Goal: Task Accomplishment & Management: Use online tool/utility

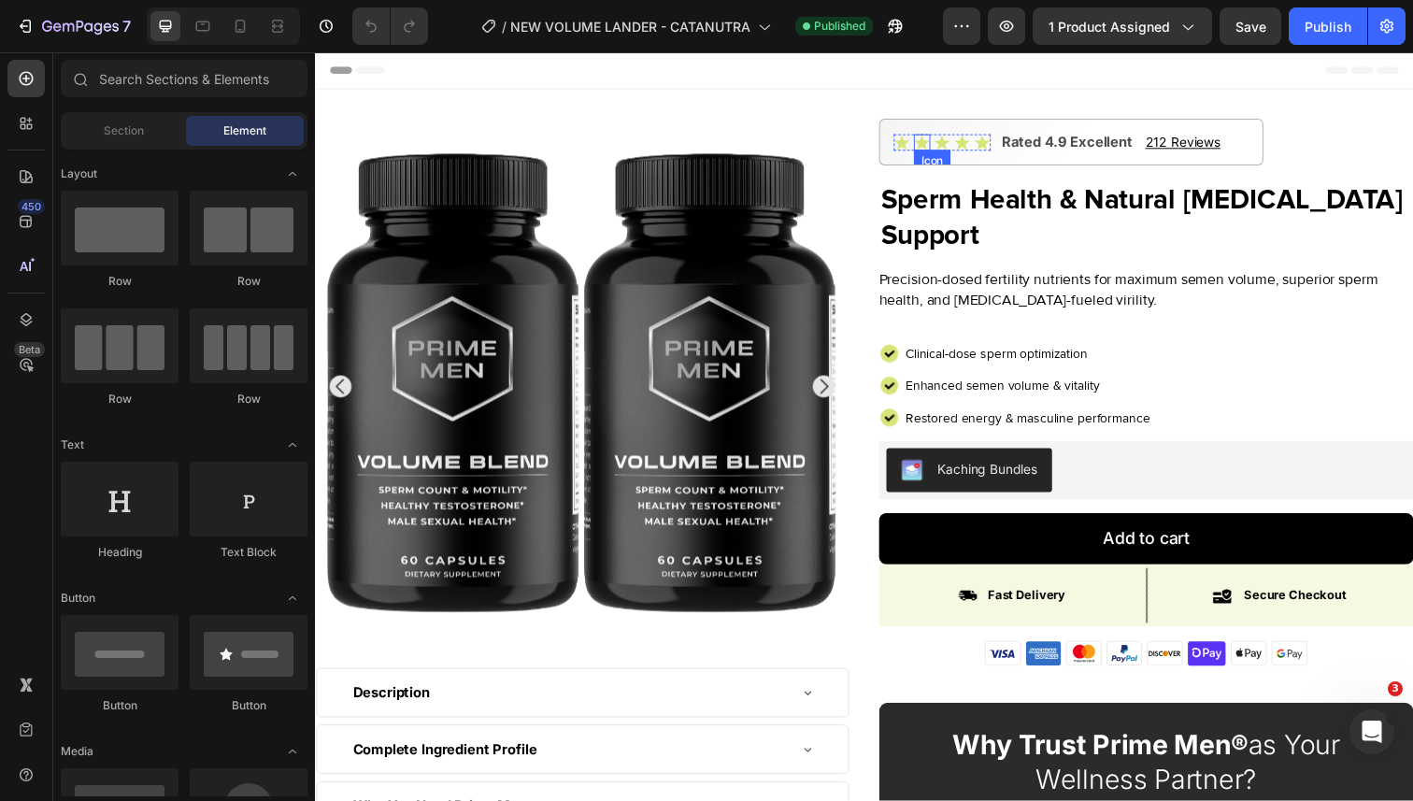
click at [937, 143] on icon at bounding box center [934, 144] width 16 height 15
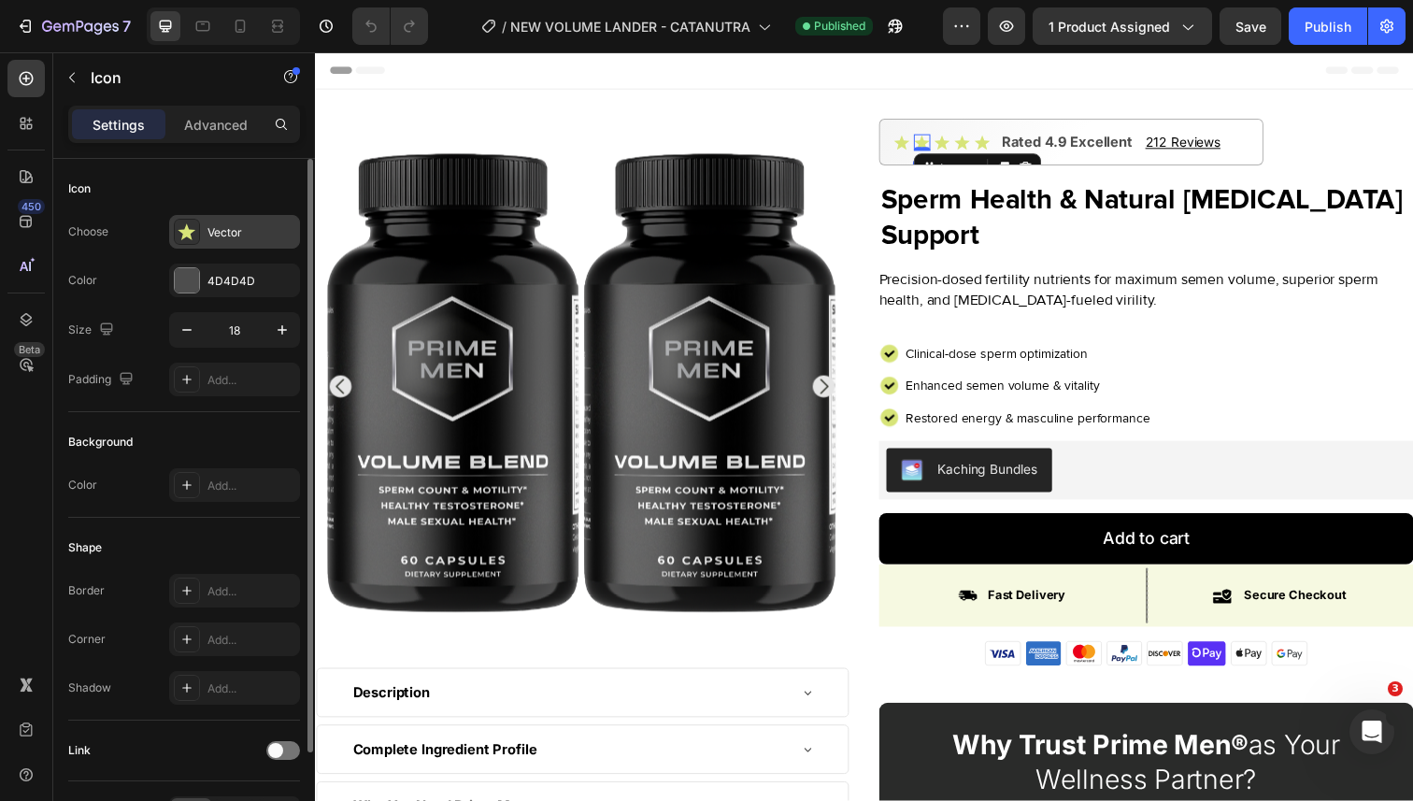
click at [193, 237] on icon at bounding box center [187, 231] width 19 height 19
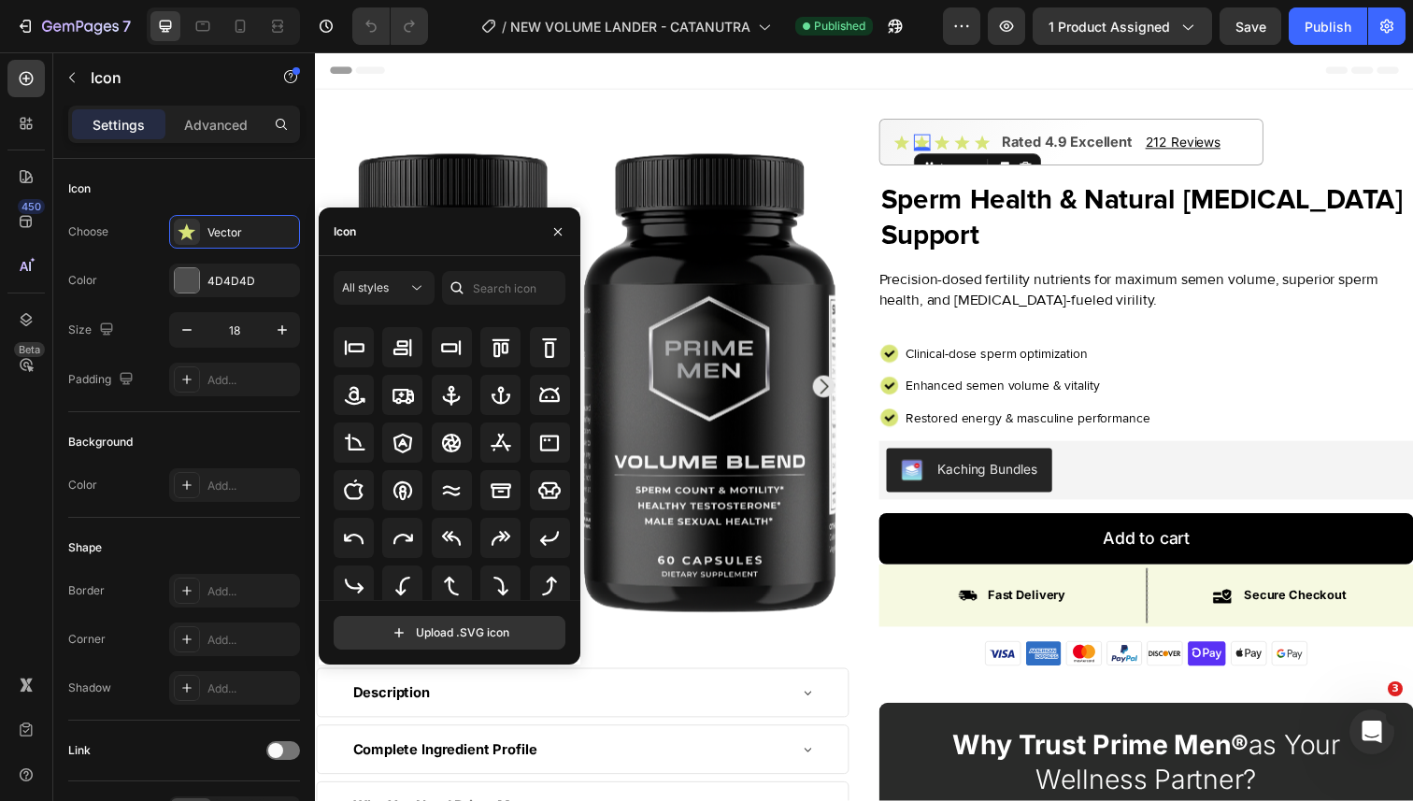
scroll to position [279, 0]
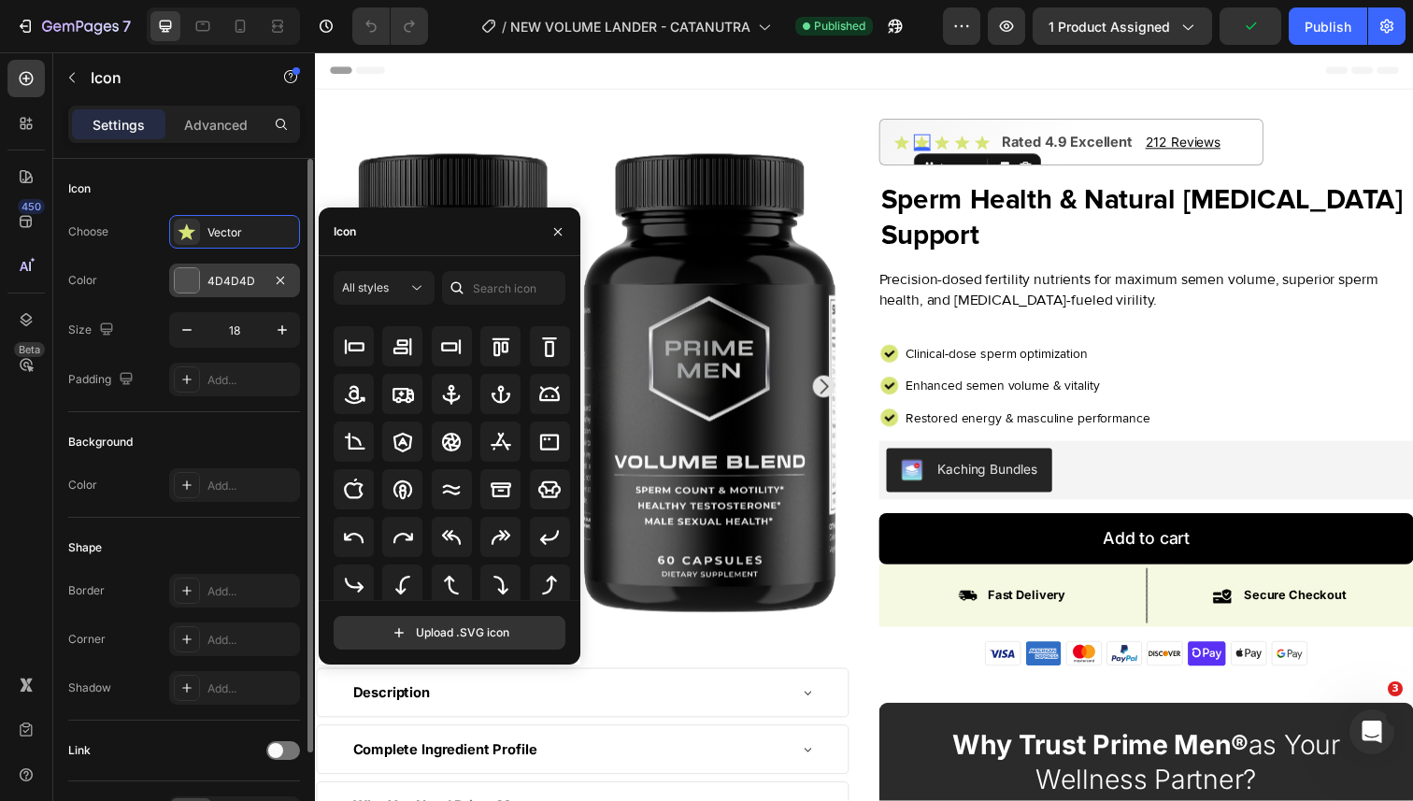
click at [213, 290] on div "4D4D4D" at bounding box center [234, 281] width 131 height 34
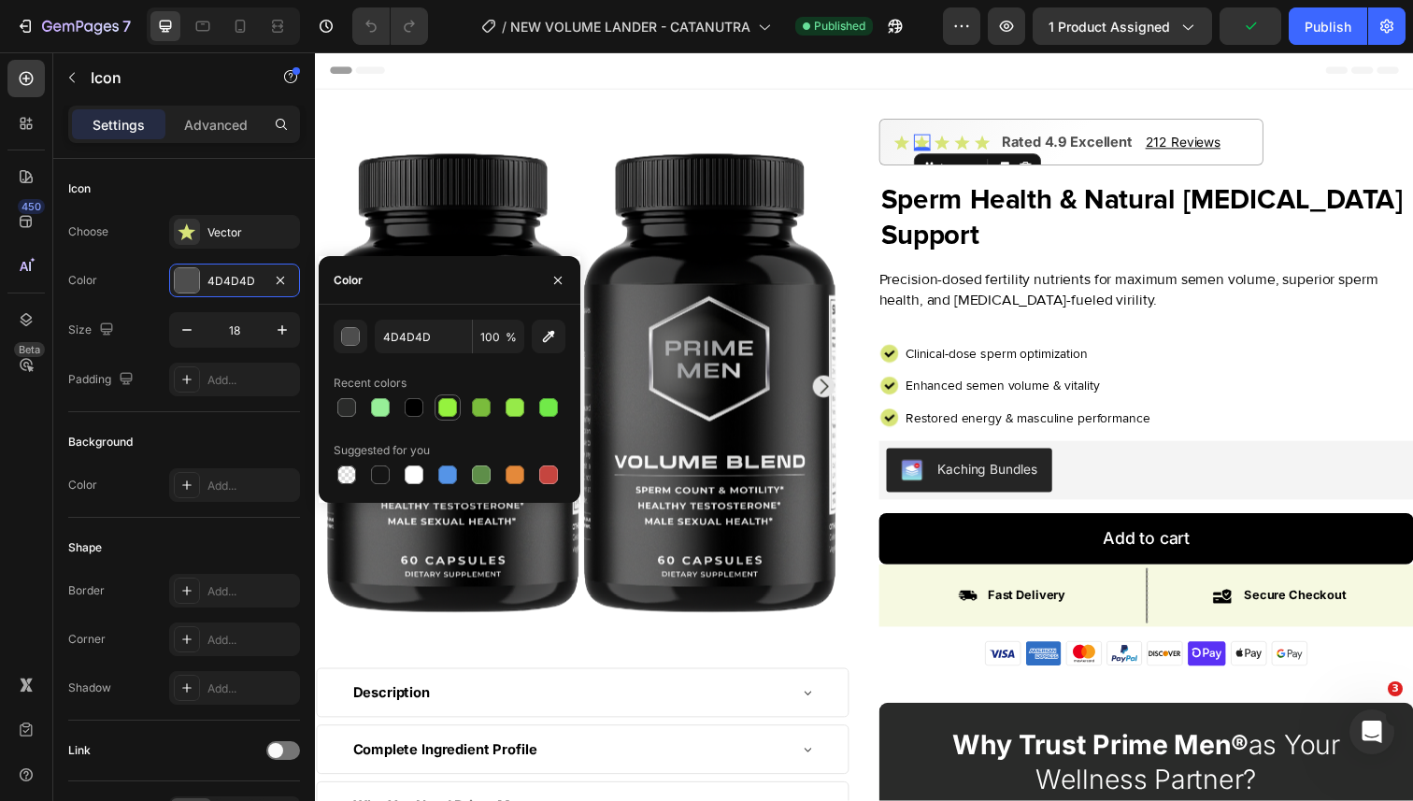
click at [444, 410] on div at bounding box center [447, 407] width 19 height 19
click at [502, 408] on div at bounding box center [515, 407] width 26 height 26
type input "96EA49"
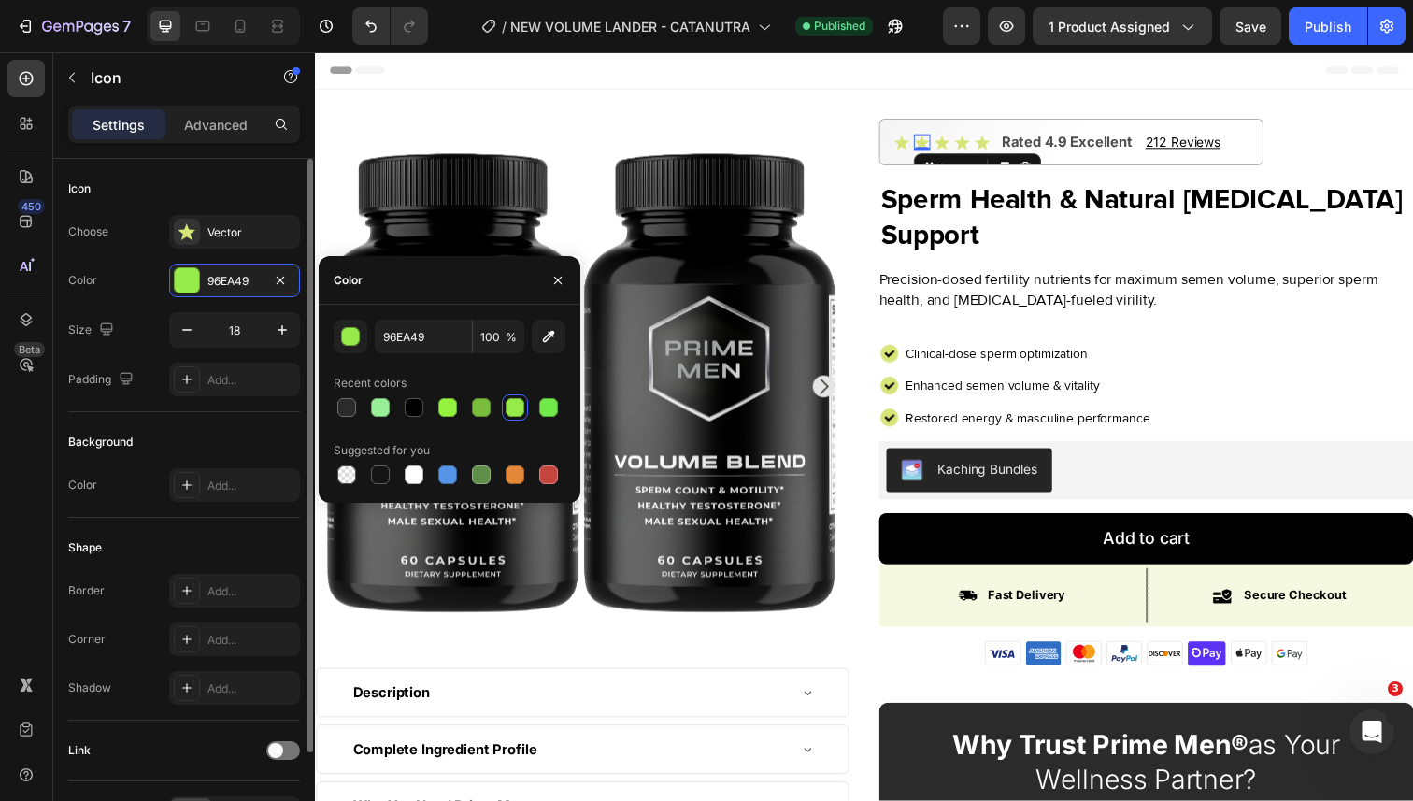
click at [270, 183] on div "Icon" at bounding box center [184, 189] width 232 height 30
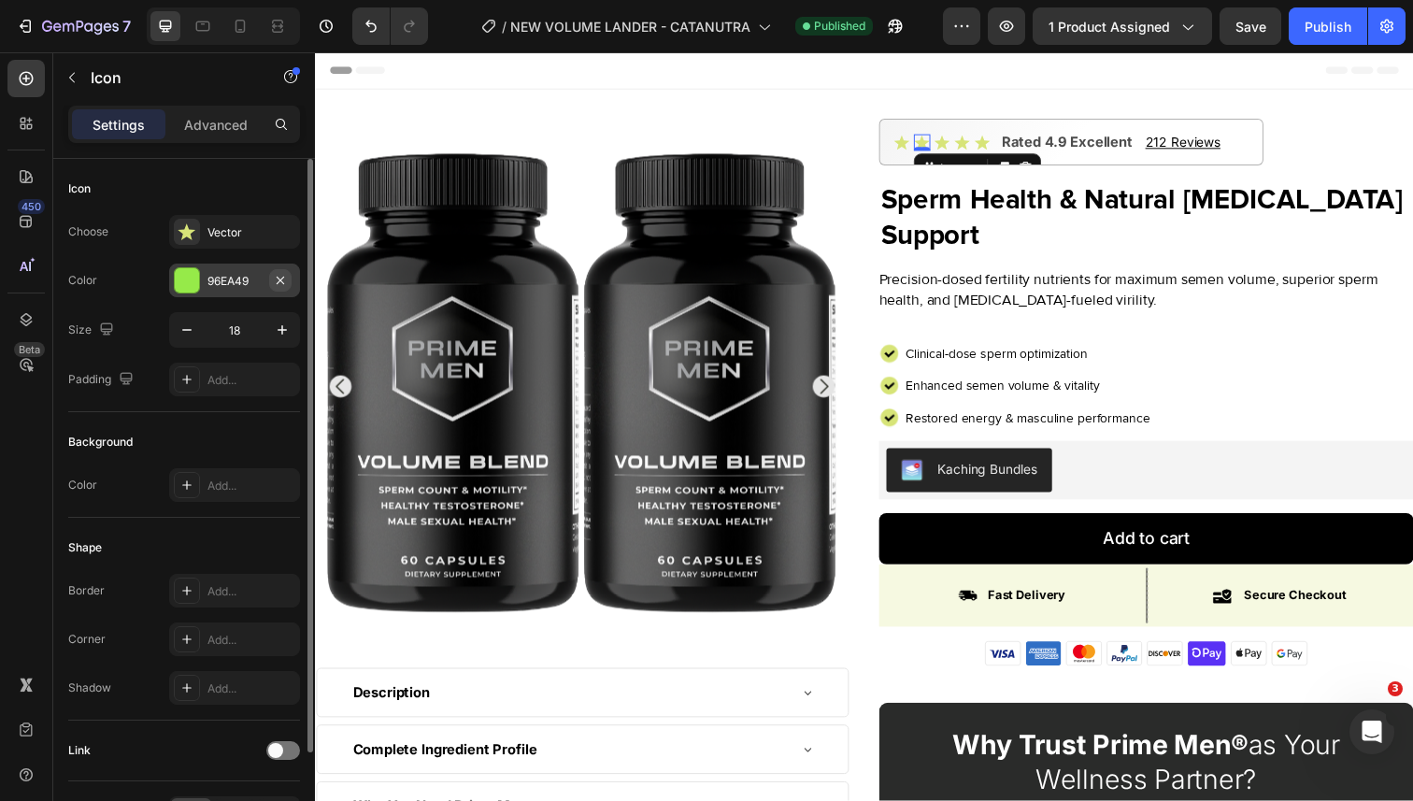
click at [280, 278] on icon "button" at bounding box center [280, 280] width 15 height 15
click at [906, 359] on img at bounding box center [901, 360] width 21 height 21
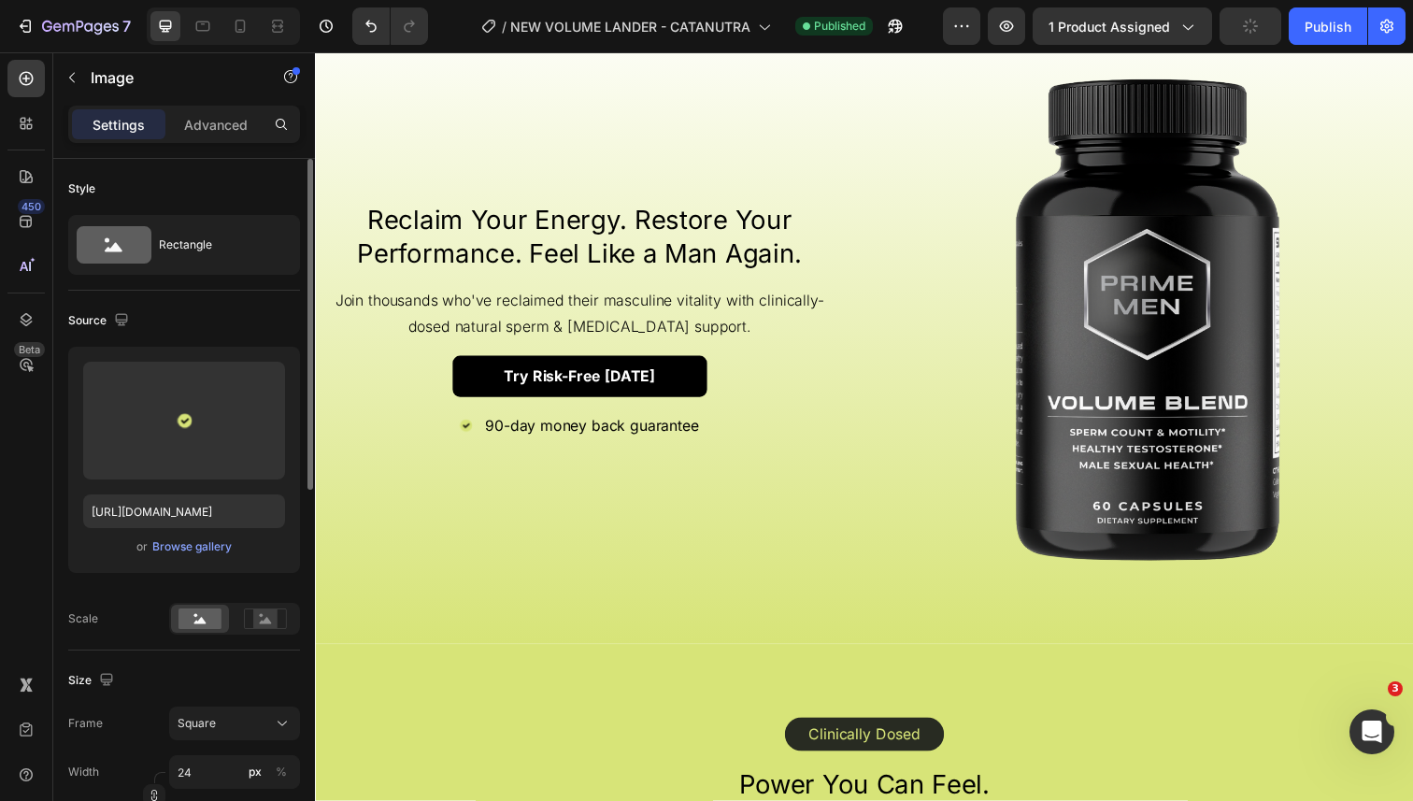
scroll to position [1909, 0]
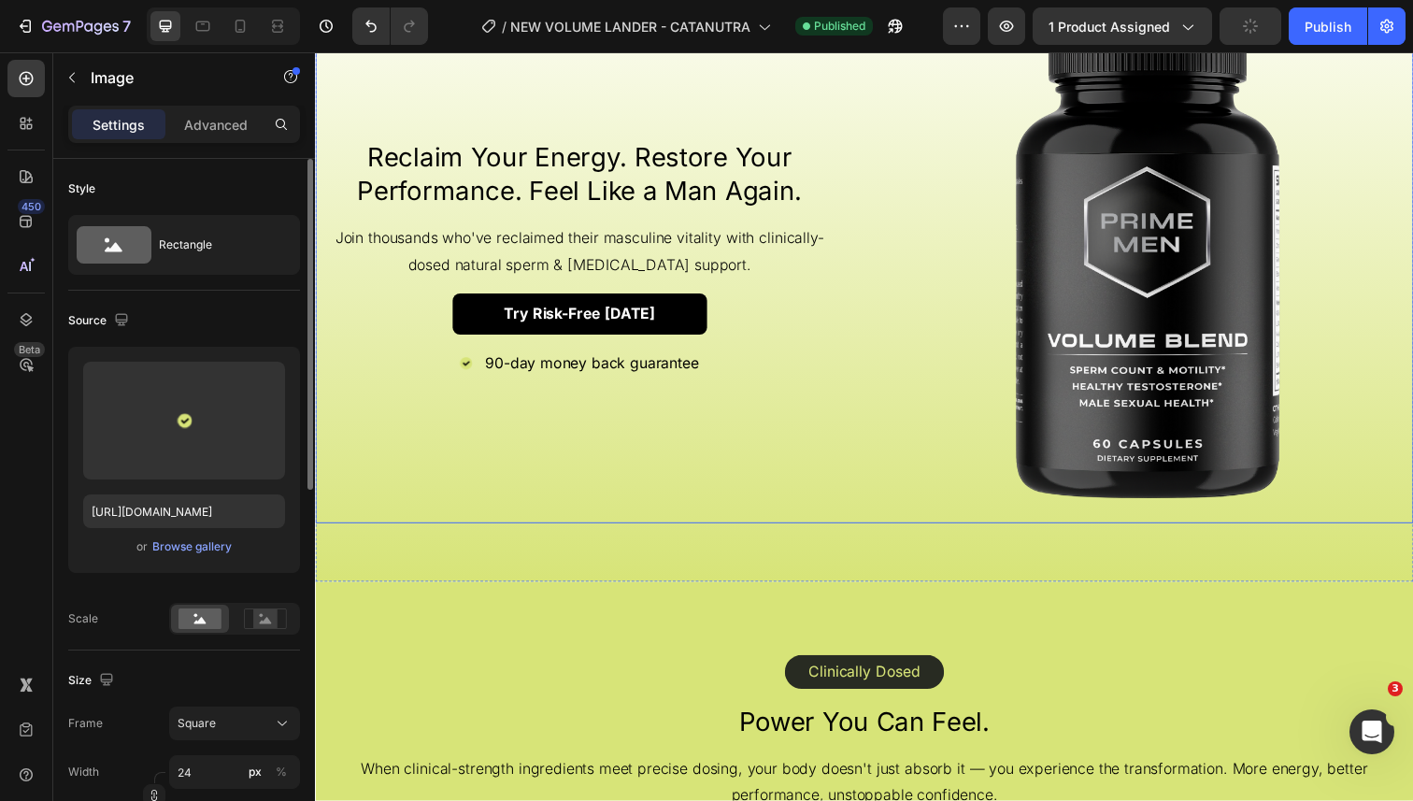
click at [677, 425] on div "Reclaim Your Energy. Restore Your Performance. Feel Like a Man Again. Heading J…" at bounding box center [585, 263] width 540 height 540
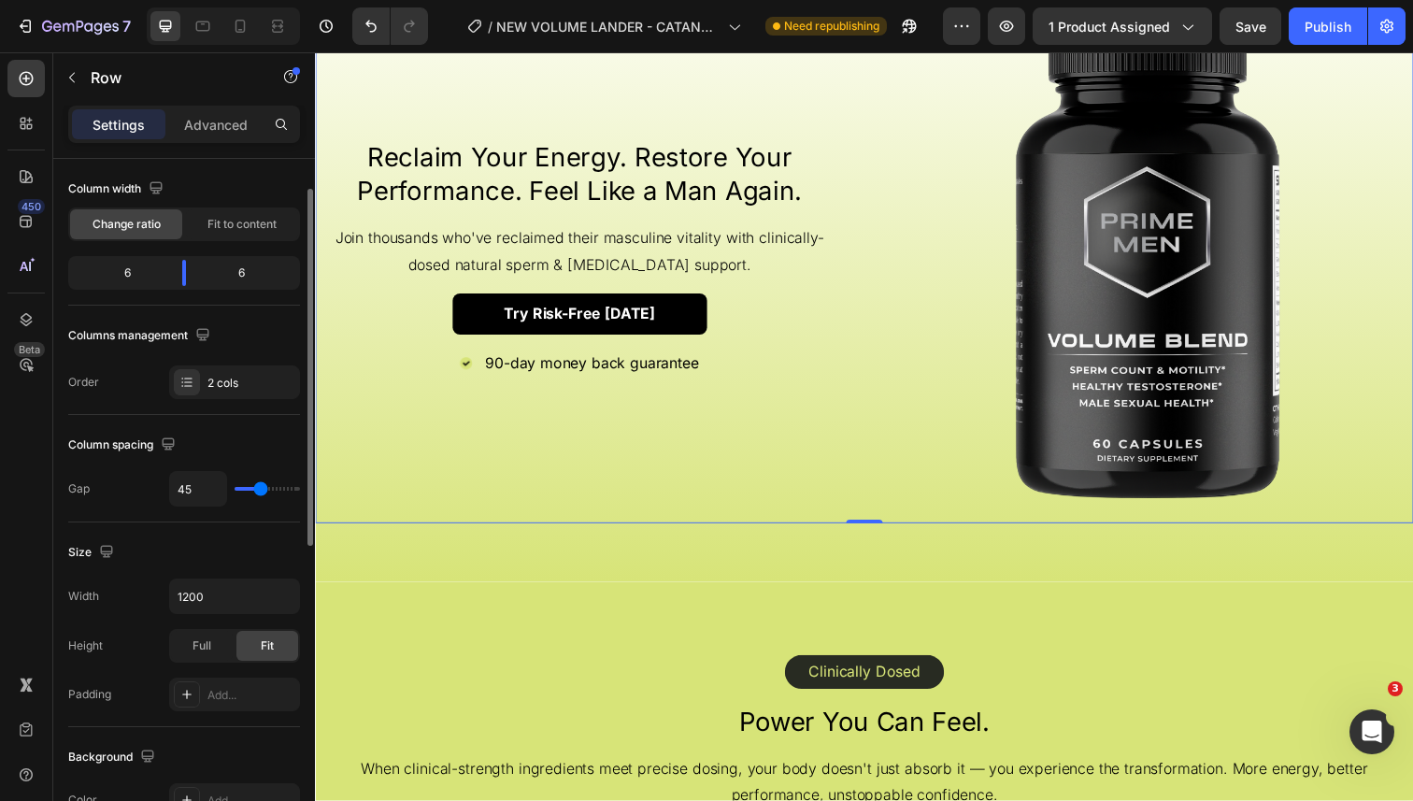
scroll to position [0, 0]
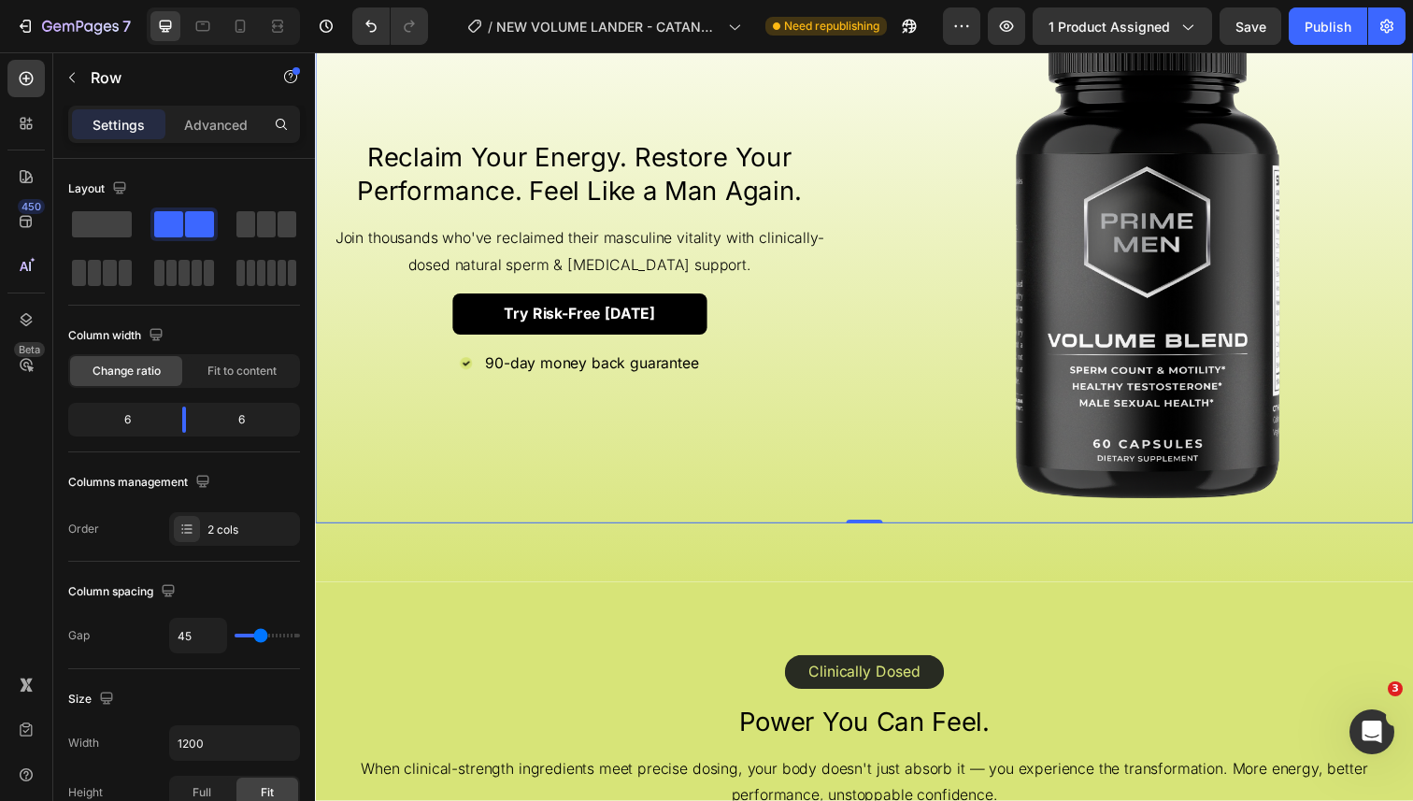
click at [404, 404] on div "Reclaim Your Energy. Restore Your Performance. Feel Like a Man Again. Heading J…" at bounding box center [585, 263] width 540 height 540
click at [205, 128] on p "Advanced" at bounding box center [216, 125] width 64 height 20
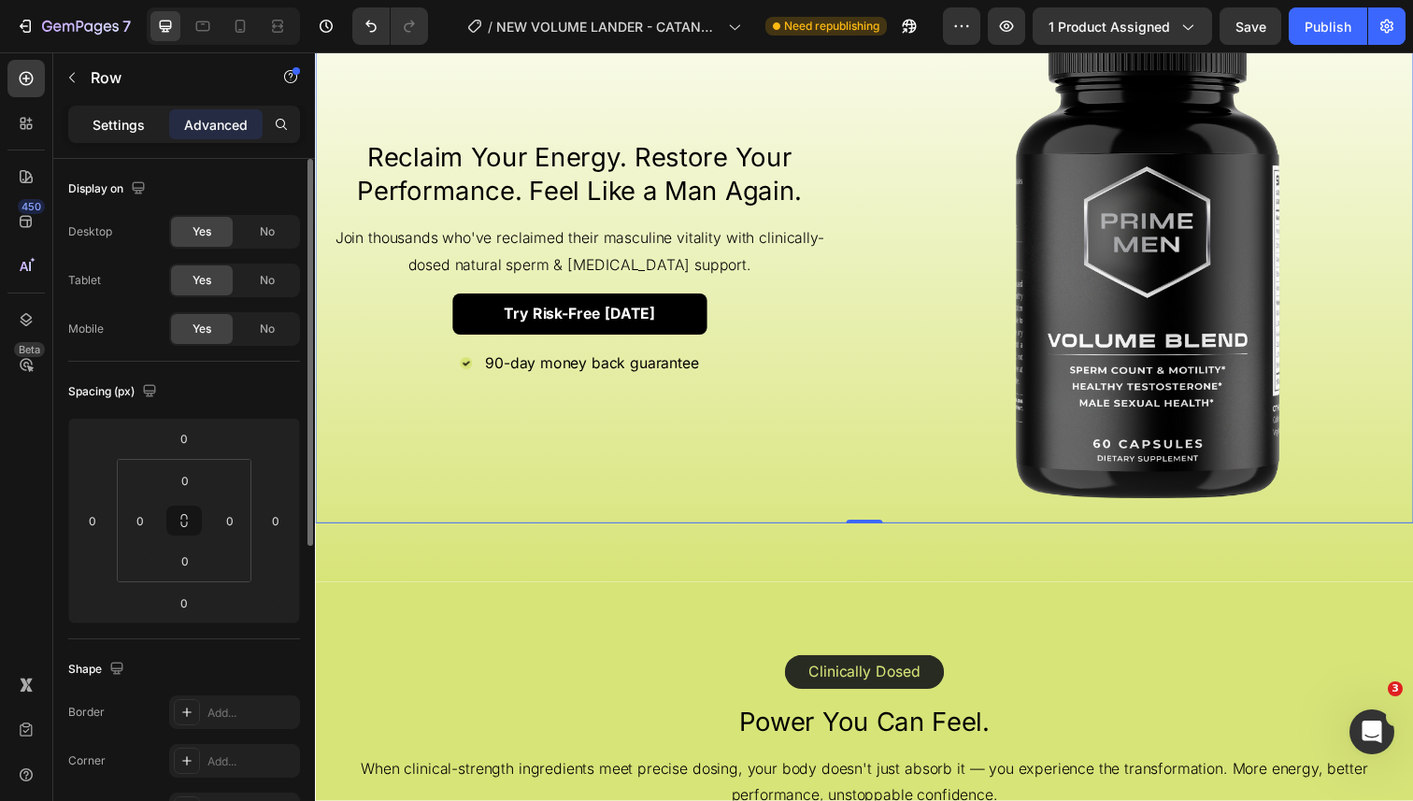
click at [131, 119] on p "Settings" at bounding box center [119, 125] width 52 height 20
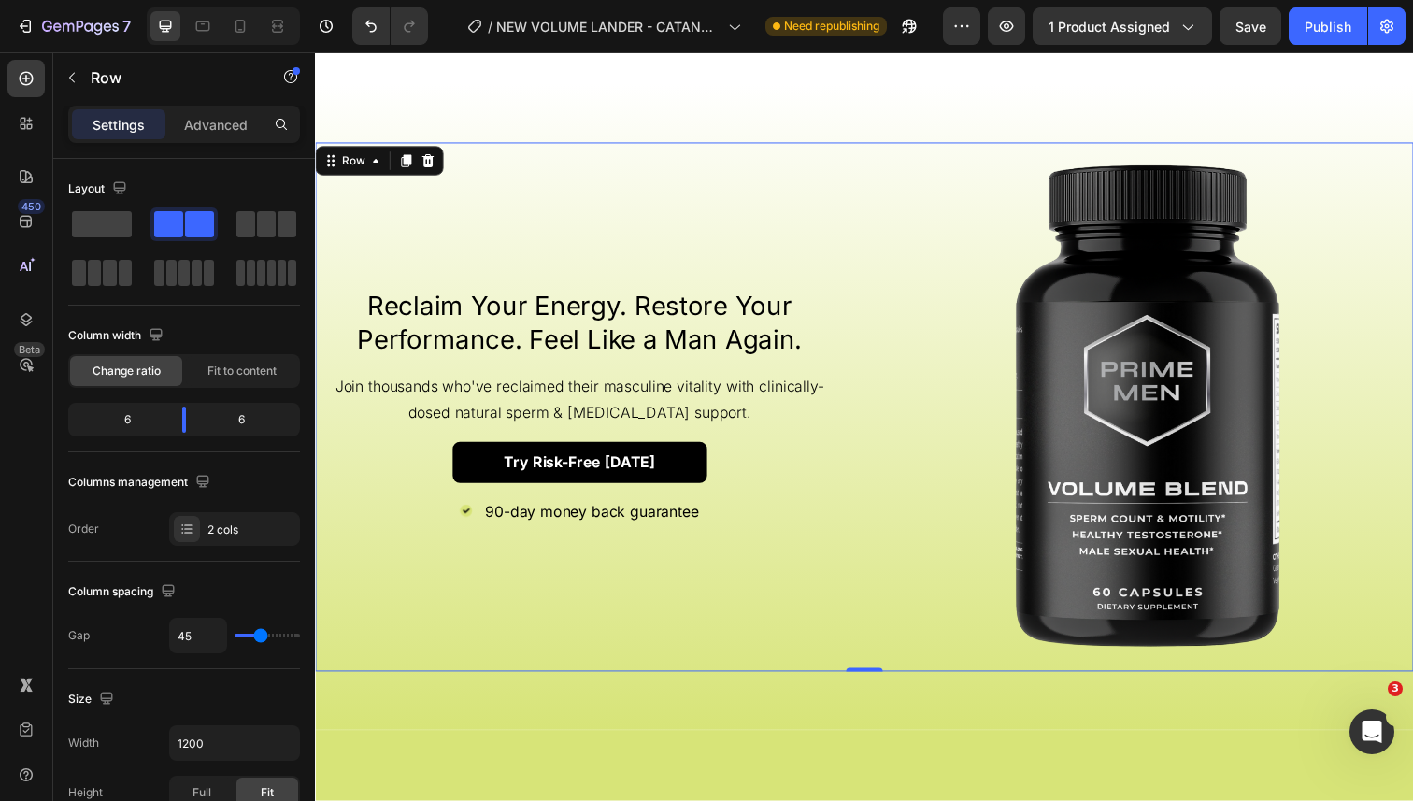
scroll to position [1770, 0]
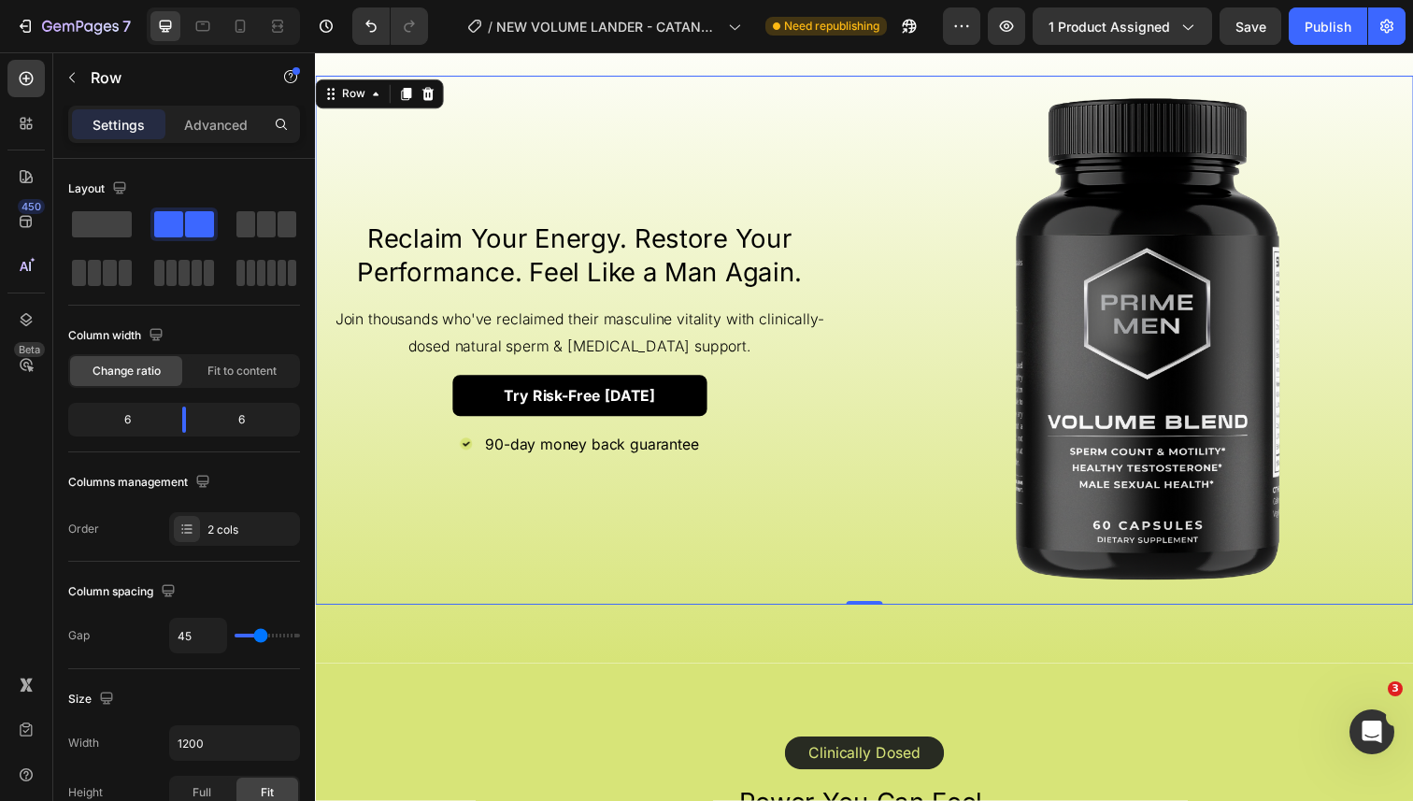
click at [494, 145] on div "Reclaim Your Energy. Restore Your Performance. Feel Like a Man Again. Heading J…" at bounding box center [585, 347] width 540 height 540
click at [346, 104] on div "Row" at bounding box center [353, 95] width 31 height 17
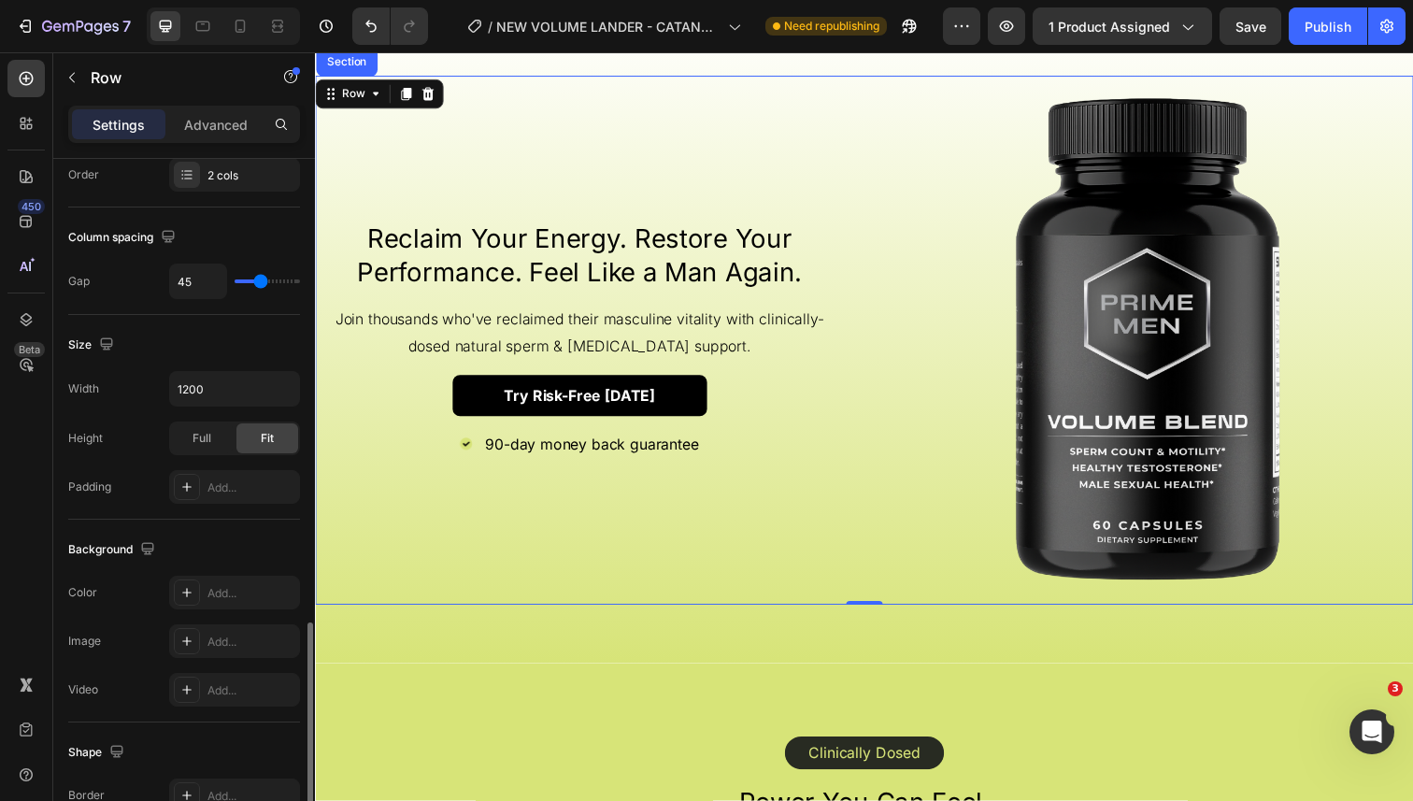
scroll to position [293, 0]
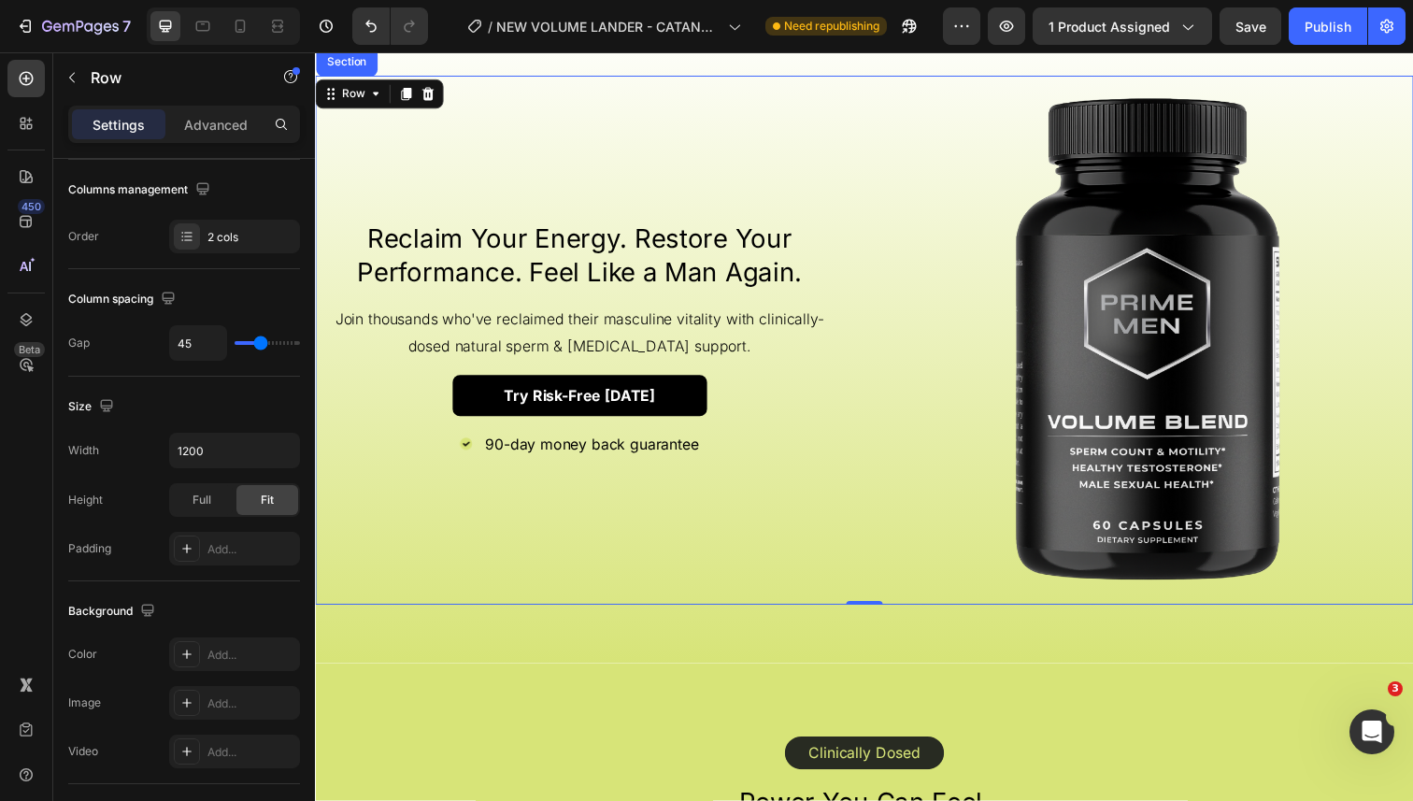
click at [464, 579] on div "Reclaim Your Energy. Restore Your Performance. Feel Like a Man Again. Heading J…" at bounding box center [585, 347] width 540 height 540
click at [317, 580] on div "Reclaim Your Energy. Restore Your Performance. Feel Like a Man Again. Heading J…" at bounding box center [585, 347] width 540 height 540
click at [219, 227] on div "2 cols" at bounding box center [234, 237] width 131 height 34
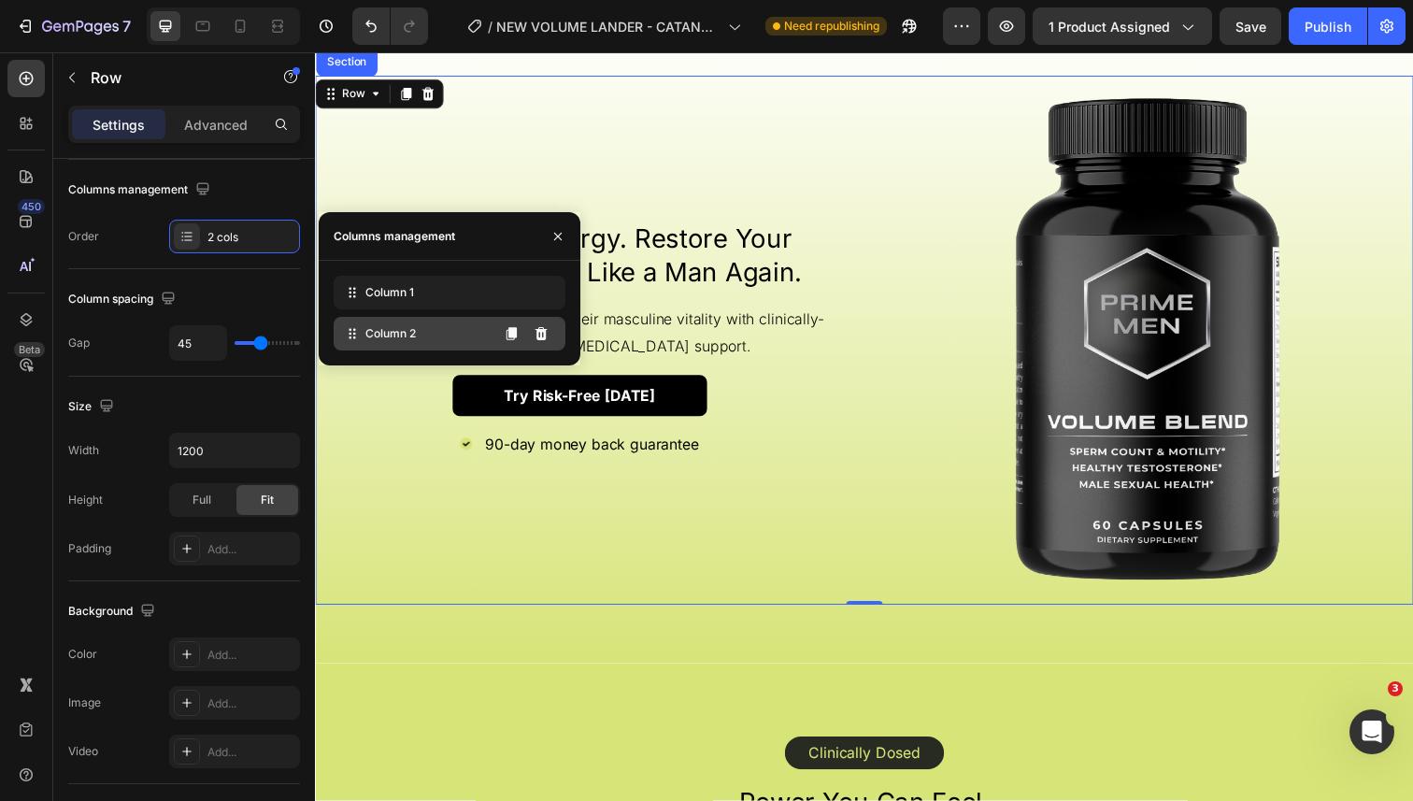
click at [372, 327] on span "Column 2" at bounding box center [390, 333] width 50 height 17
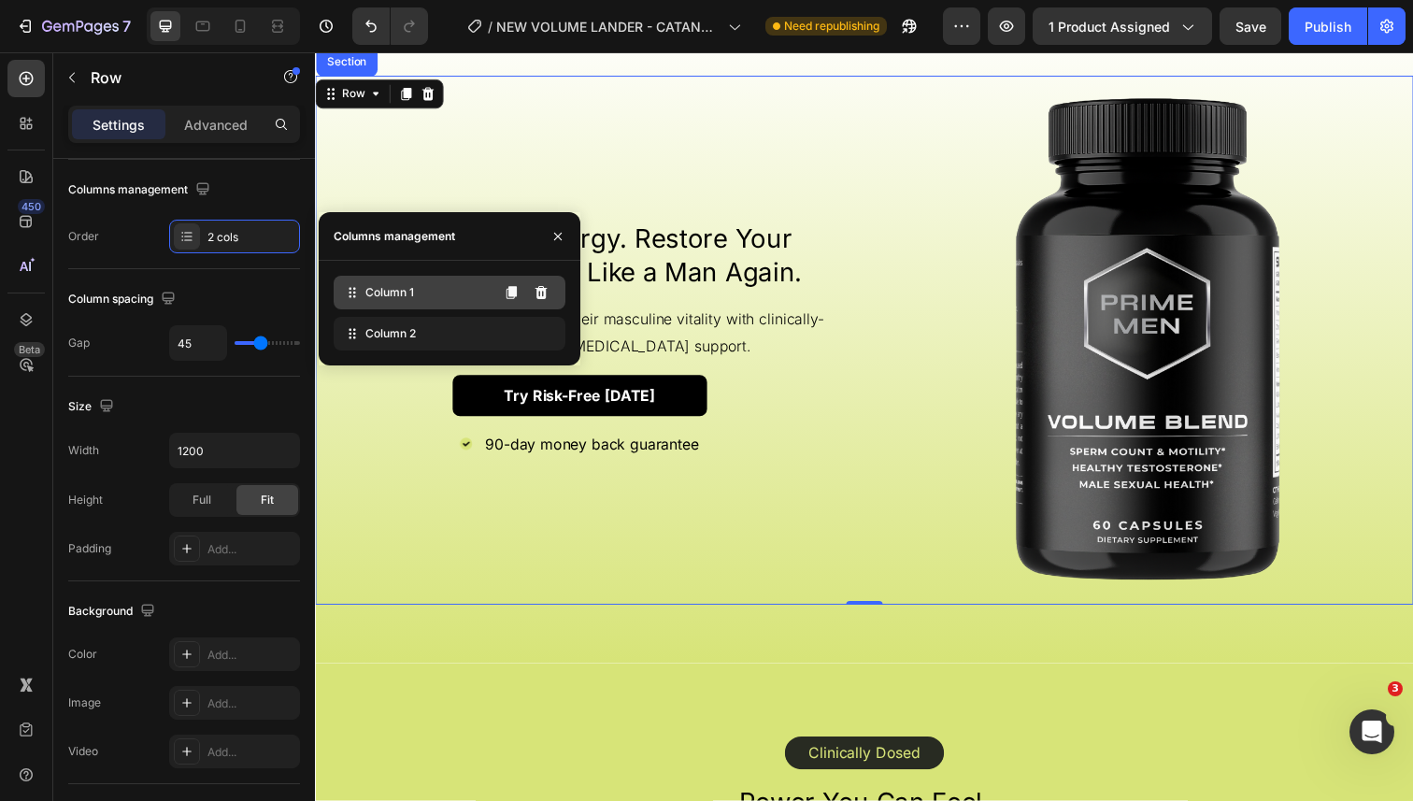
click at [383, 298] on span "Column 1" at bounding box center [389, 292] width 49 height 17
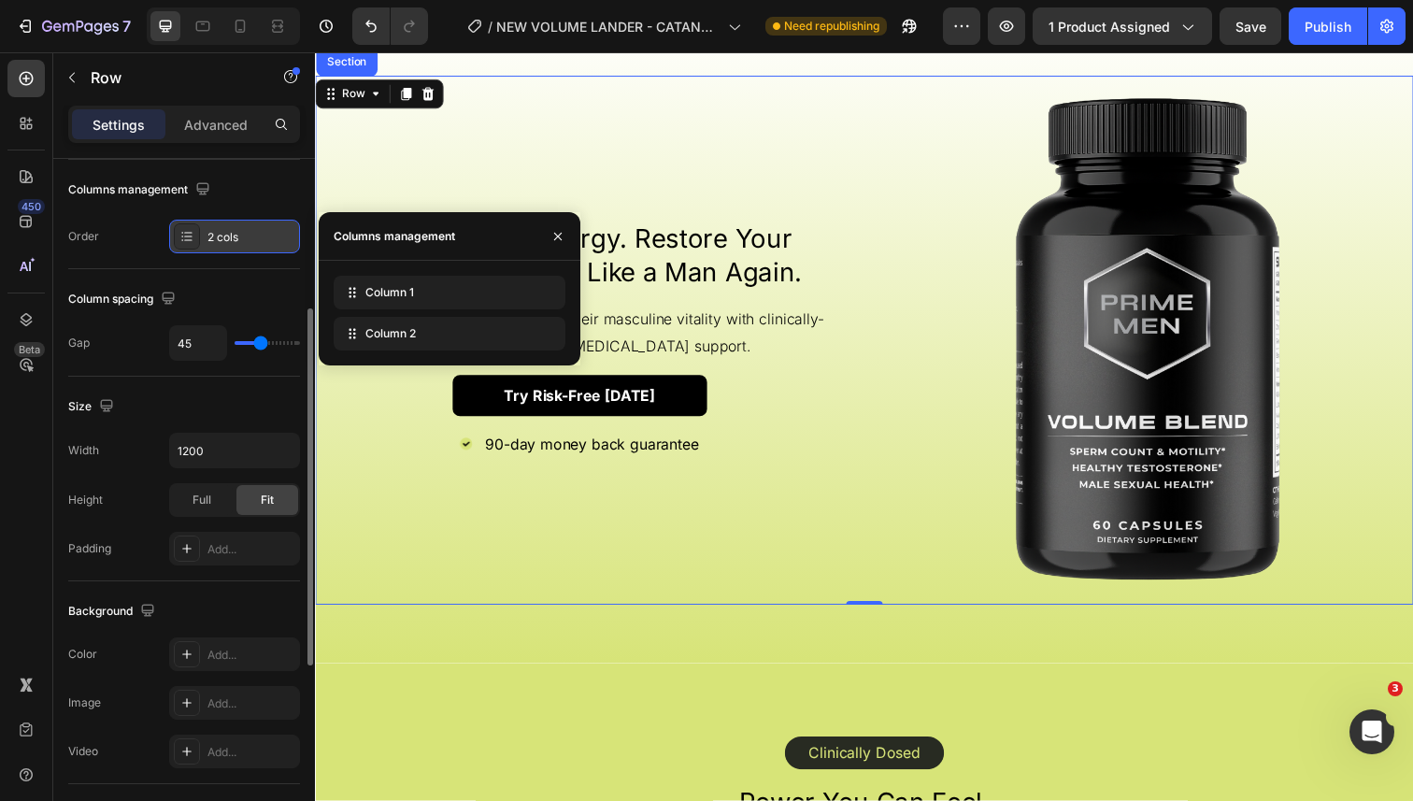
click at [255, 236] on div "2 cols" at bounding box center [251, 237] width 88 height 17
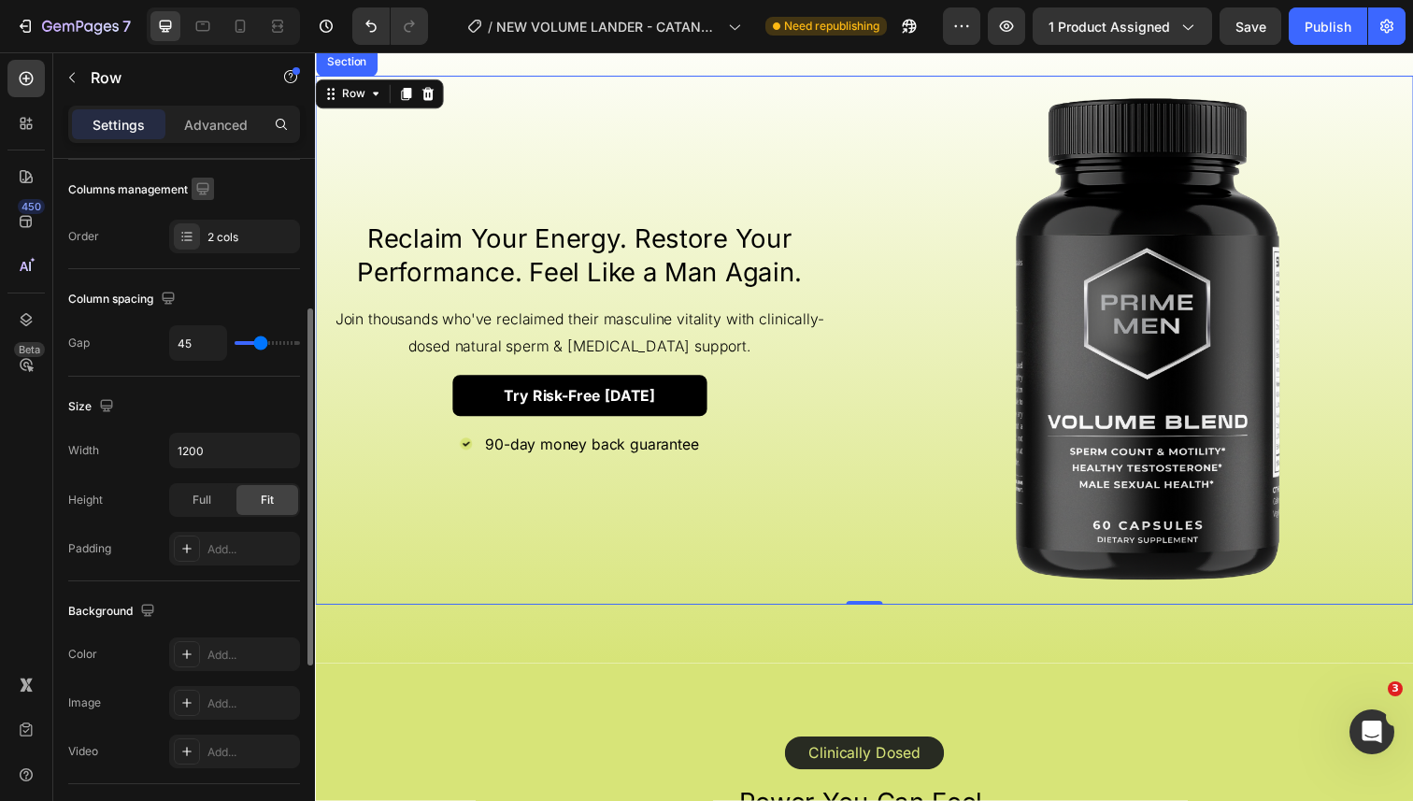
click at [207, 188] on icon "button" at bounding box center [202, 188] width 12 height 12
click at [203, 123] on p "Advanced" at bounding box center [216, 125] width 64 height 20
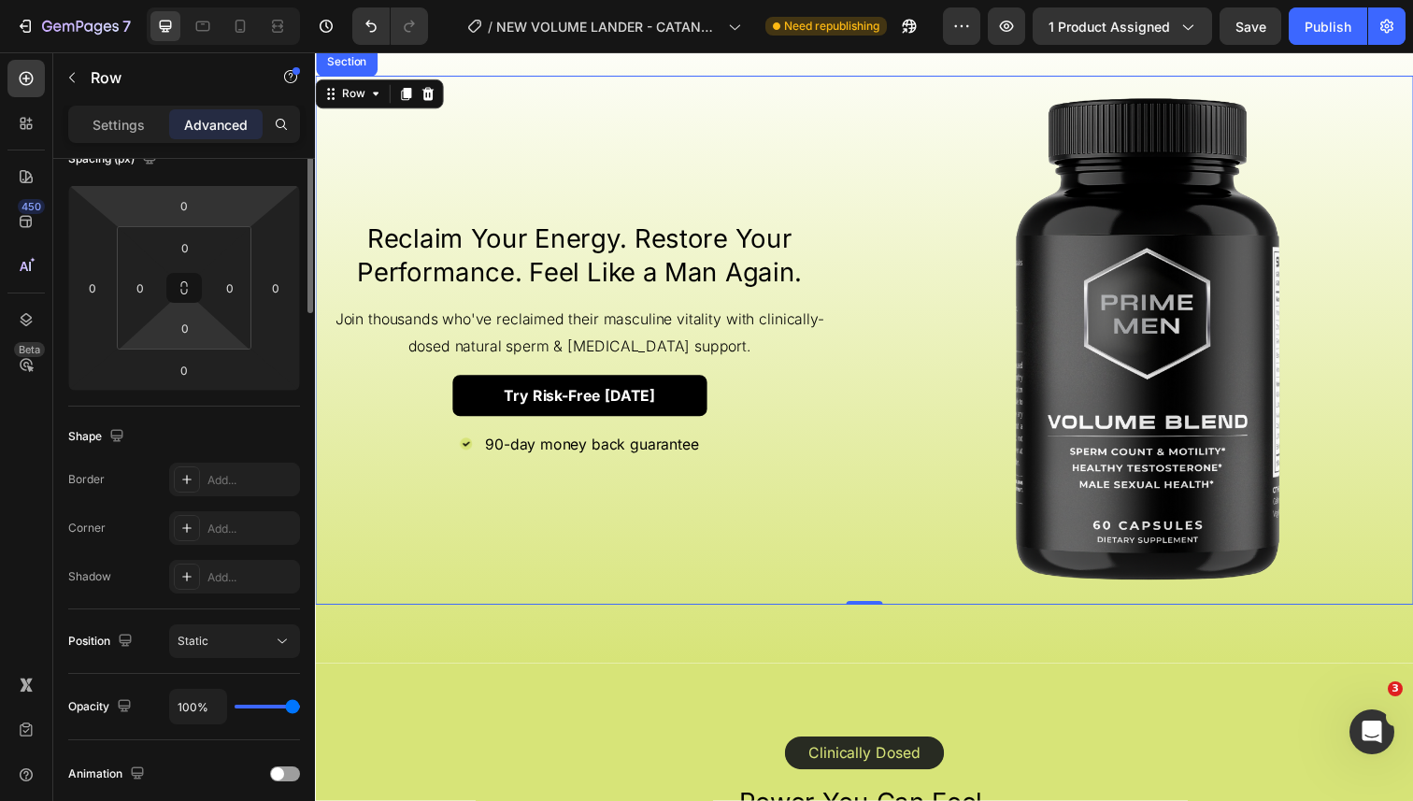
scroll to position [0, 0]
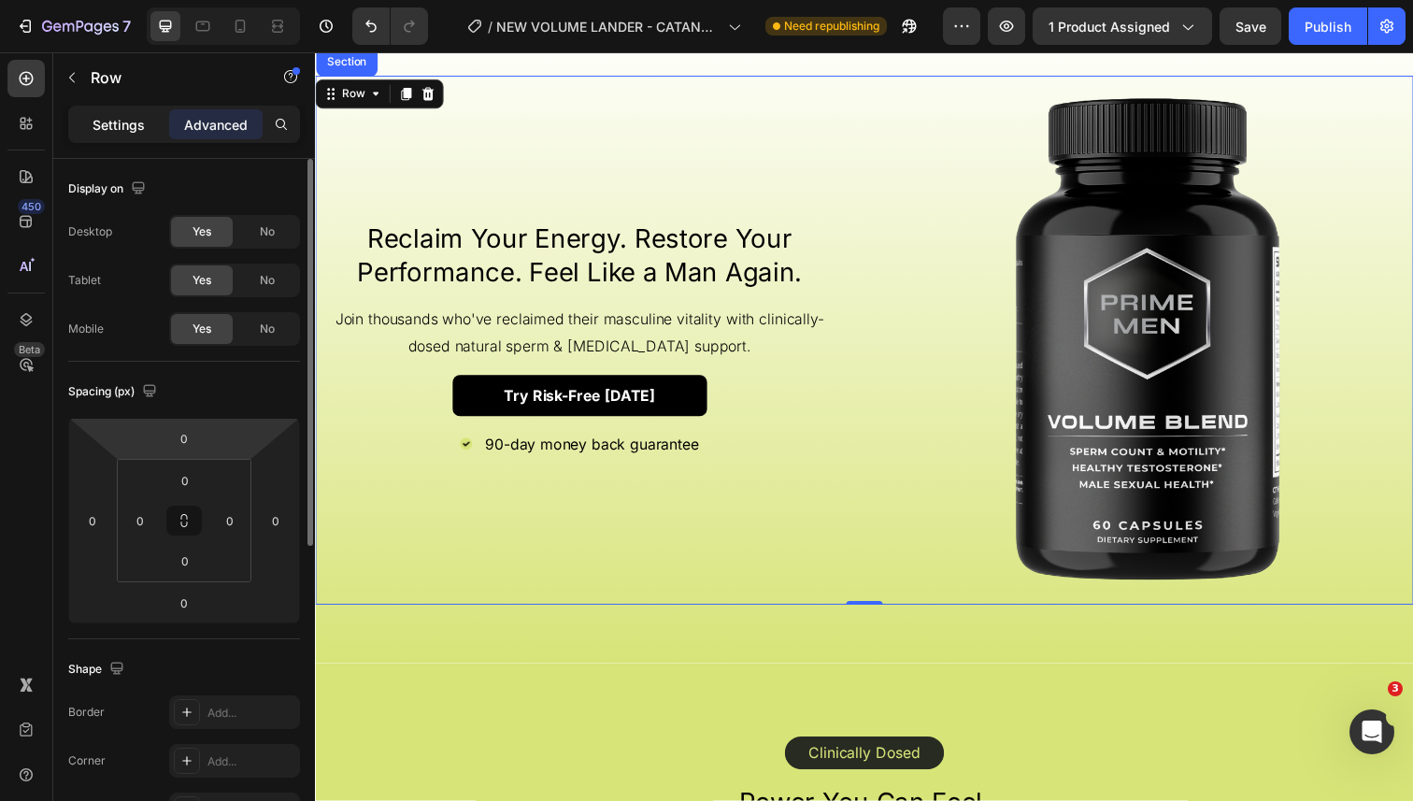
click at [145, 115] on div "Settings" at bounding box center [118, 124] width 93 height 30
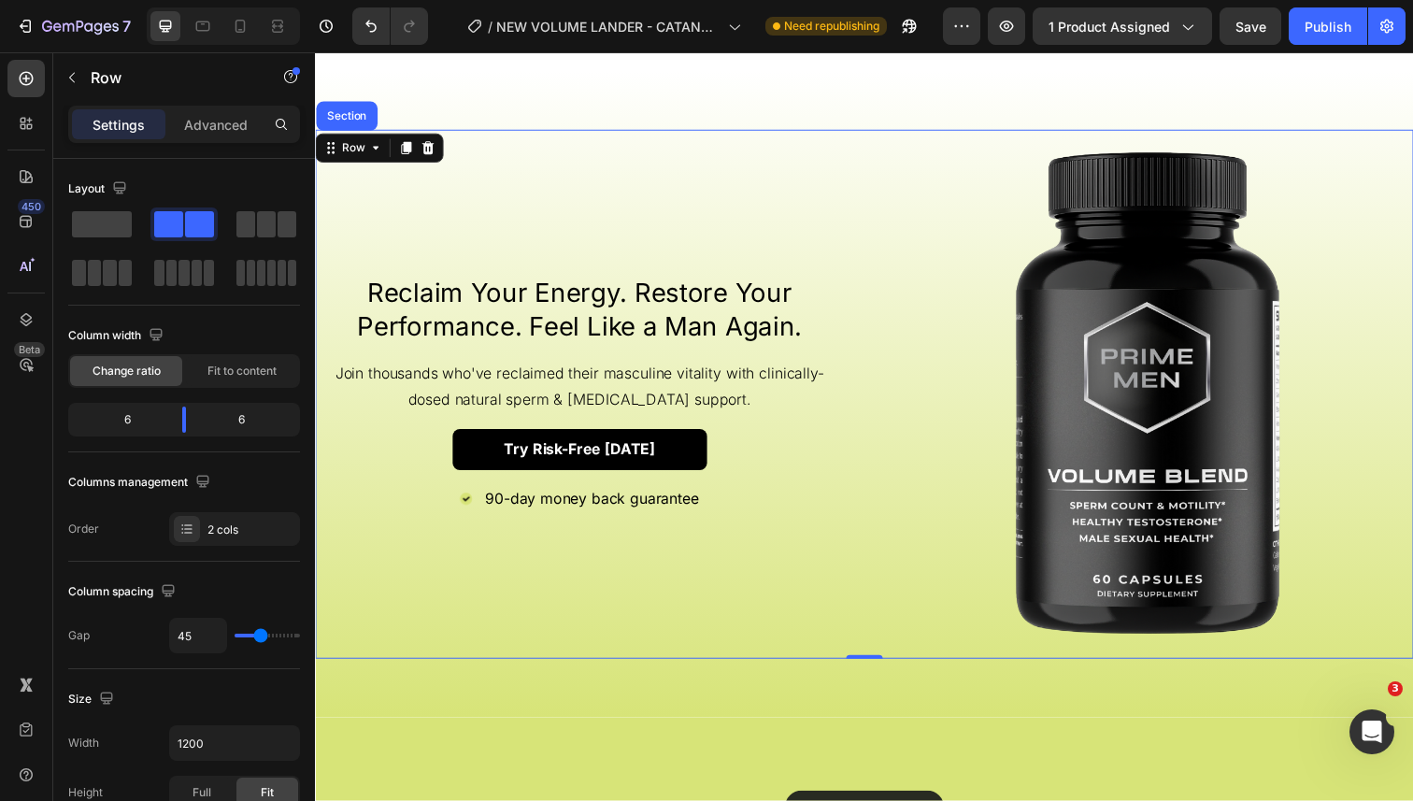
scroll to position [2144, 0]
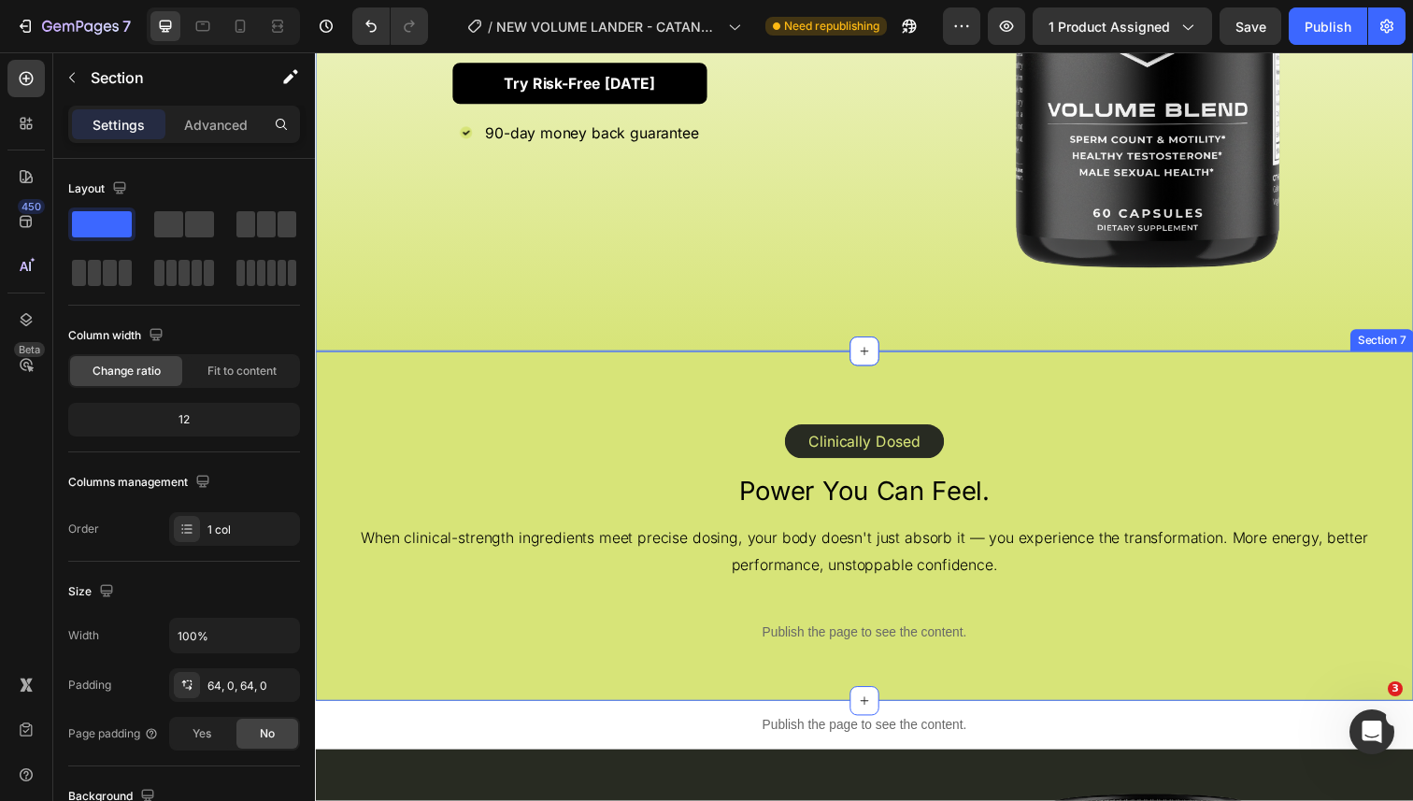
click at [334, 686] on div "Clinically Dosed Text Block Row Row Power You Can Feel. Heading When clinical-s…" at bounding box center [876, 536] width 1122 height 357
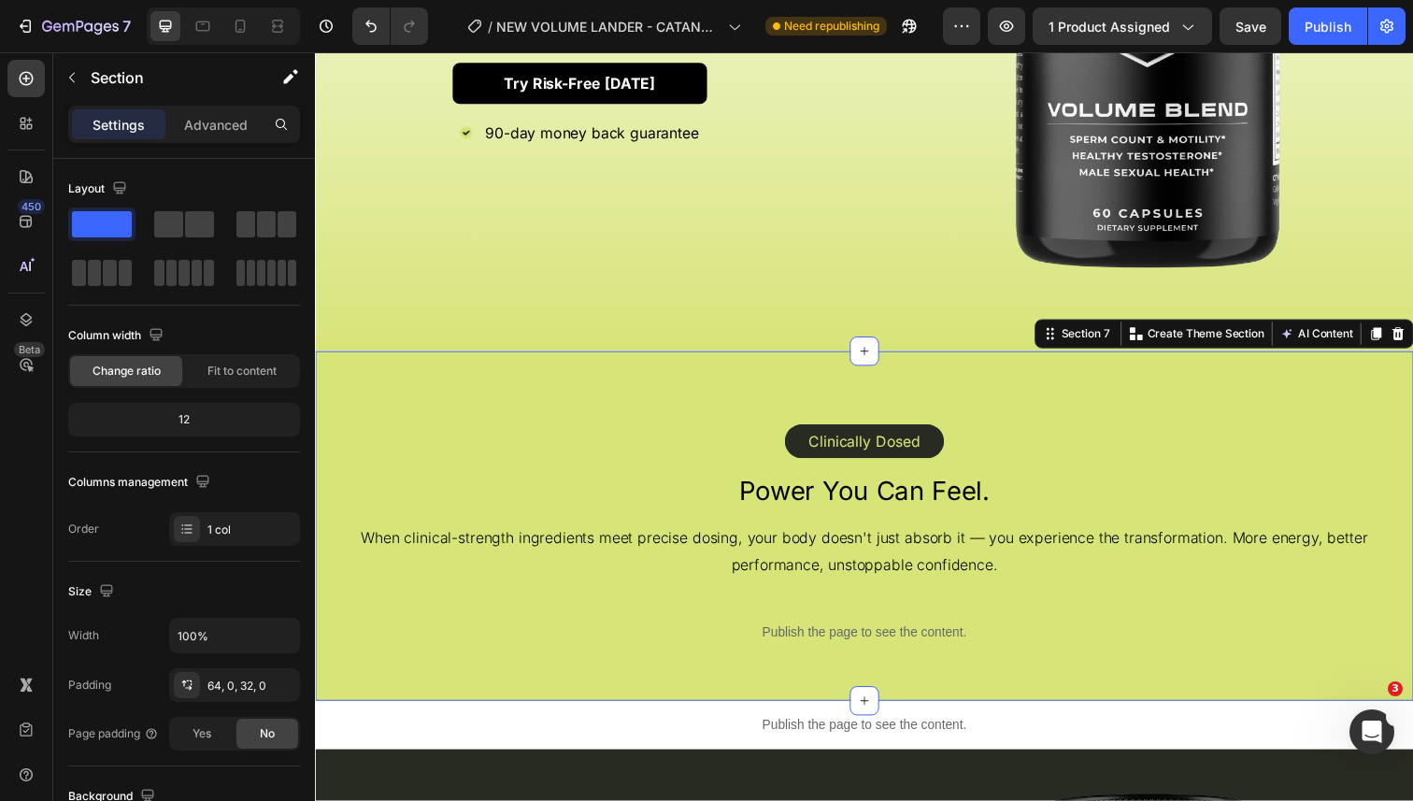
click at [330, 379] on div "Clinically Dosed Text Block Row Row Power You Can Feel. Heading When clinical-s…" at bounding box center [876, 536] width 1122 height 357
click at [341, 388] on div "Clinically Dosed Text Block Row Row Power You Can Feel. Heading When clinical-s…" at bounding box center [876, 536] width 1122 height 357
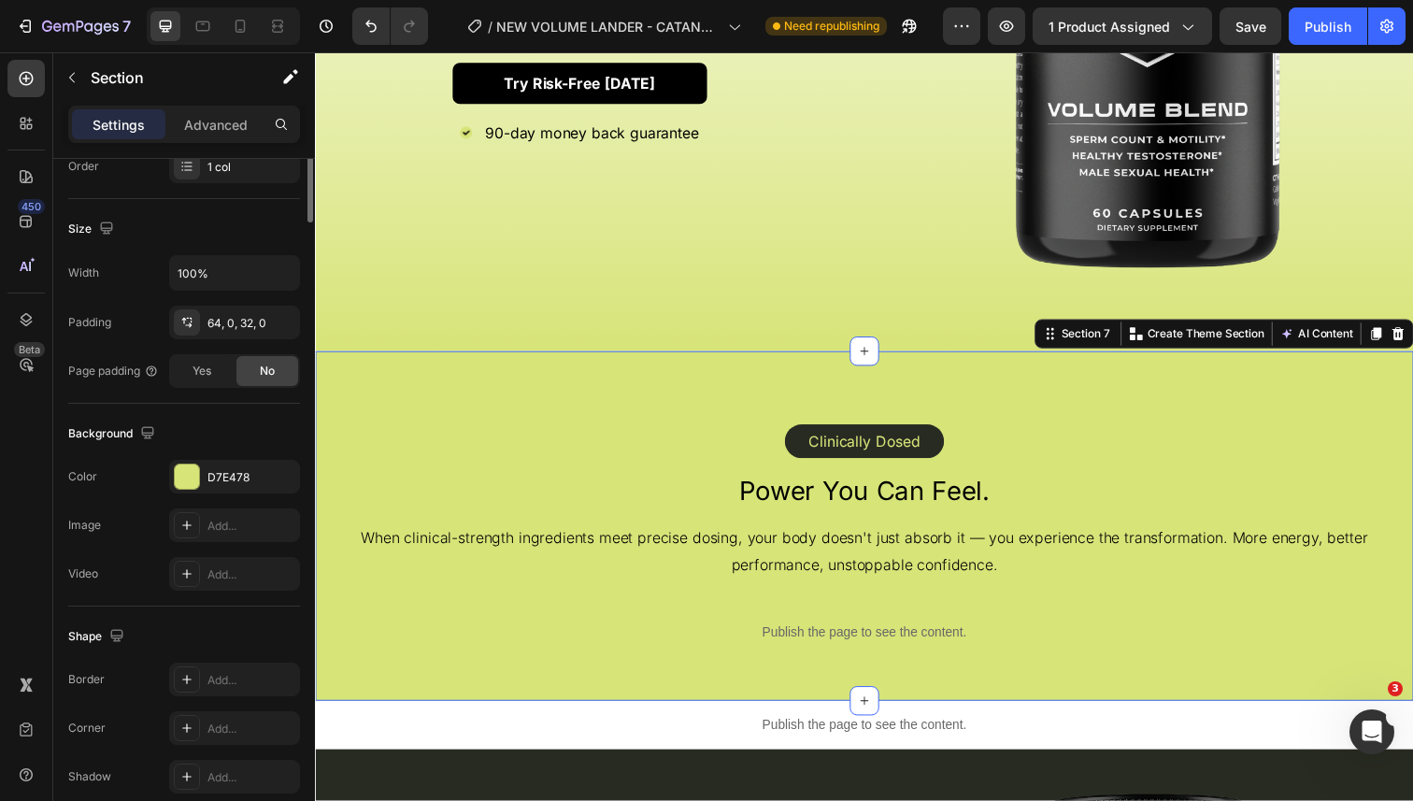
scroll to position [410, 0]
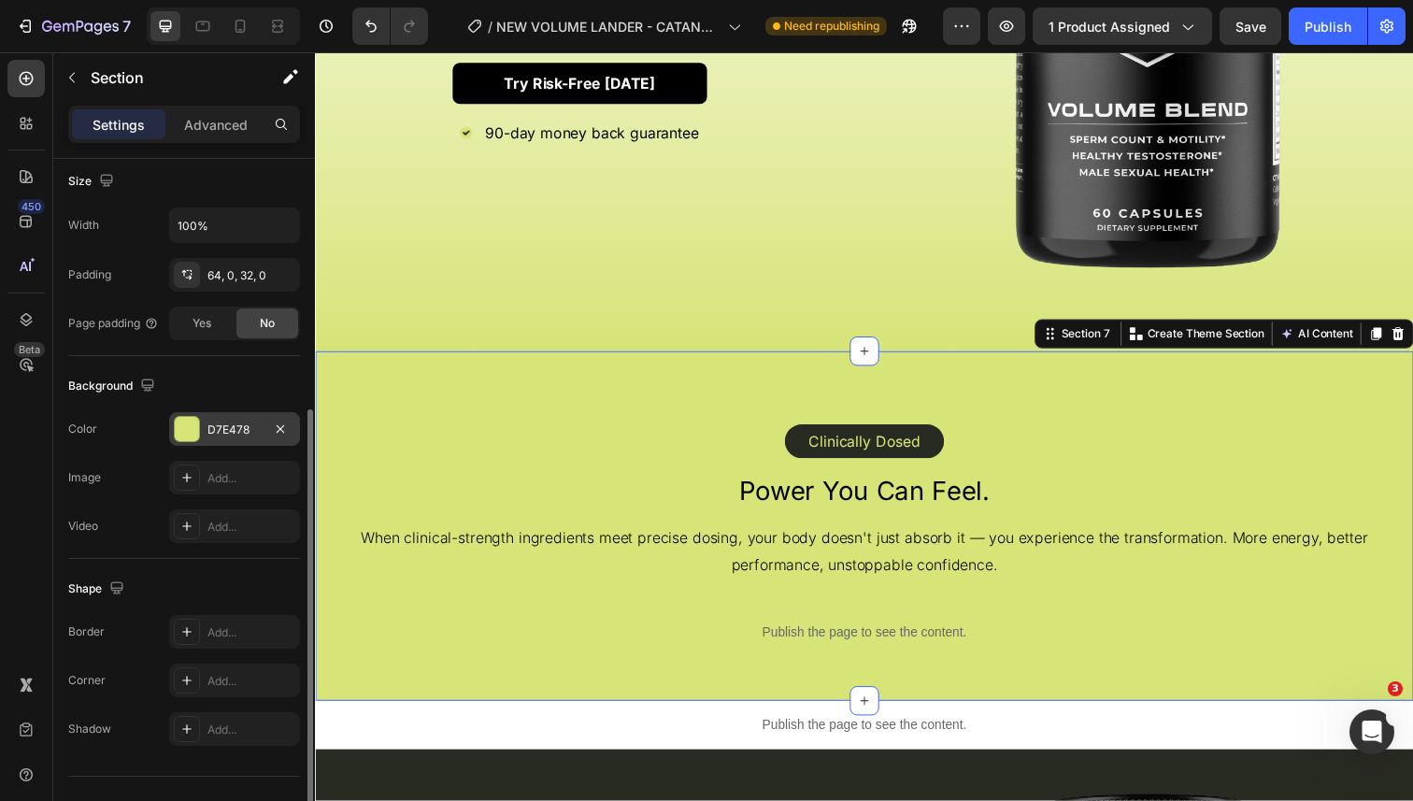
click at [193, 427] on div at bounding box center [187, 429] width 24 height 24
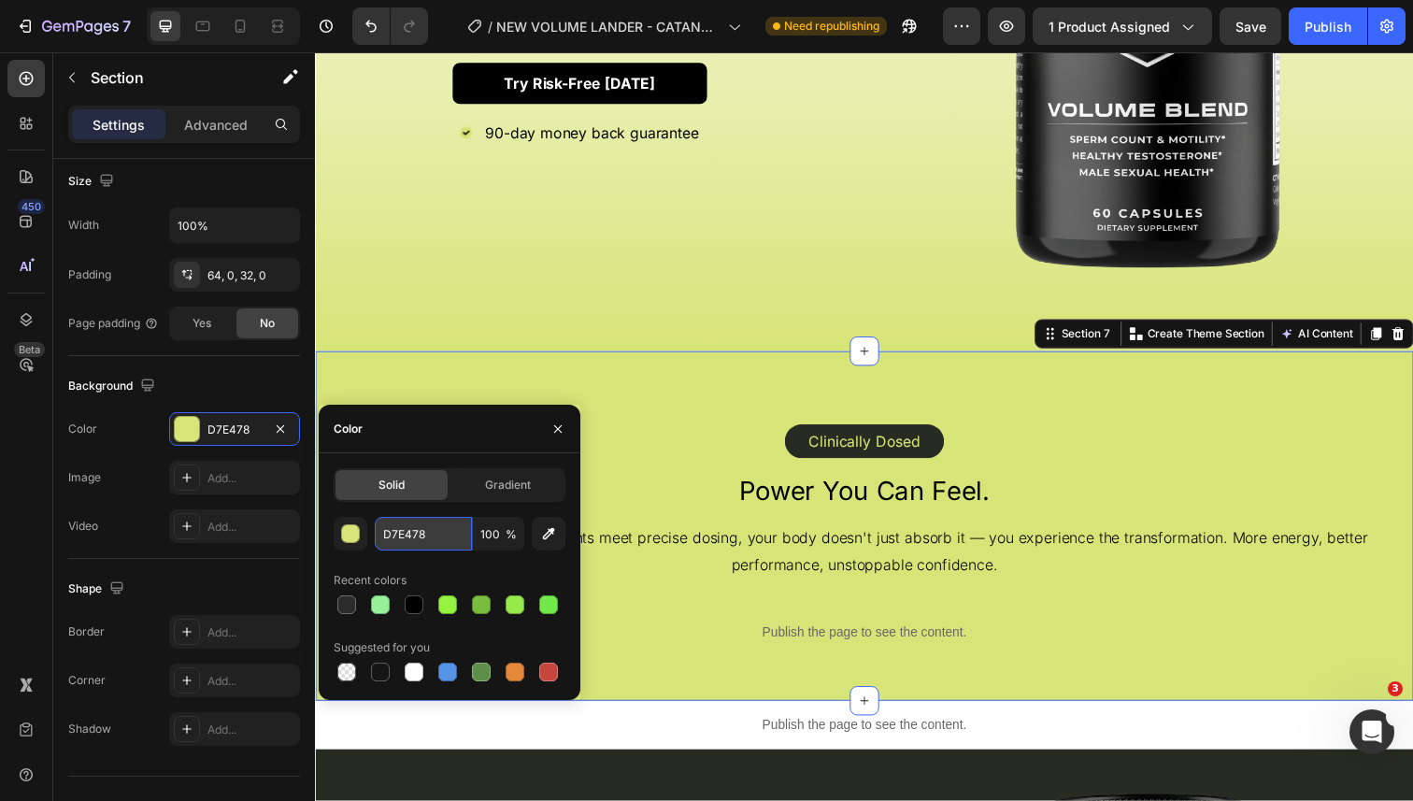
click at [405, 540] on input "D7E478" at bounding box center [423, 534] width 97 height 34
click at [358, 536] on div "button" at bounding box center [350, 533] width 19 height 19
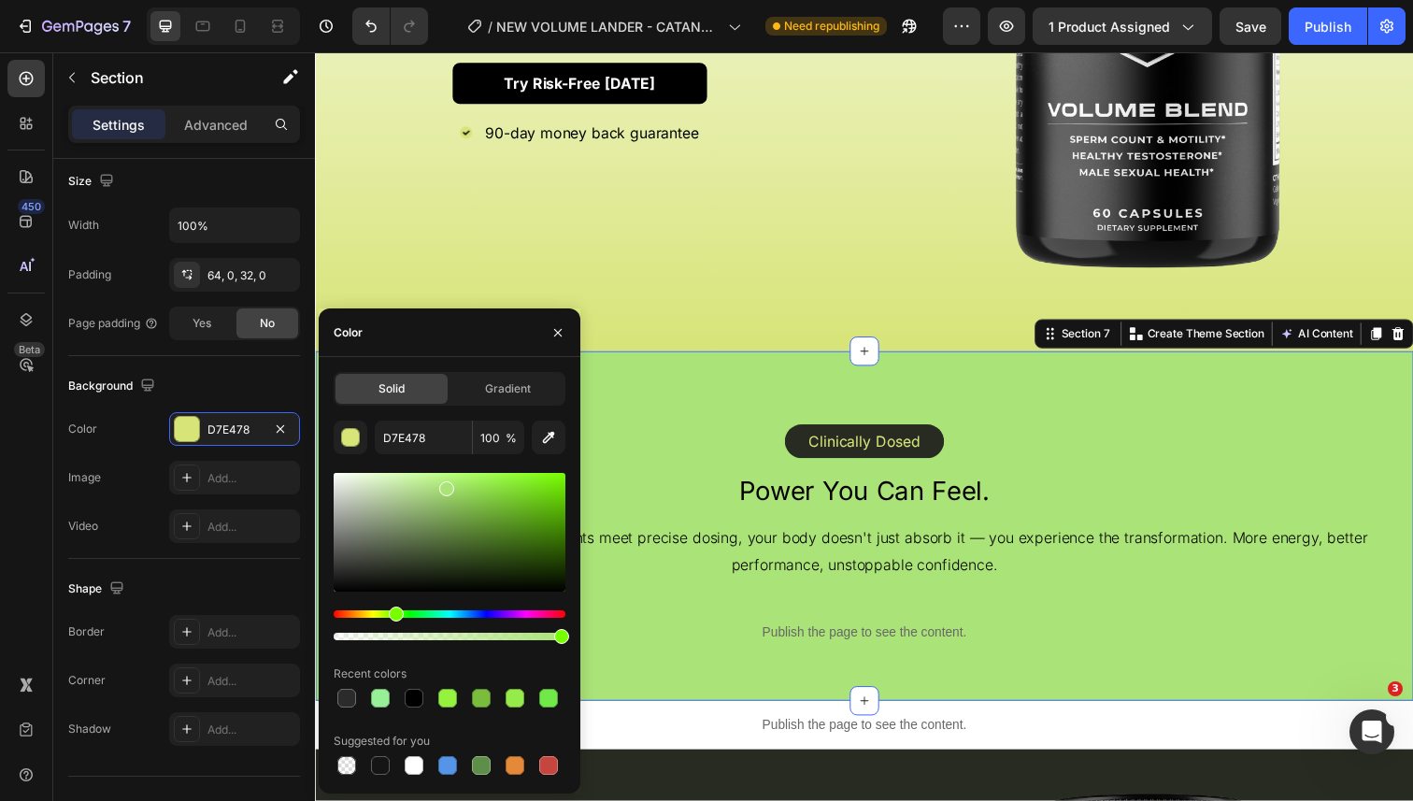
drag, startPoint x: 384, startPoint y: 617, endPoint x: 393, endPoint y: 616, distance: 9.4
click at [393, 616] on div "Hue" at bounding box center [396, 614] width 15 height 15
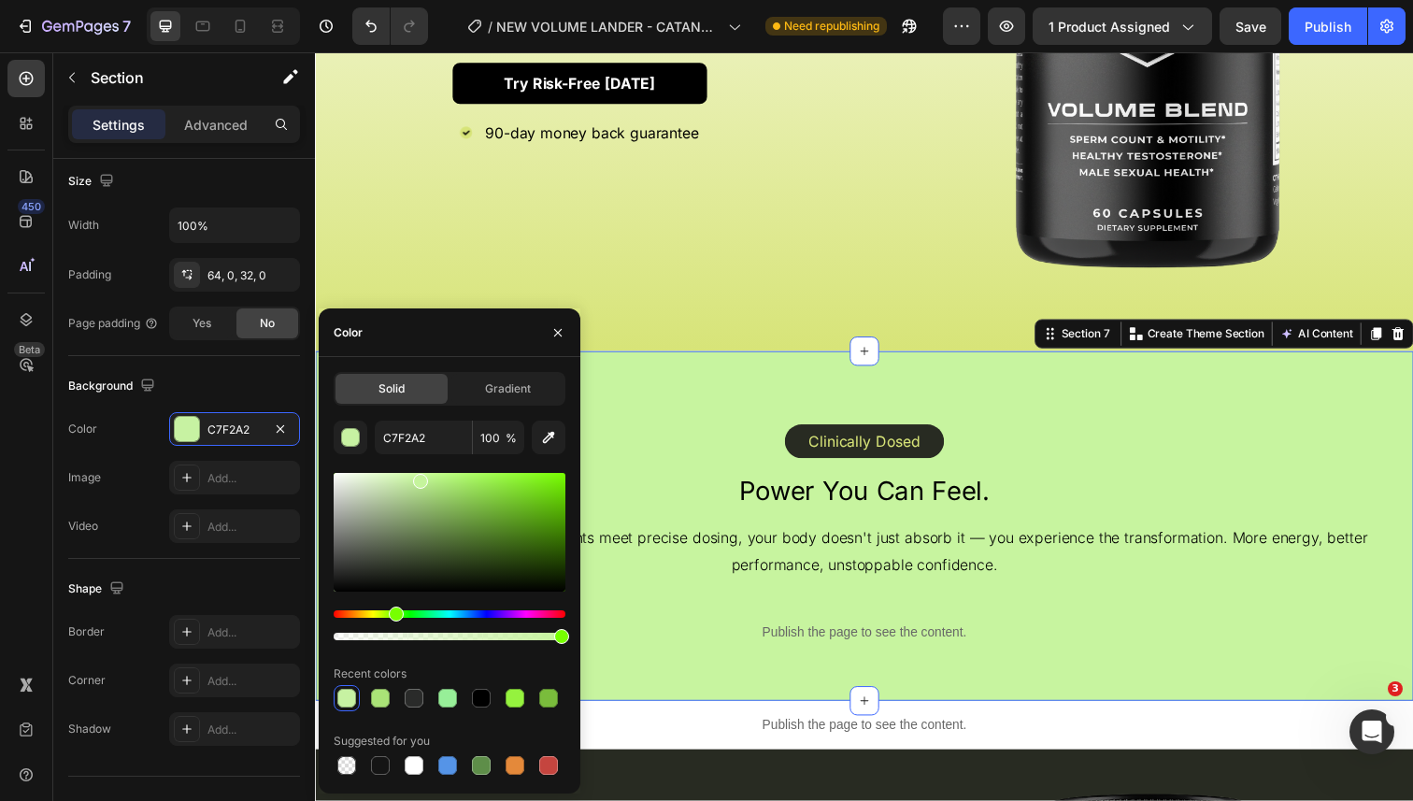
drag, startPoint x: 409, startPoint y: 512, endPoint x: 417, endPoint y: 477, distance: 36.3
click at [417, 477] on div at bounding box center [450, 532] width 232 height 119
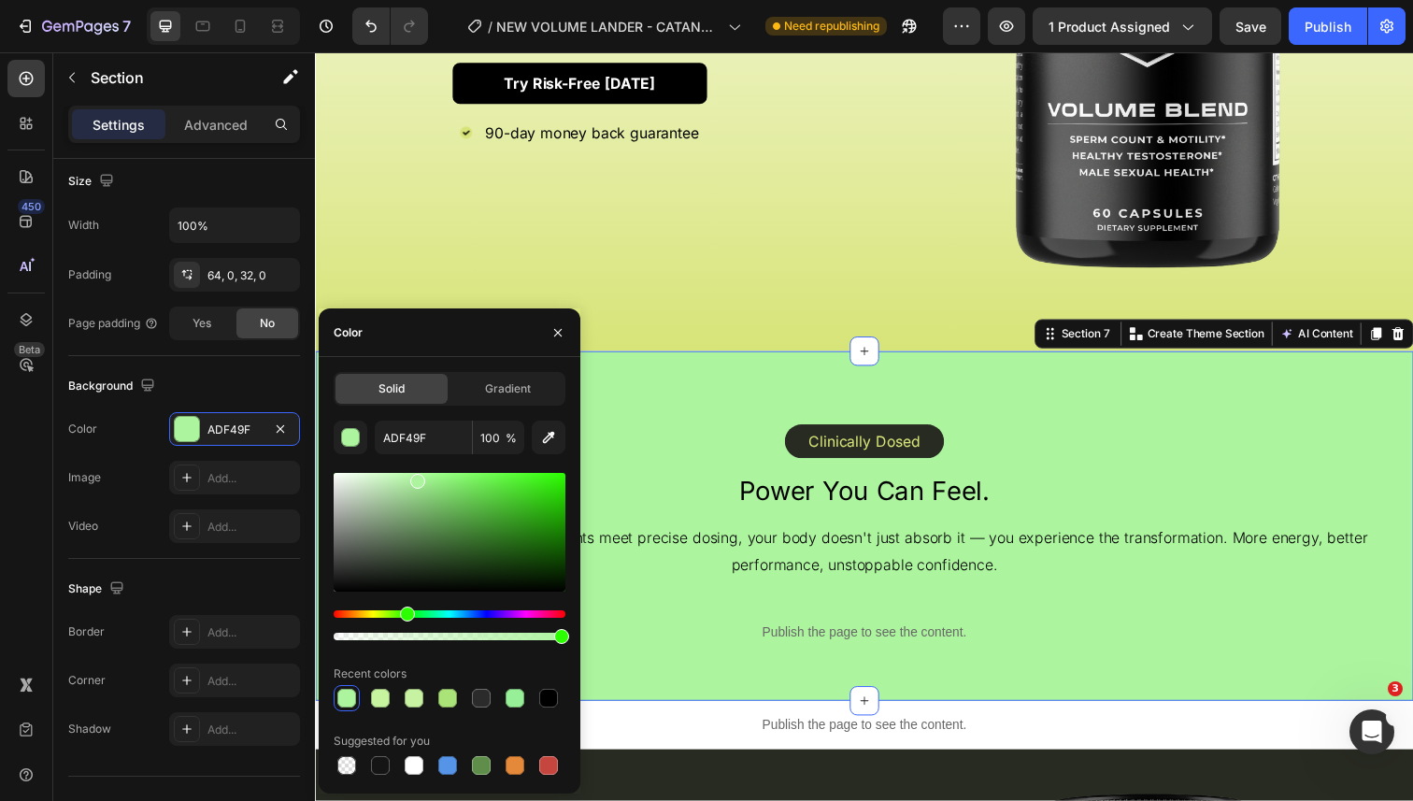
click at [405, 615] on div "Hue" at bounding box center [450, 613] width 232 height 7
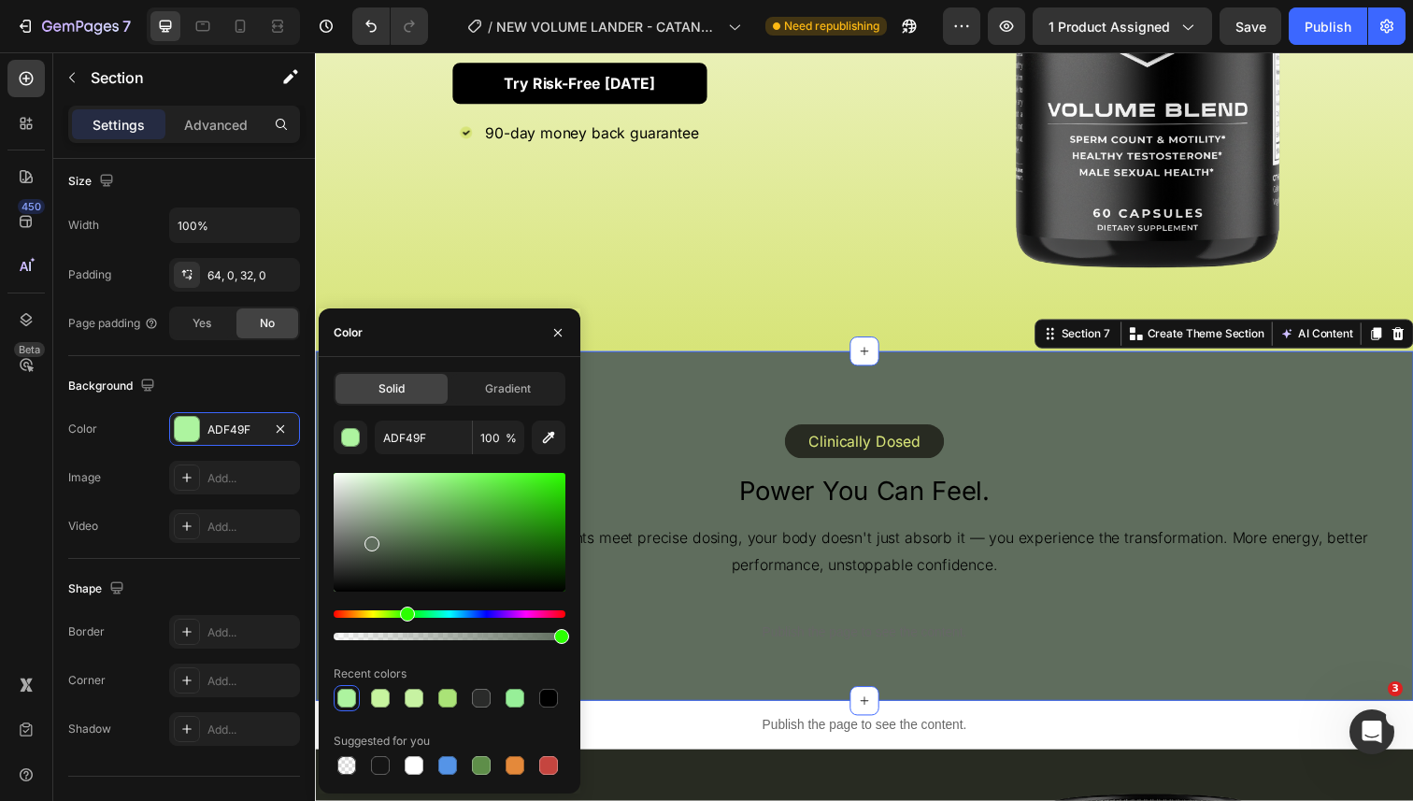
click at [369, 540] on div at bounding box center [450, 532] width 232 height 119
type input "5F6D5D"
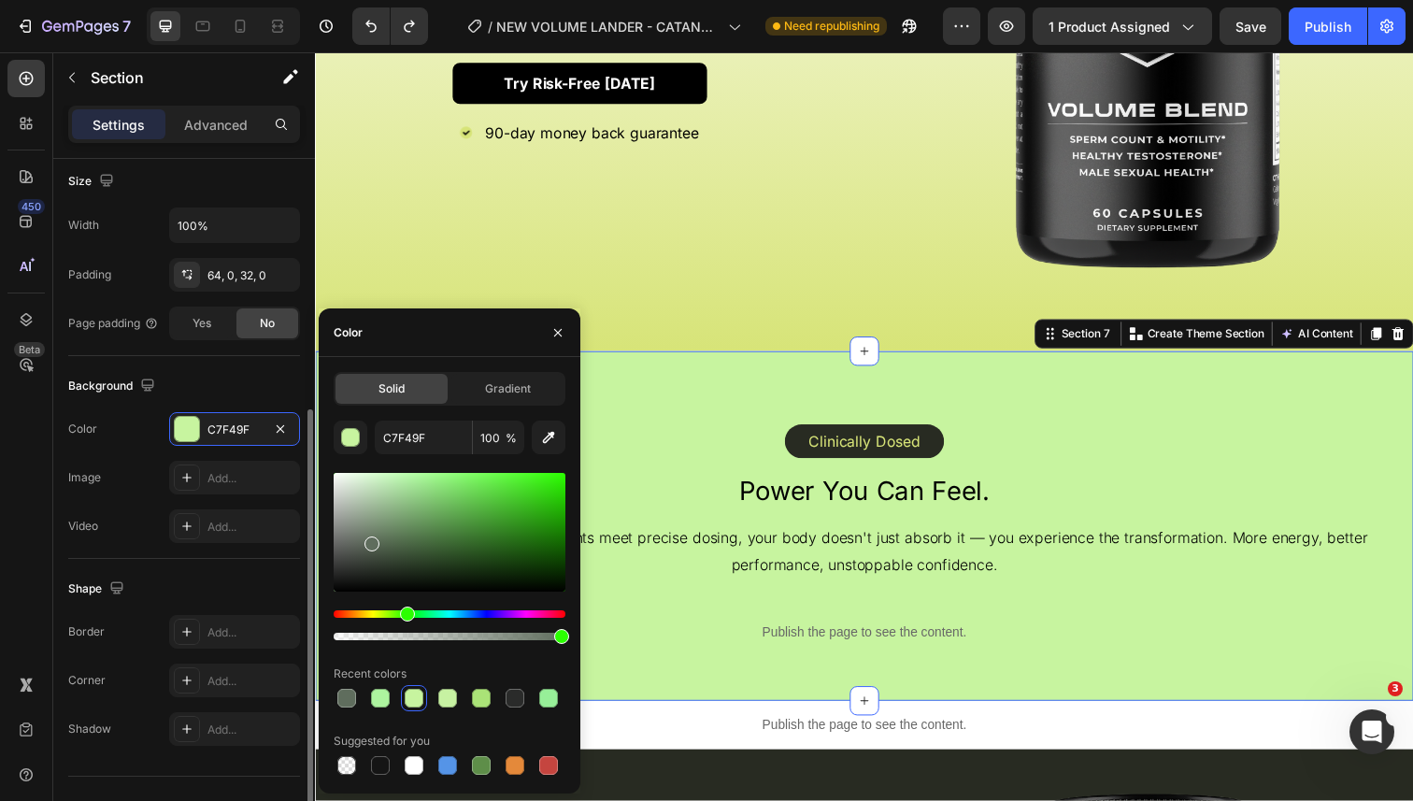
type input "C7F2A2"
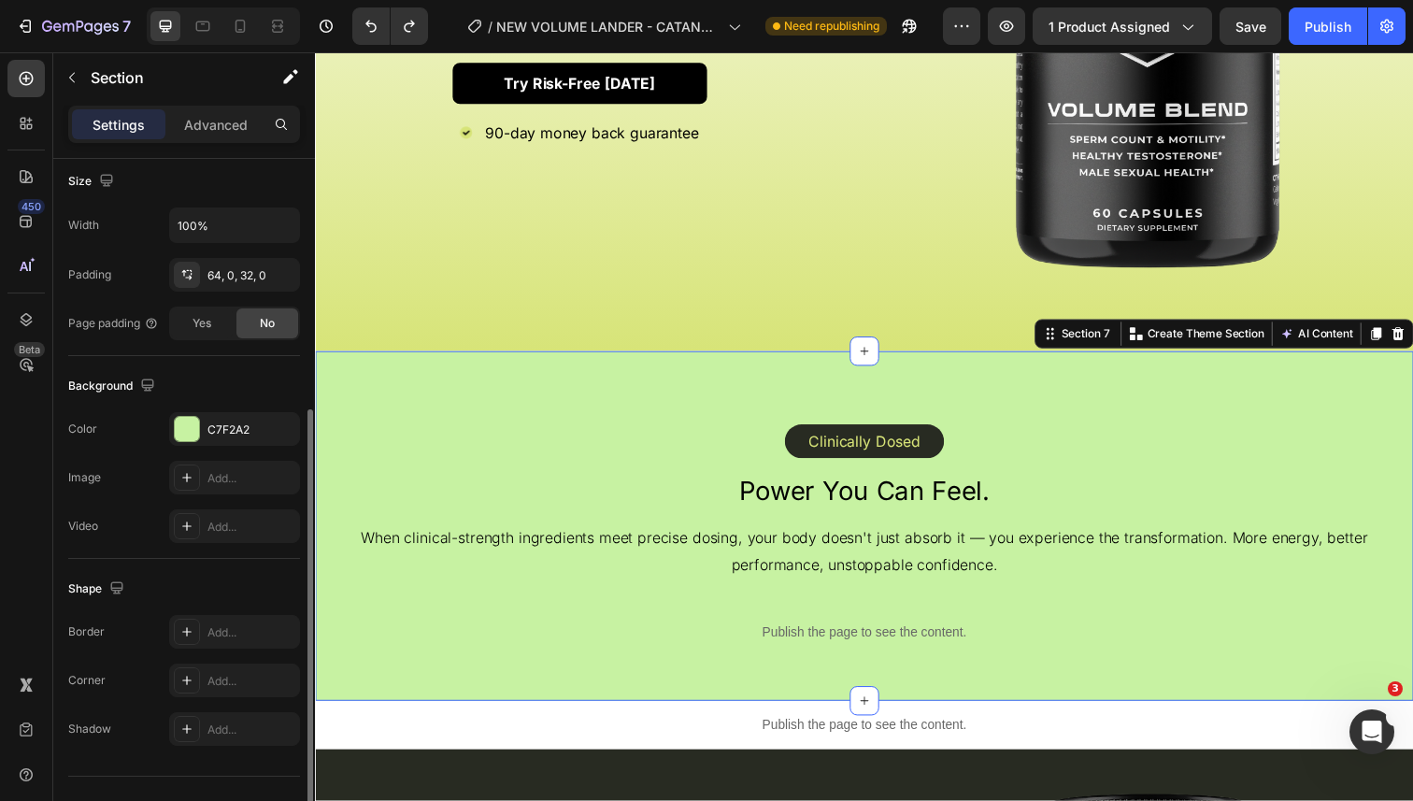
click at [250, 401] on div "Background The changes might be hidden by the video. Color C7F2A2 Image Add... …" at bounding box center [184, 457] width 232 height 203
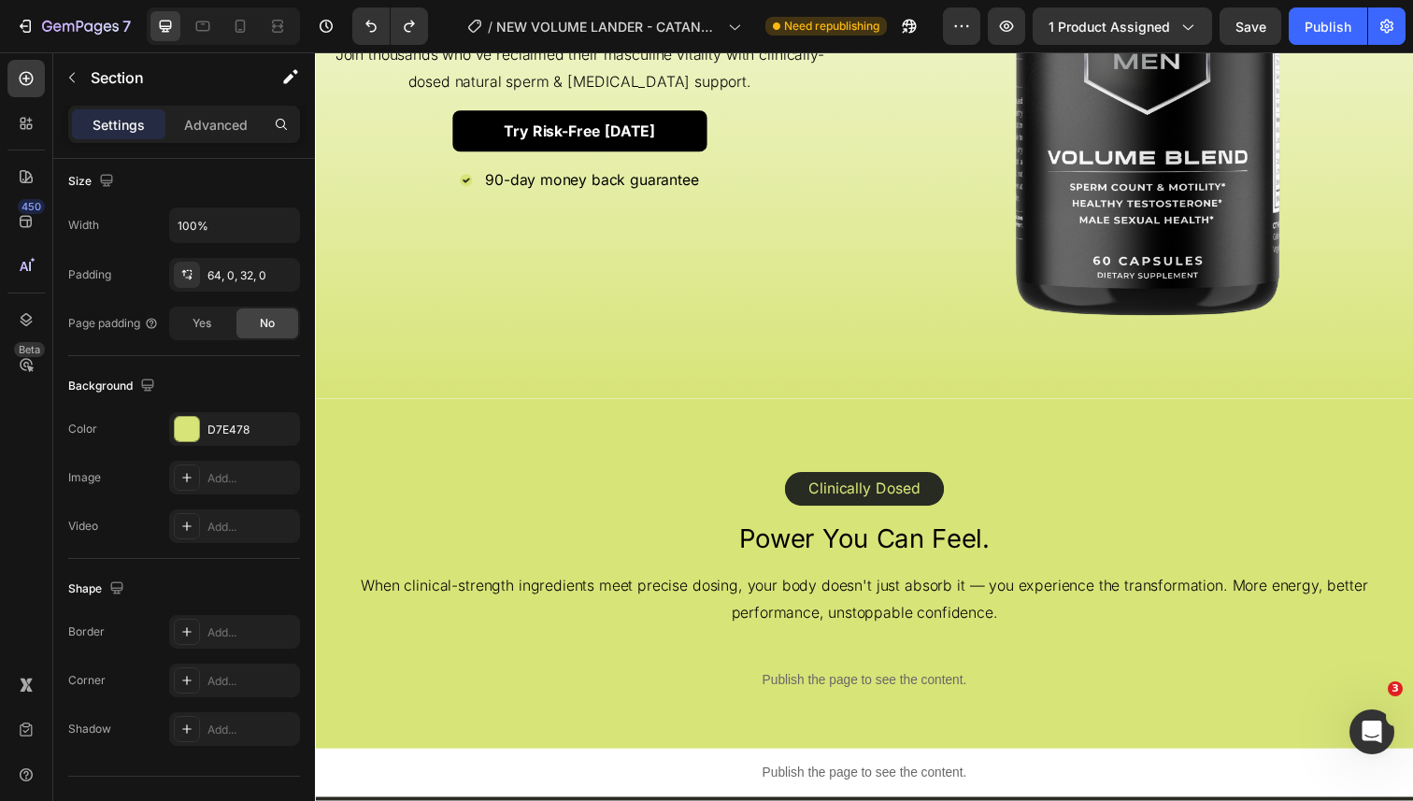
scroll to position [2082, 0]
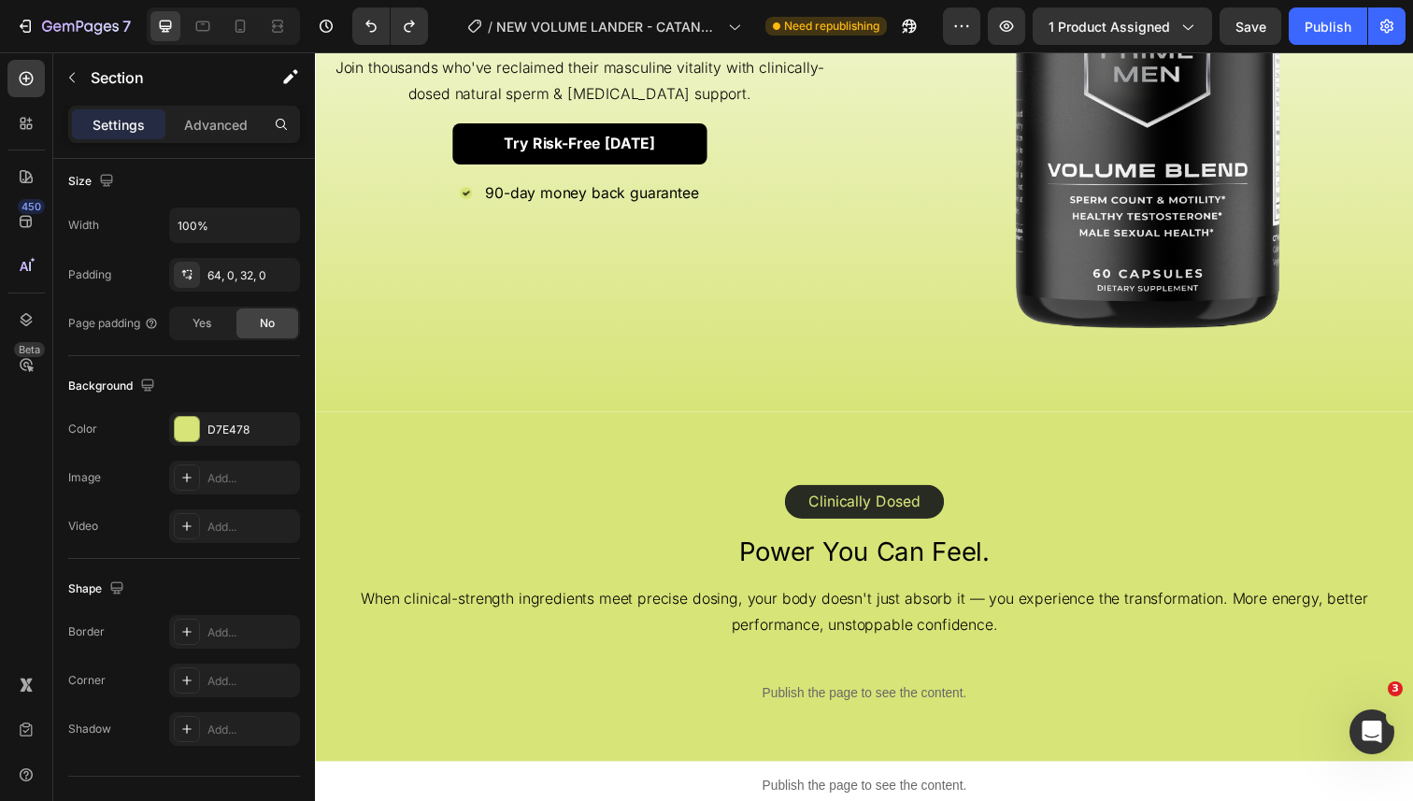
click at [498, 432] on div "Clinically Dosed Text Block Row Row Power You Can Feel. Heading When clinical-s…" at bounding box center [876, 598] width 1122 height 357
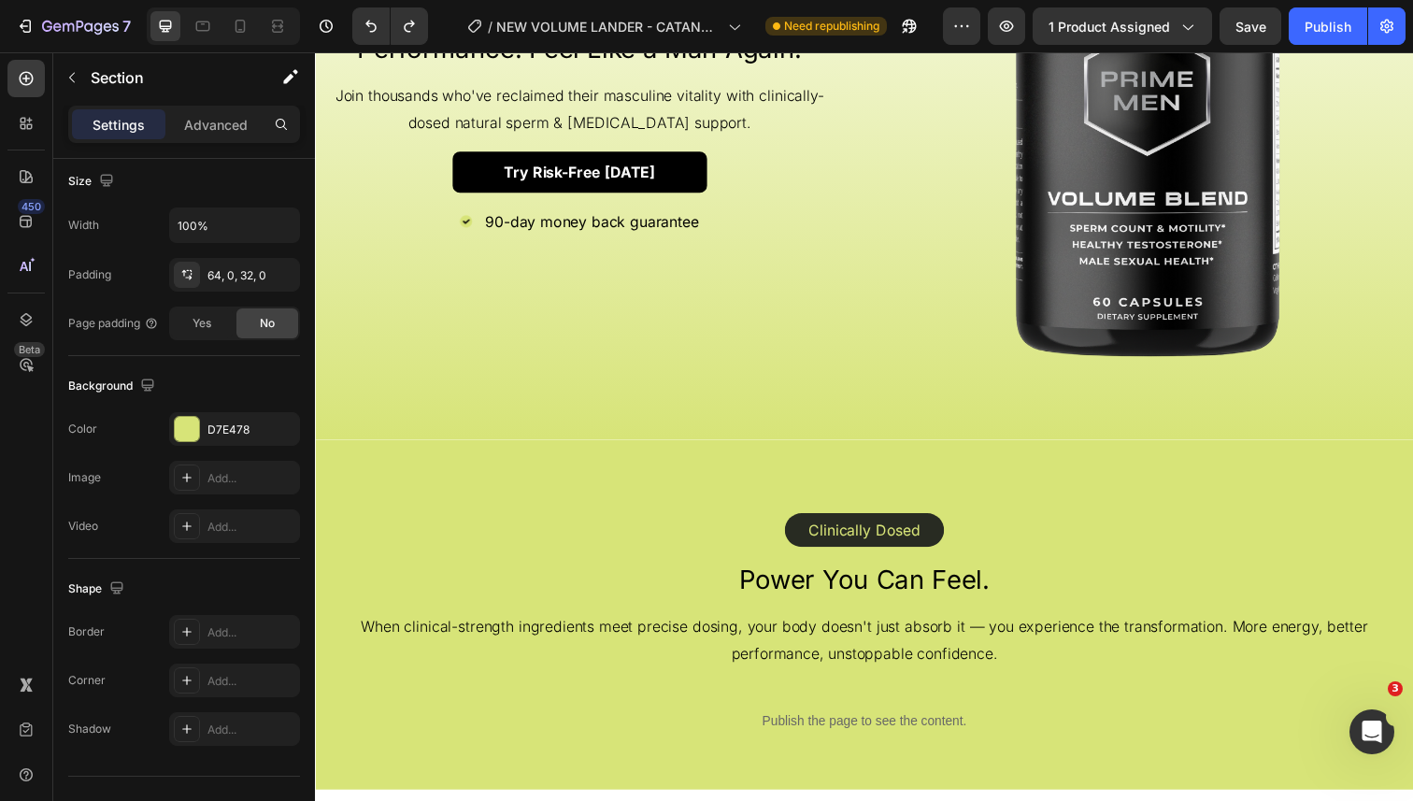
scroll to position [2039, 0]
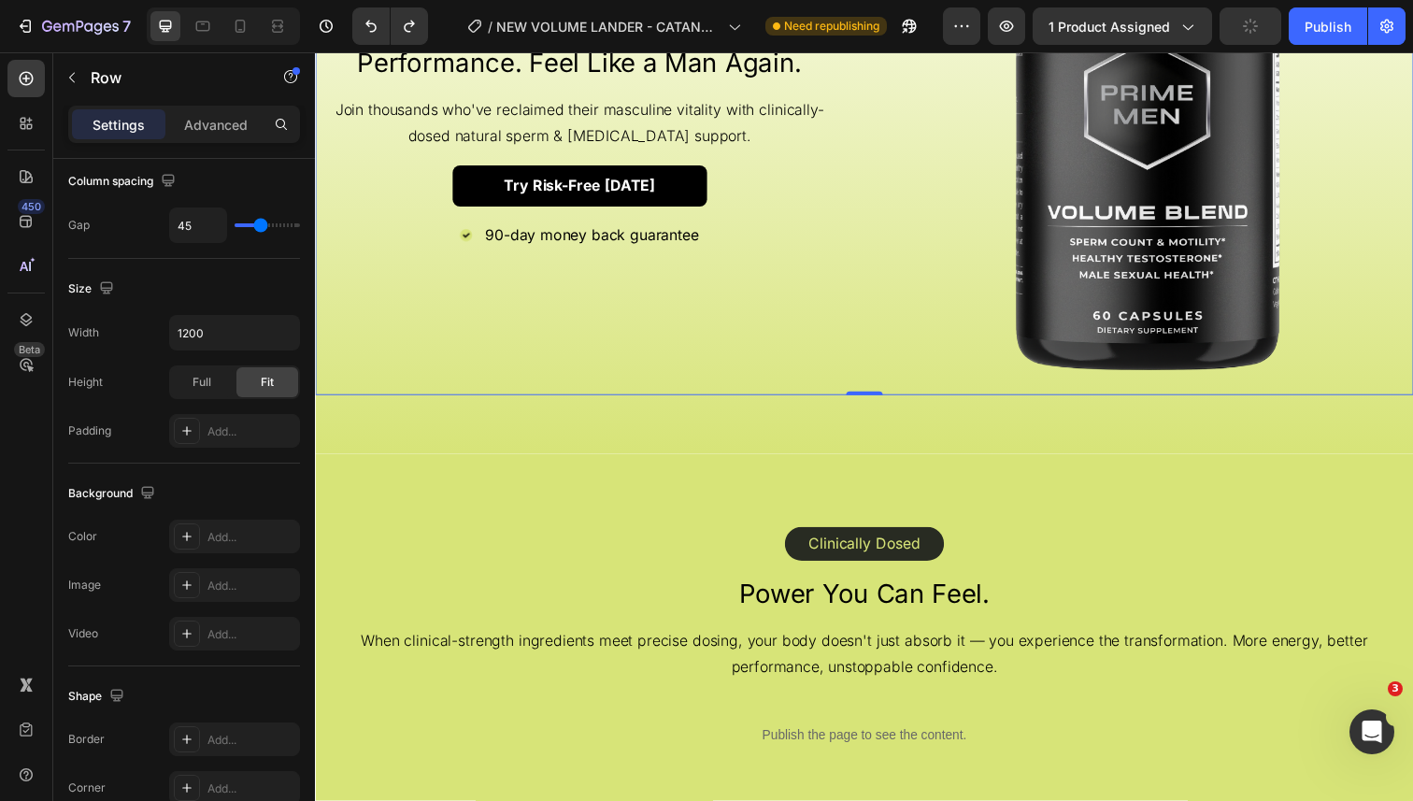
click at [546, 326] on div "Reclaim Your Energy. Restore Your Performance. Feel Like a Man Again. Heading J…" at bounding box center [585, 133] width 540 height 540
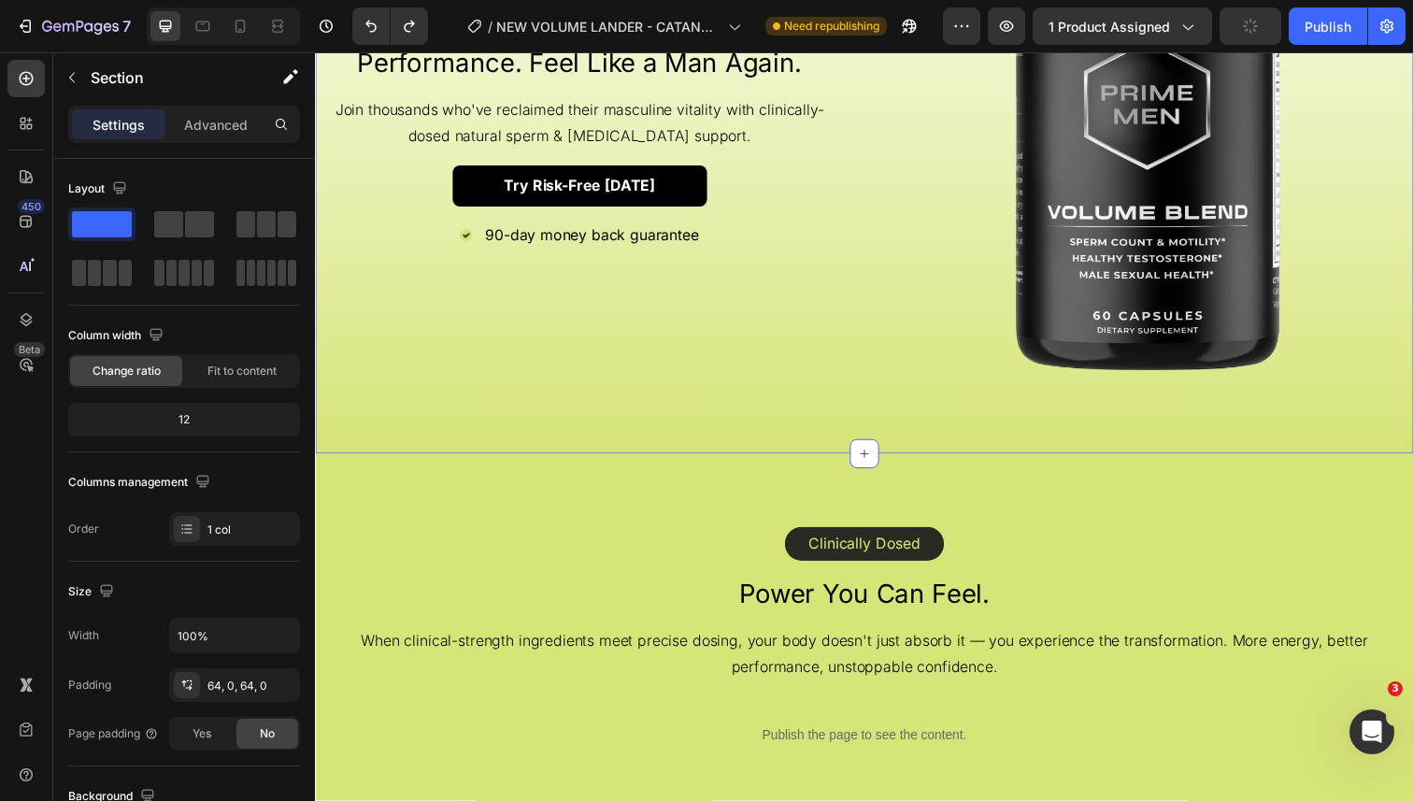
click at [544, 415] on div "Reclaim Your Energy. Restore Your Performance. Feel Like a Man Again. Heading J…" at bounding box center [876, 133] width 1122 height 660
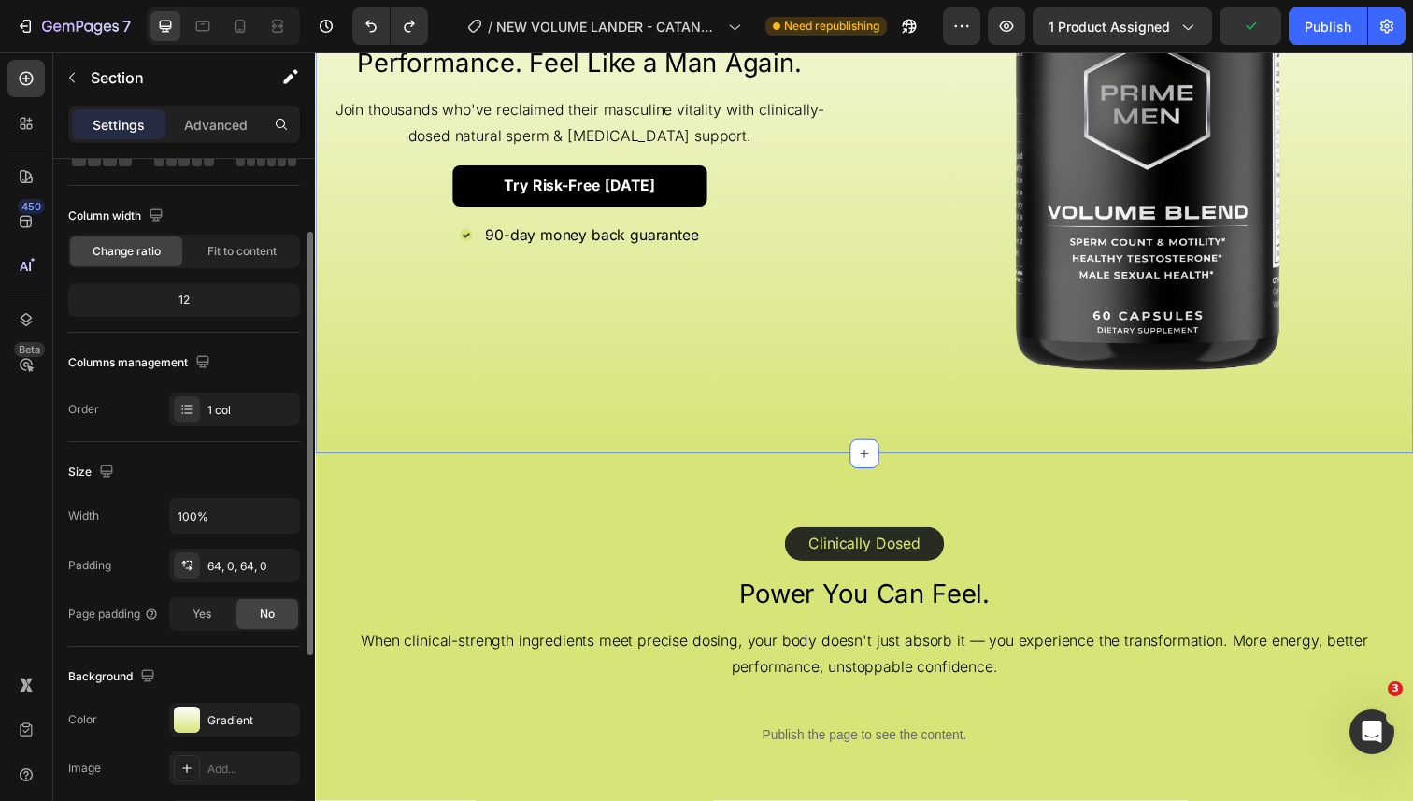
scroll to position [208, 0]
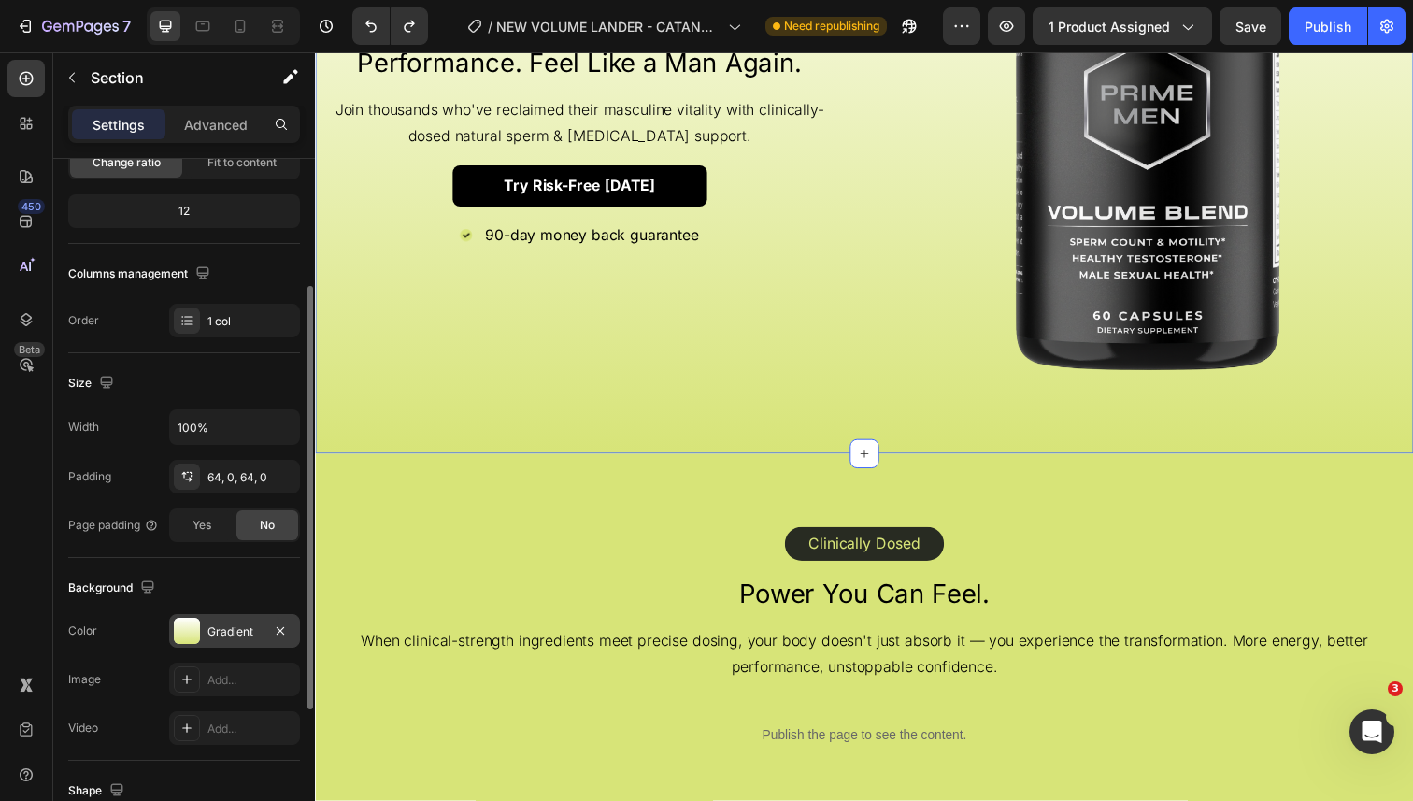
click at [217, 624] on div "Gradient" at bounding box center [234, 631] width 54 height 17
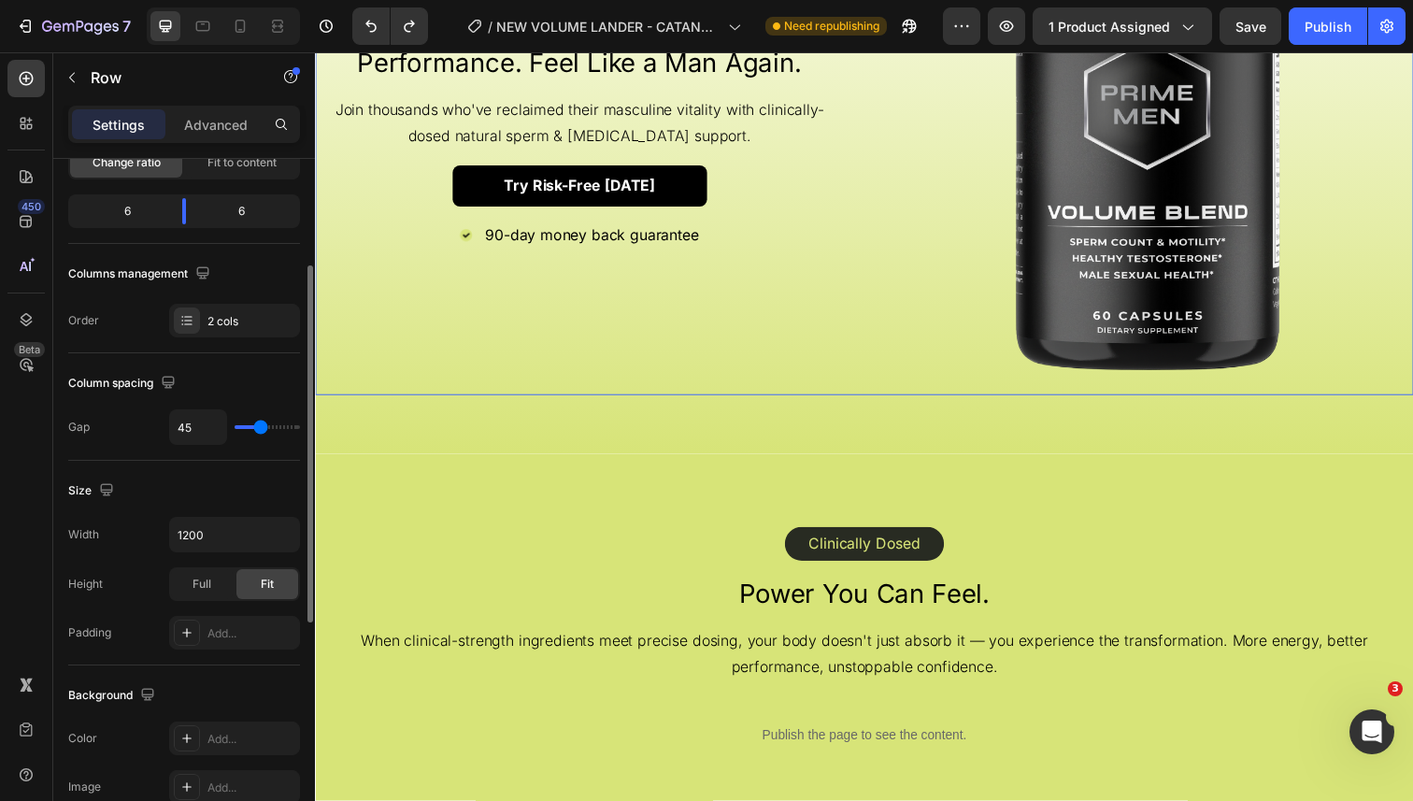
click at [679, 295] on div "Reclaim Your Energy. Restore Your Performance. Feel Like a Man Again. Heading J…" at bounding box center [585, 133] width 540 height 540
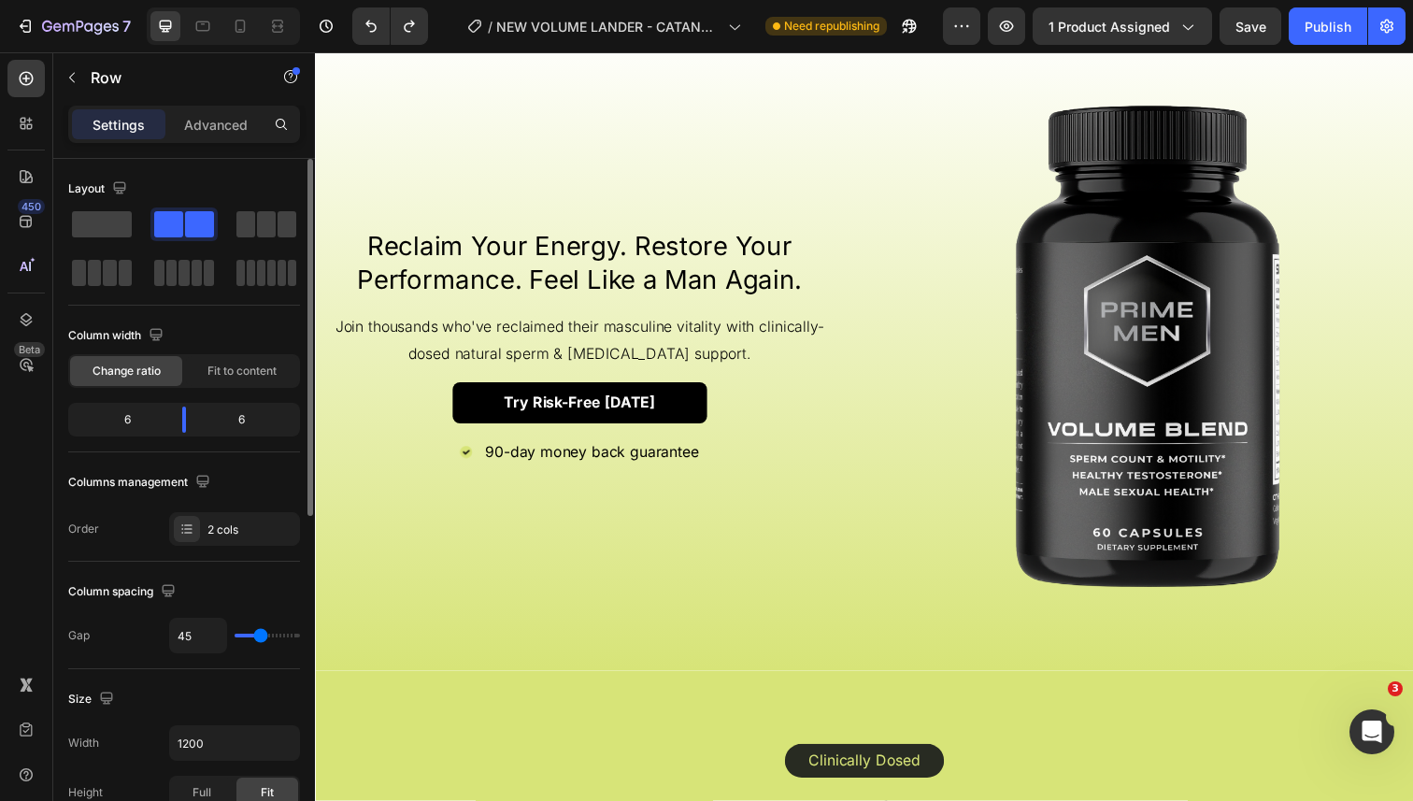
scroll to position [1829, 0]
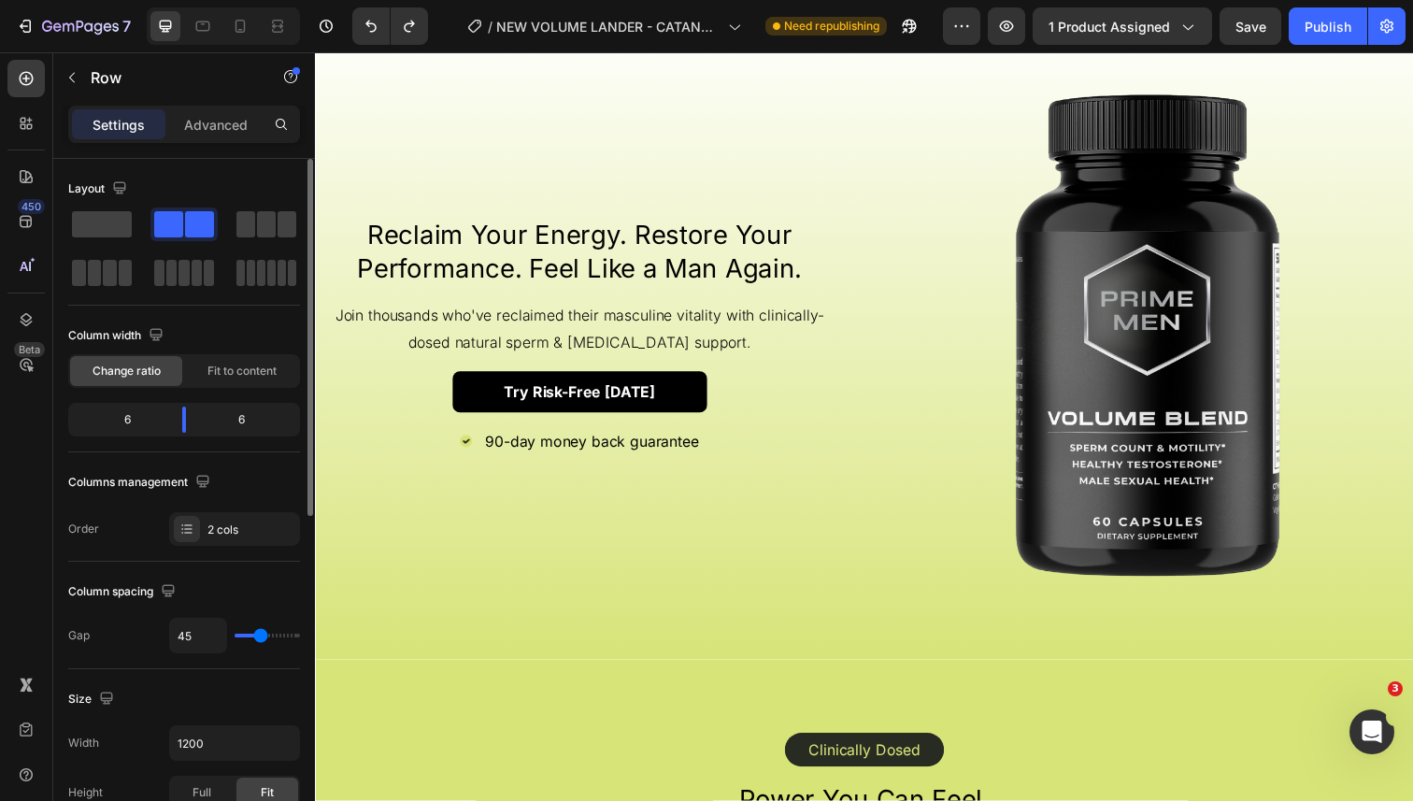
click at [733, 576] on div "Reclaim Your Energy. Restore Your Performance. Feel Like a Man Again. Heading J…" at bounding box center [585, 343] width 540 height 540
click at [790, 554] on div "Reclaim Your Energy. Restore Your Performance. Feel Like a Man Again. Heading J…" at bounding box center [585, 343] width 540 height 540
click at [844, 543] on div "Reclaim Your Energy. Restore Your Performance. Feel Like a Man Again. Heading J…" at bounding box center [585, 343] width 540 height 540
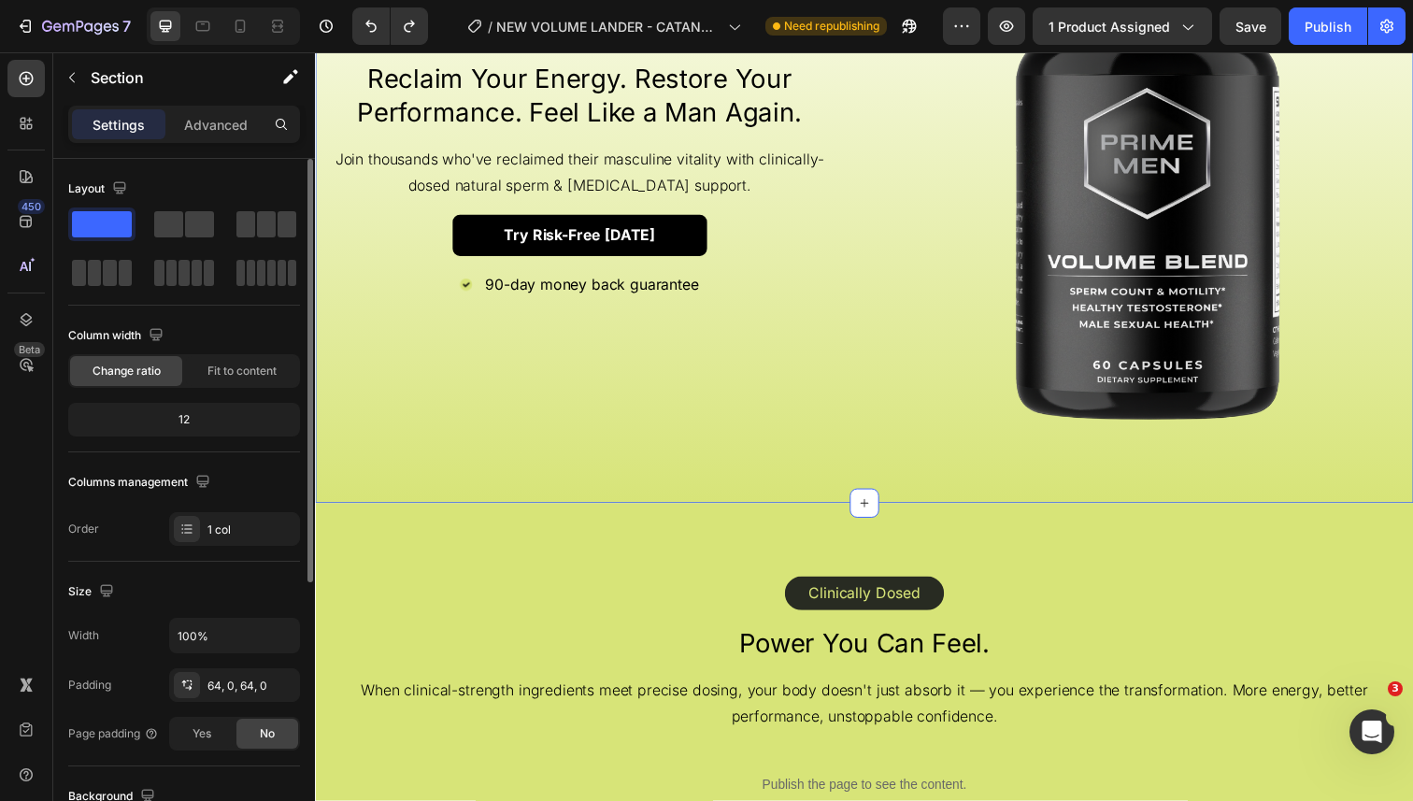
click at [848, 497] on div "Reclaim Your Energy. Restore Your Performance. Feel Like a Man Again. Heading J…" at bounding box center [876, 183] width 1122 height 660
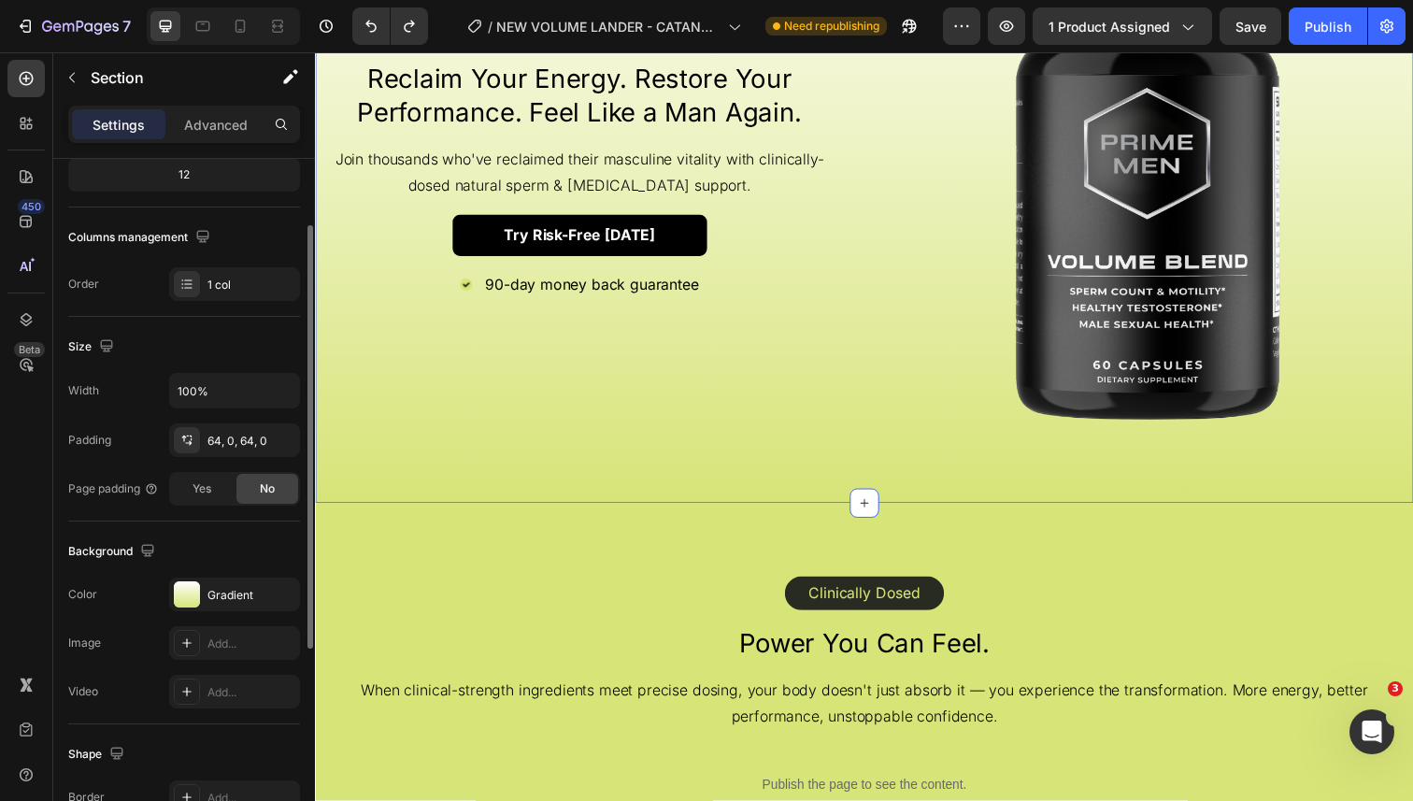
scroll to position [277, 0]
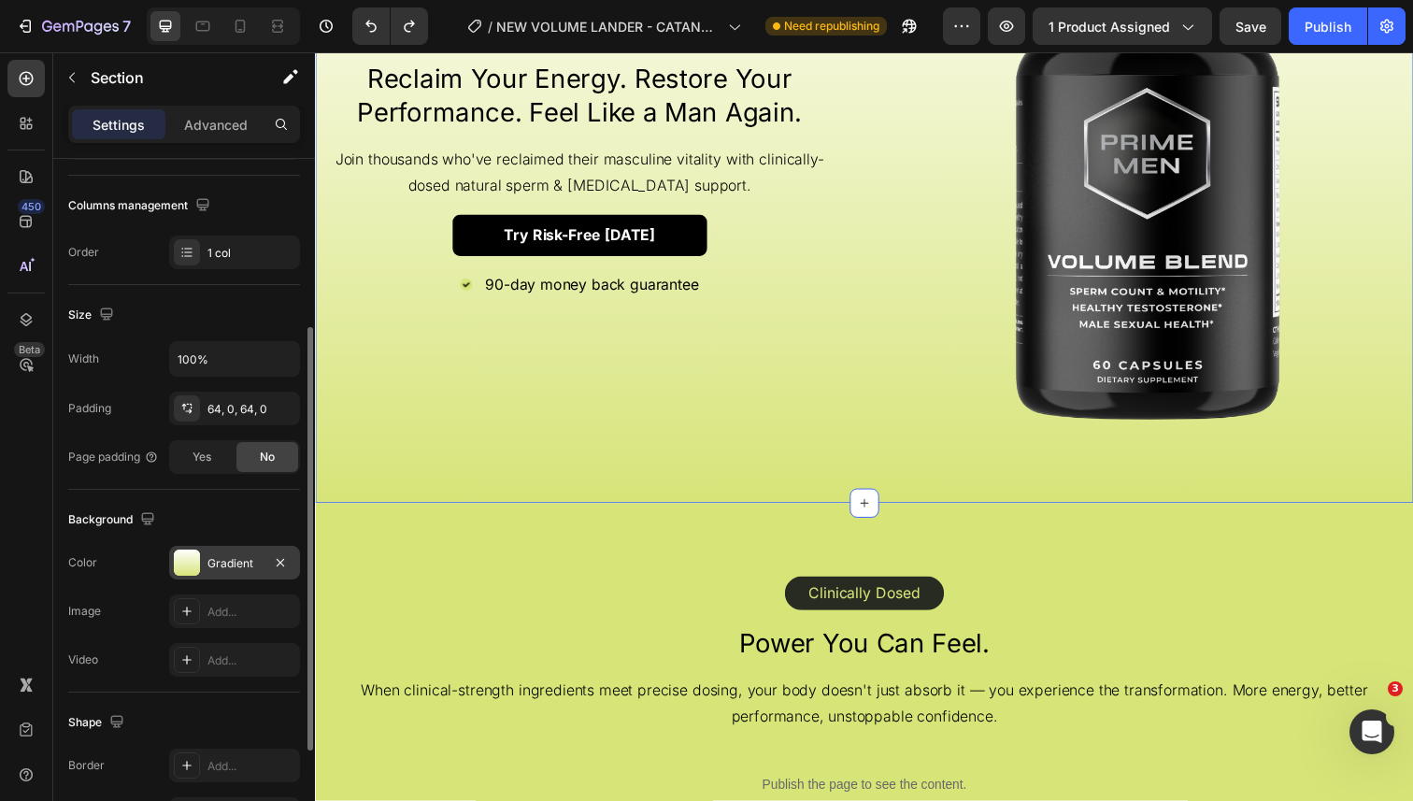
click at [238, 573] on div "Gradient" at bounding box center [234, 563] width 131 height 34
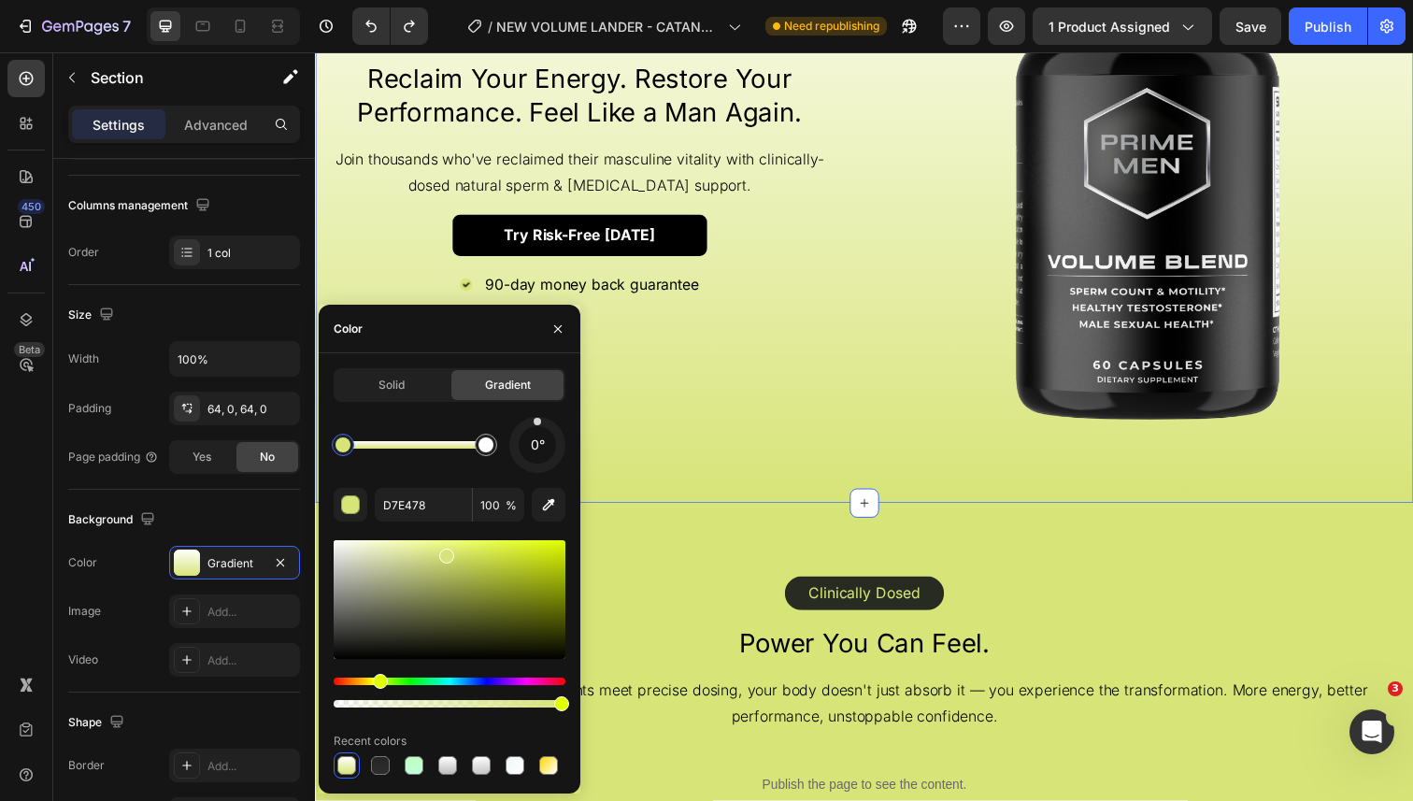
click at [348, 450] on div at bounding box center [343, 444] width 15 height 15
drag, startPoint x: 348, startPoint y: 450, endPoint x: 336, endPoint y: 450, distance: 12.2
click at [340, 450] on div at bounding box center [347, 444] width 15 height 15
click at [403, 504] on input "D7E478" at bounding box center [423, 505] width 97 height 34
paste input "#89BB7E"
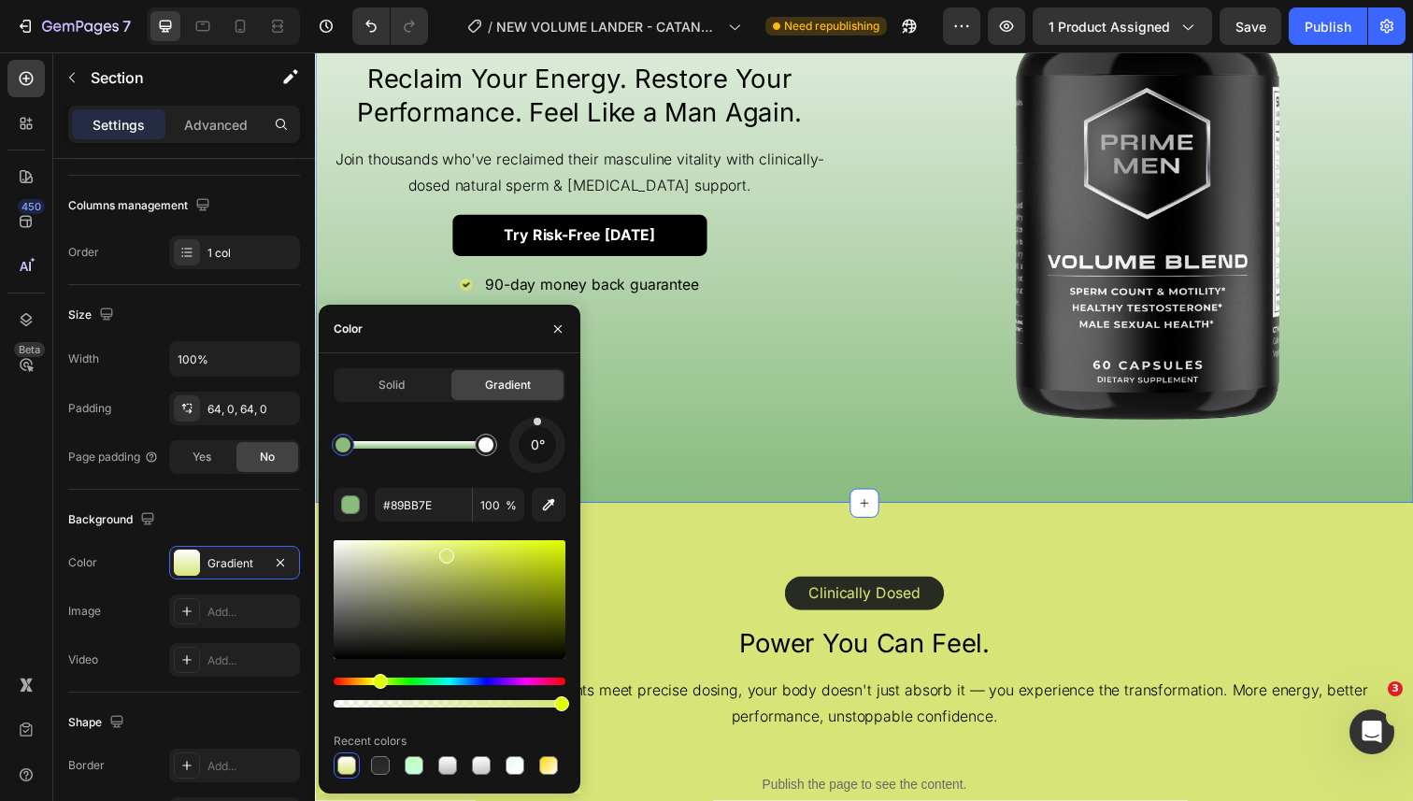
type input "89BB7E"
click at [479, 484] on div "0° 89BB7E 100 % Recent colors" at bounding box center [450, 598] width 232 height 362
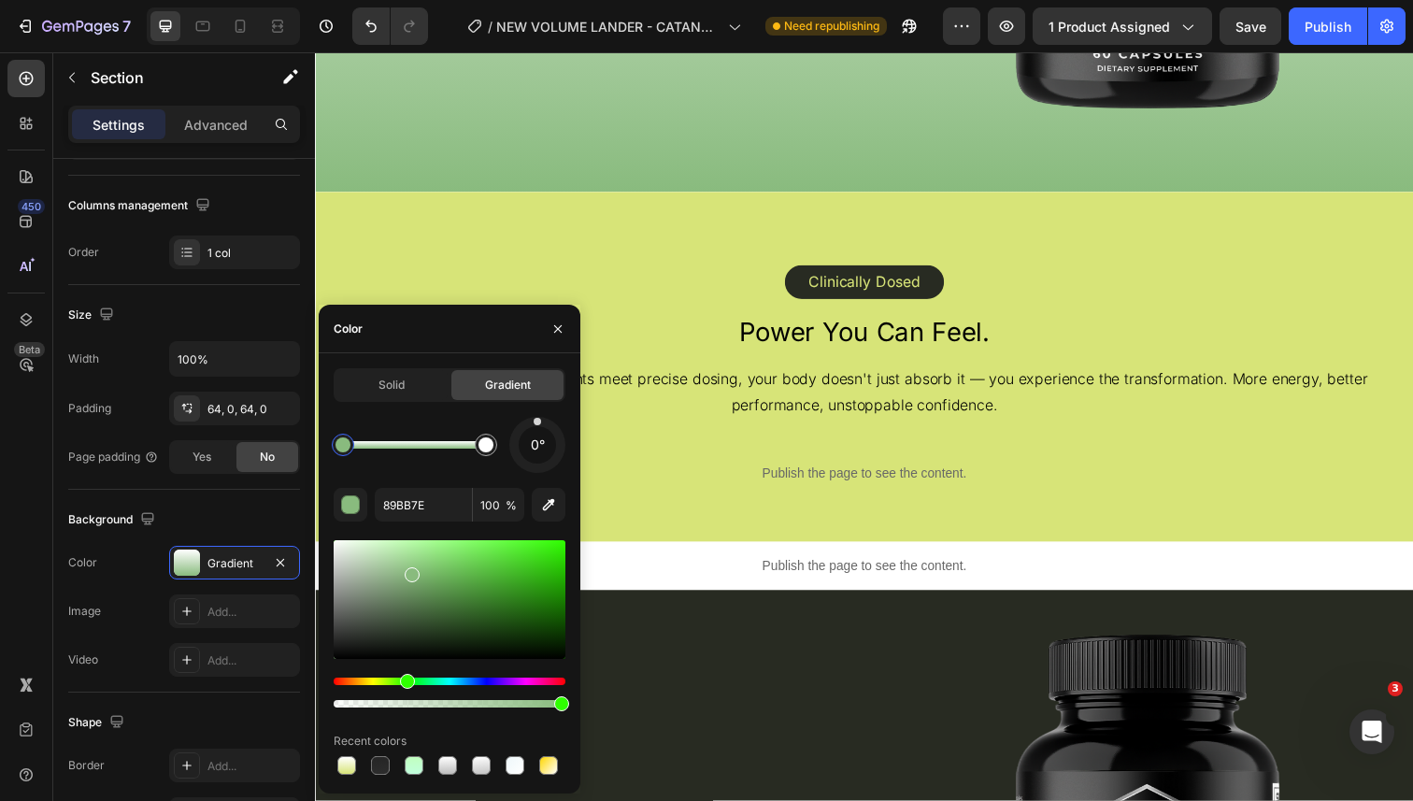
scroll to position [2319, 0]
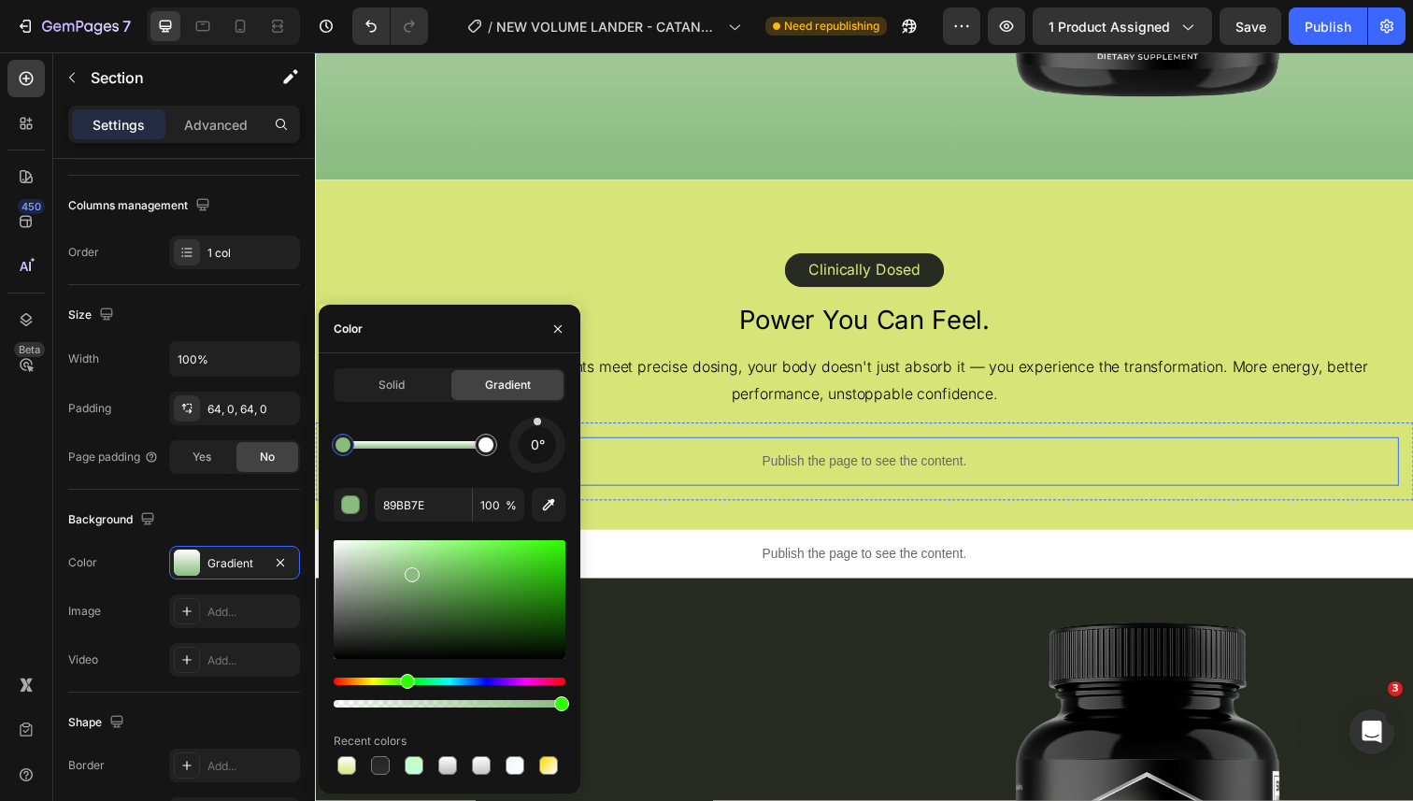
click at [660, 502] on div "Publish the page to see the content. Custom Code Row 0" at bounding box center [876, 470] width 1122 height 79
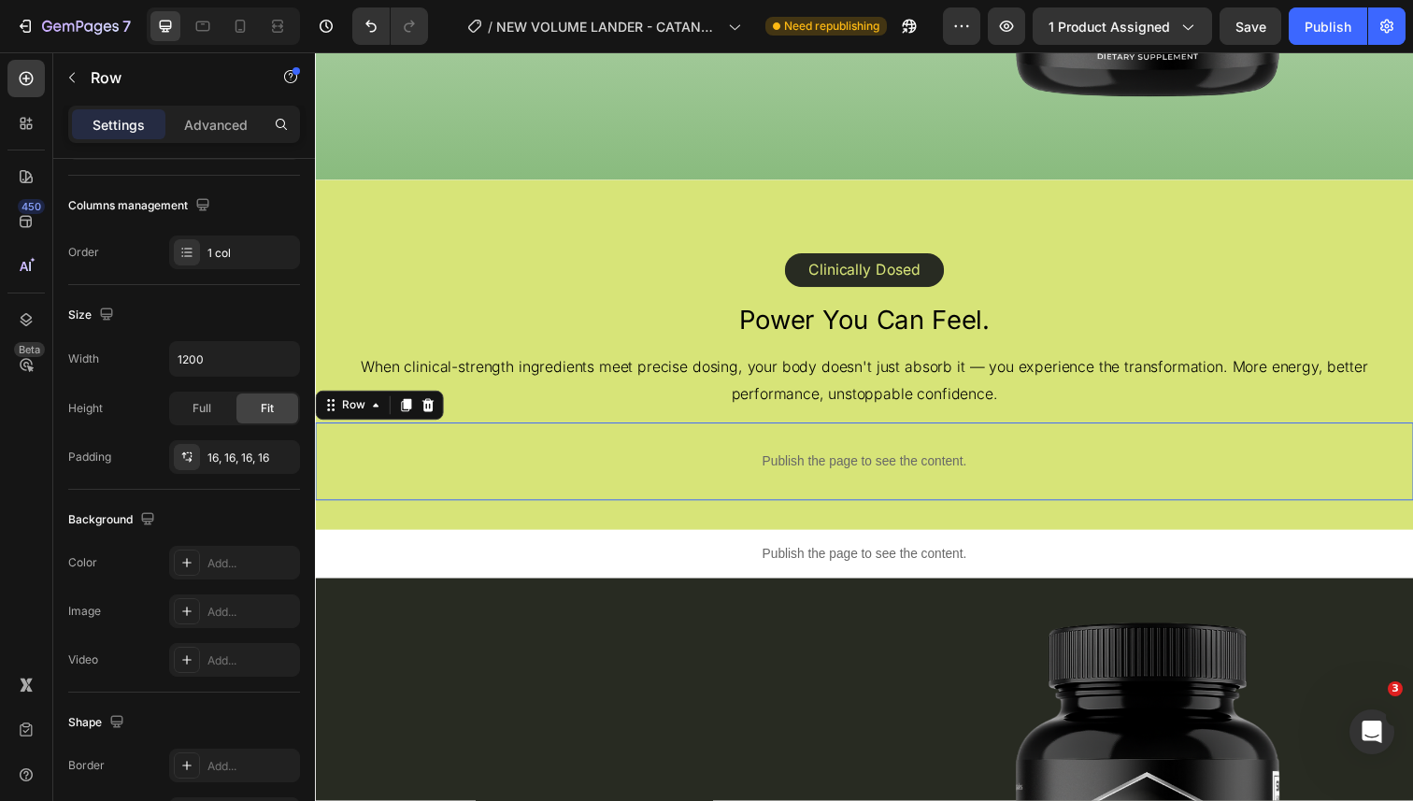
scroll to position [0, 0]
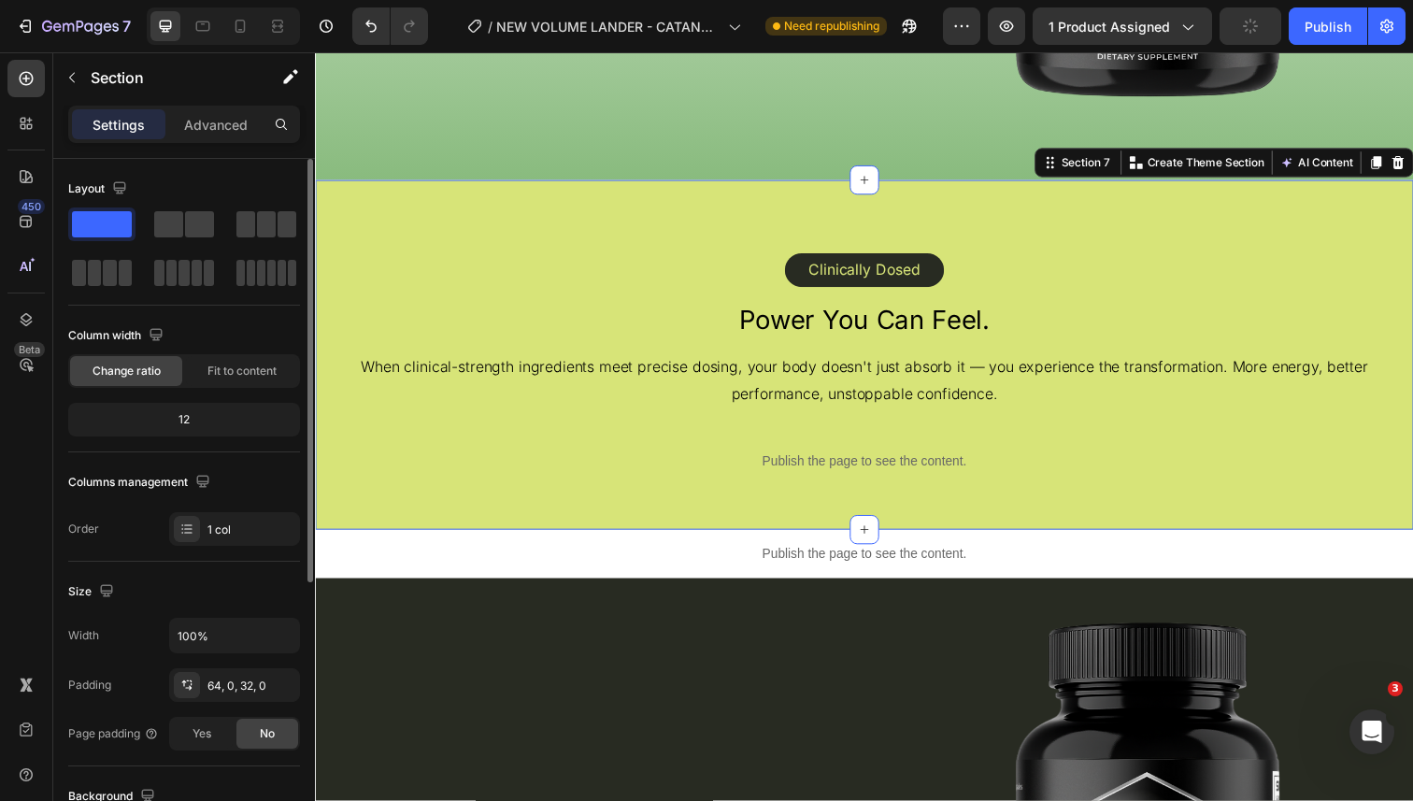
click at [659, 516] on div "Clinically Dosed Text Block Row Row Power You Can Feel. Heading When clinical-s…" at bounding box center [876, 361] width 1122 height 357
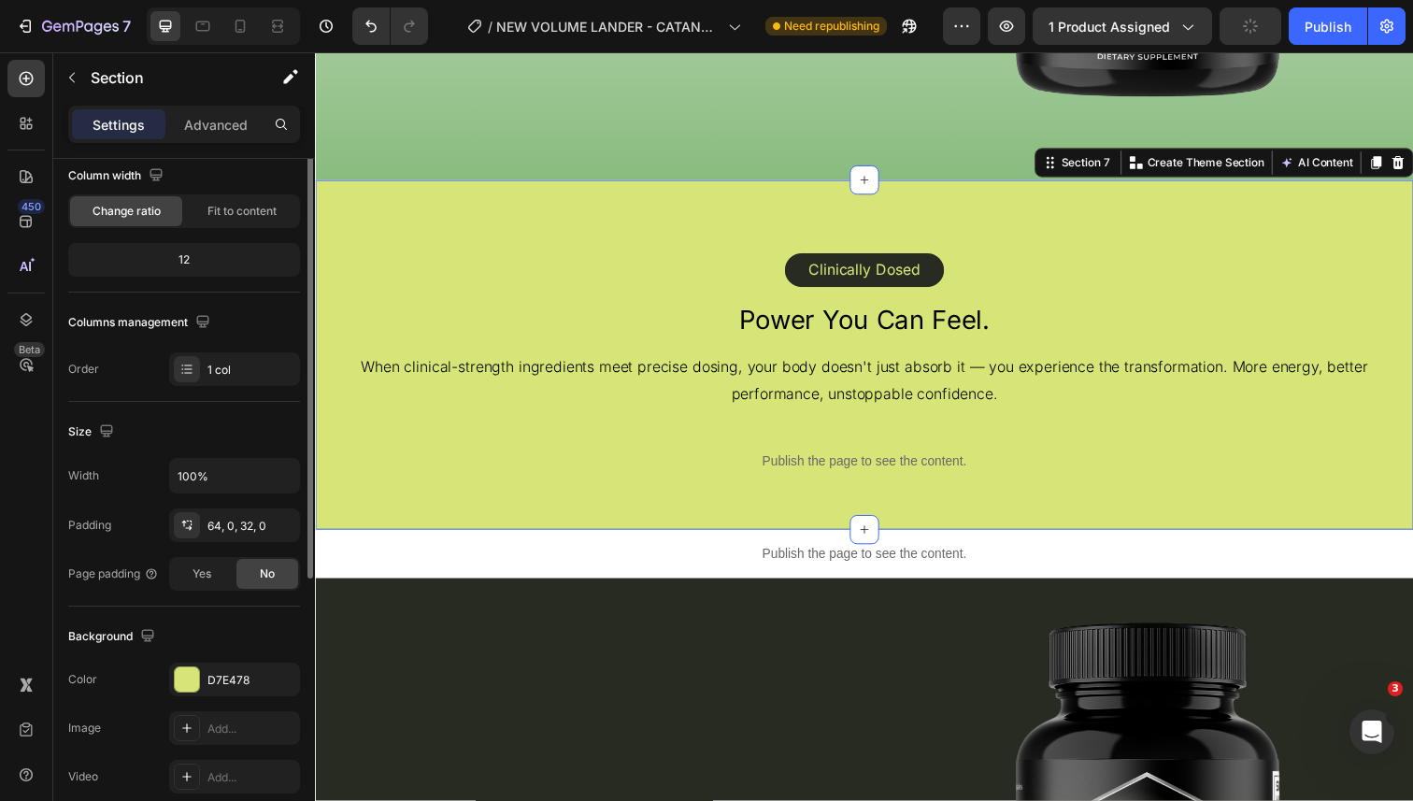
scroll to position [169, 0]
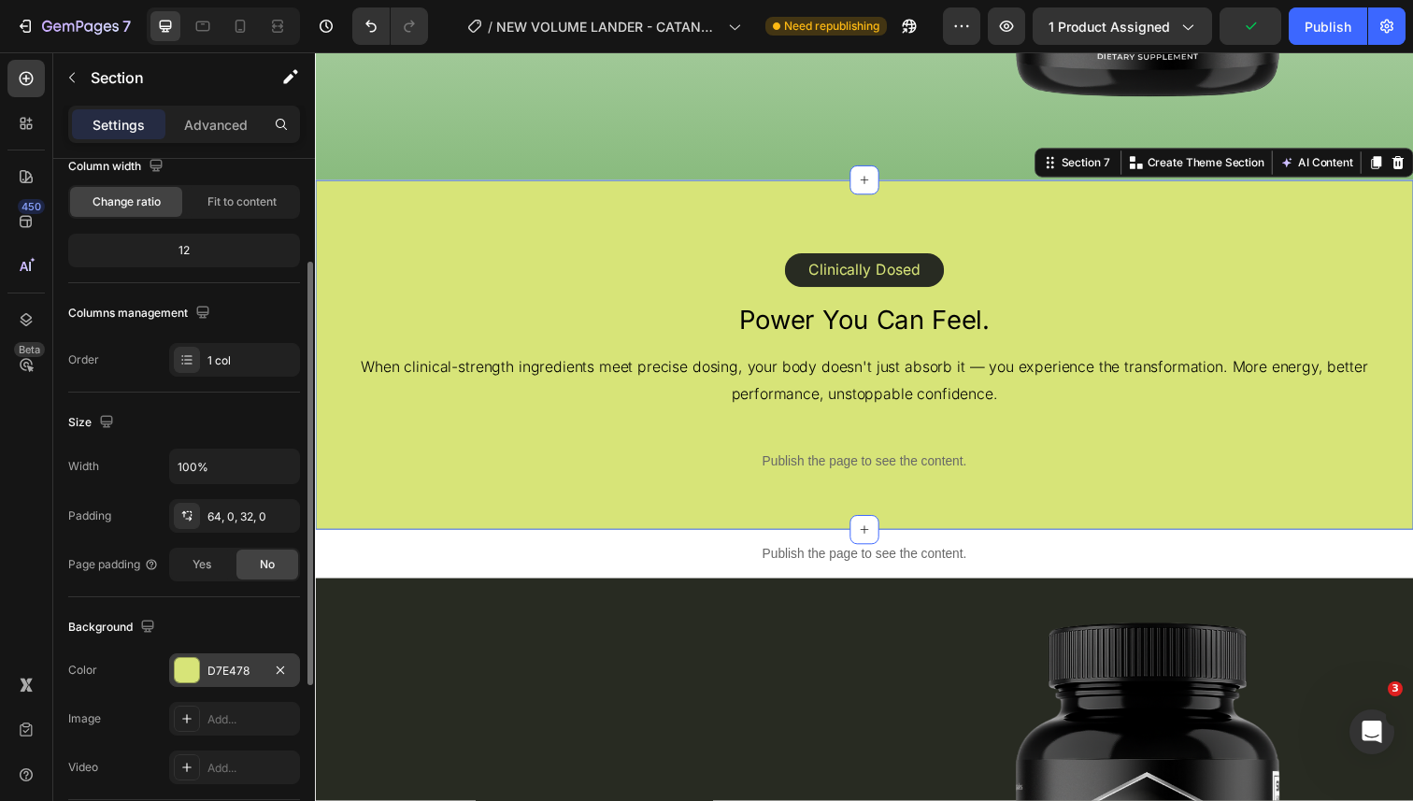
click at [224, 667] on div "D7E478" at bounding box center [234, 671] width 54 height 17
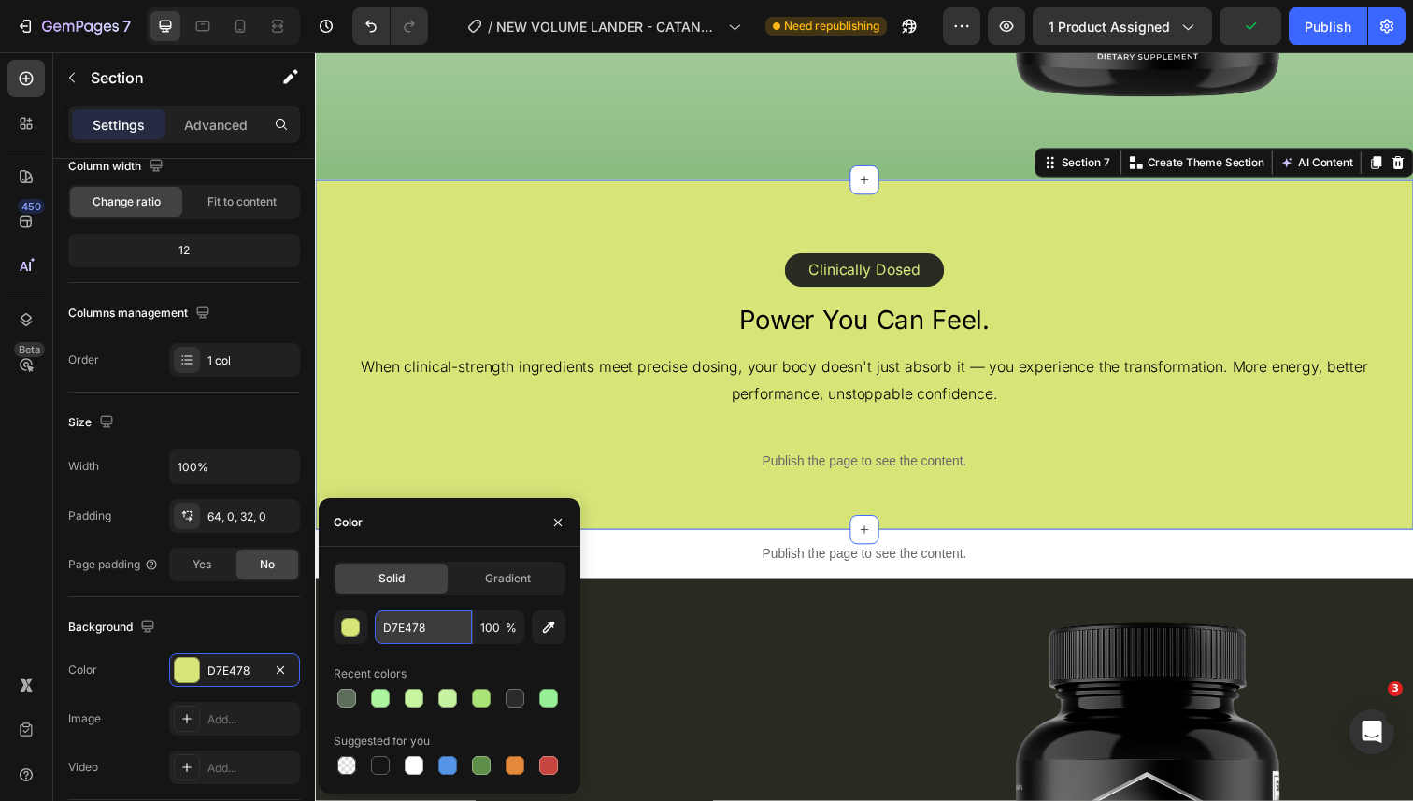
click at [413, 630] on input "D7E478" at bounding box center [423, 627] width 97 height 34
paste input "#89BB7E"
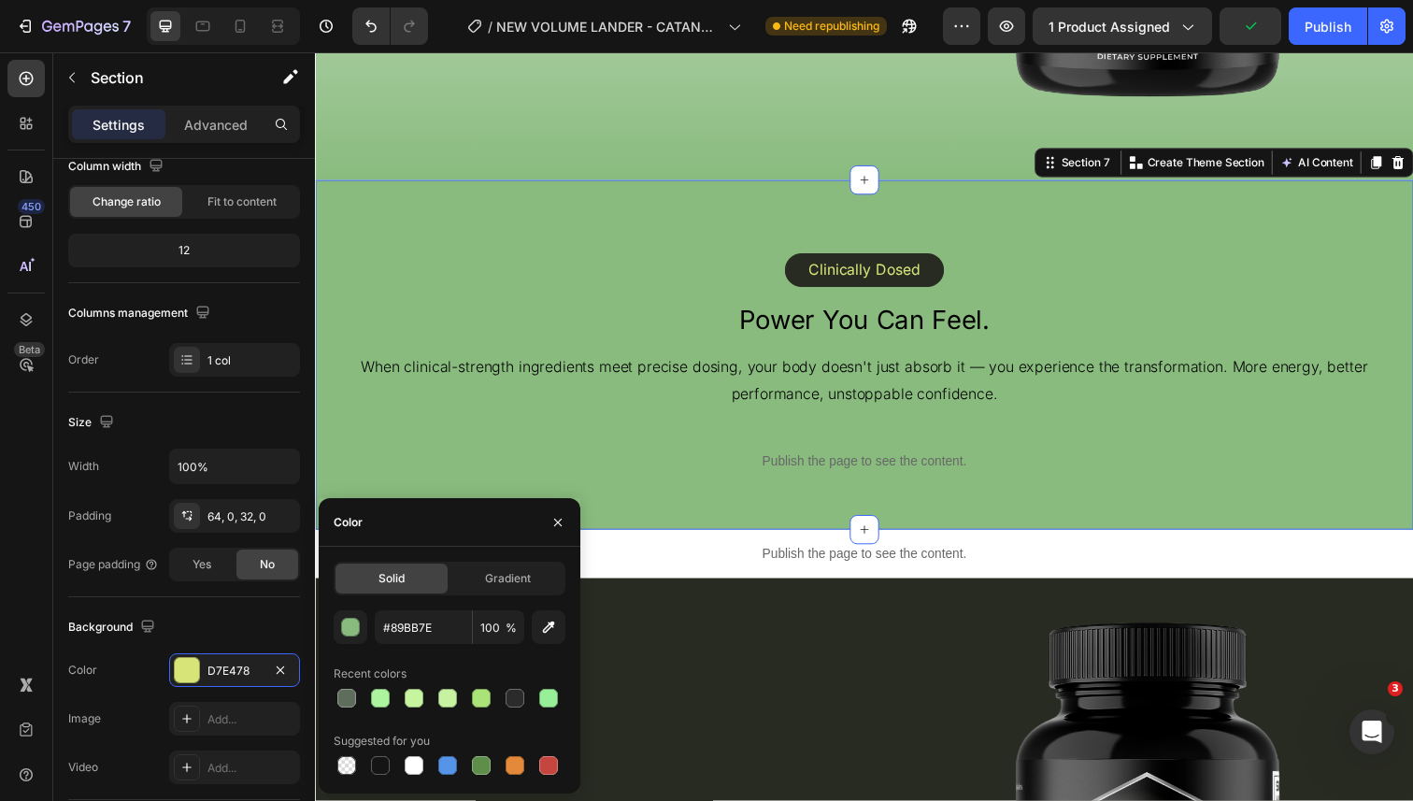
click at [419, 651] on div "#89BB7E 100 % Recent colors Suggested for you" at bounding box center [450, 694] width 232 height 168
type input "89BB7E"
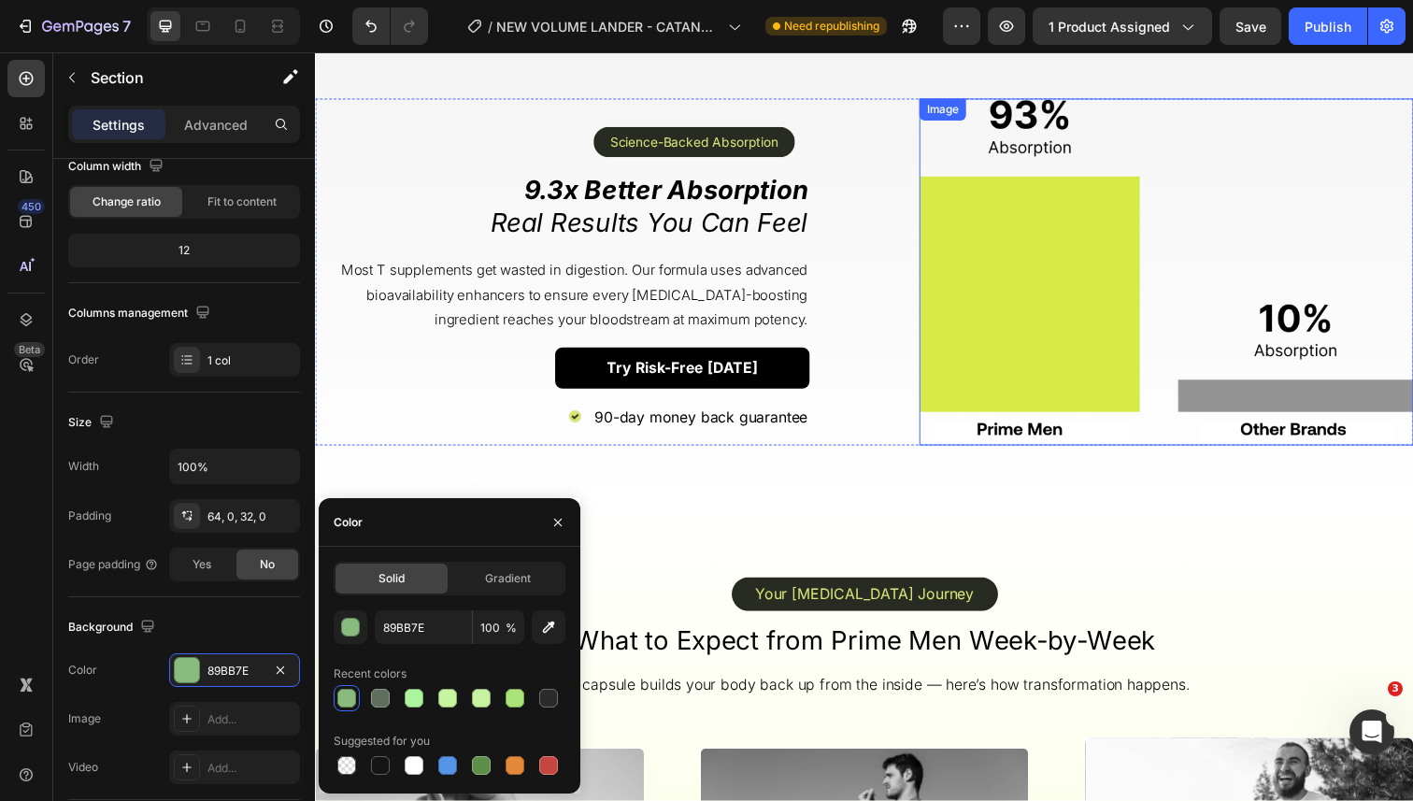
scroll to position [3447, 0]
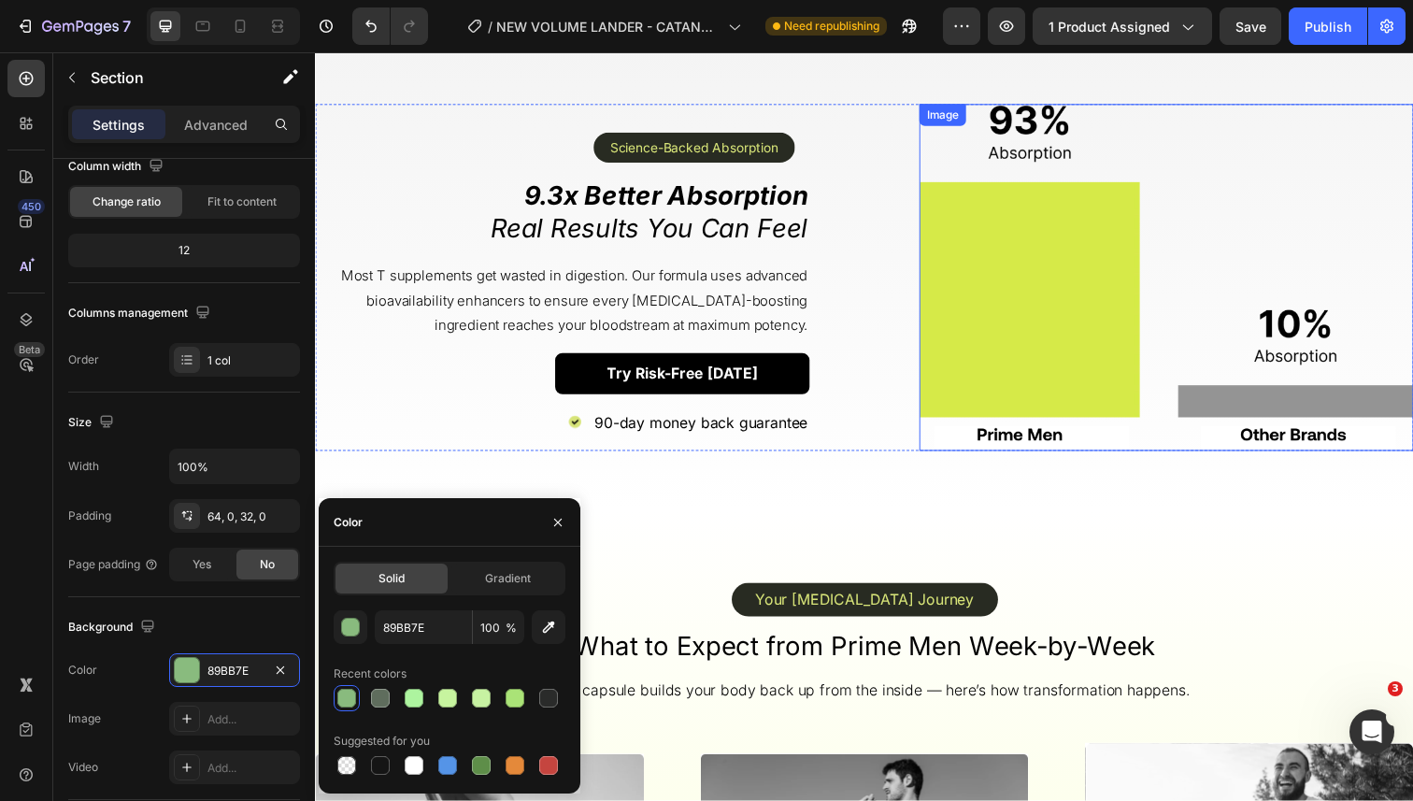
click at [984, 242] on img at bounding box center [1184, 283] width 505 height 354
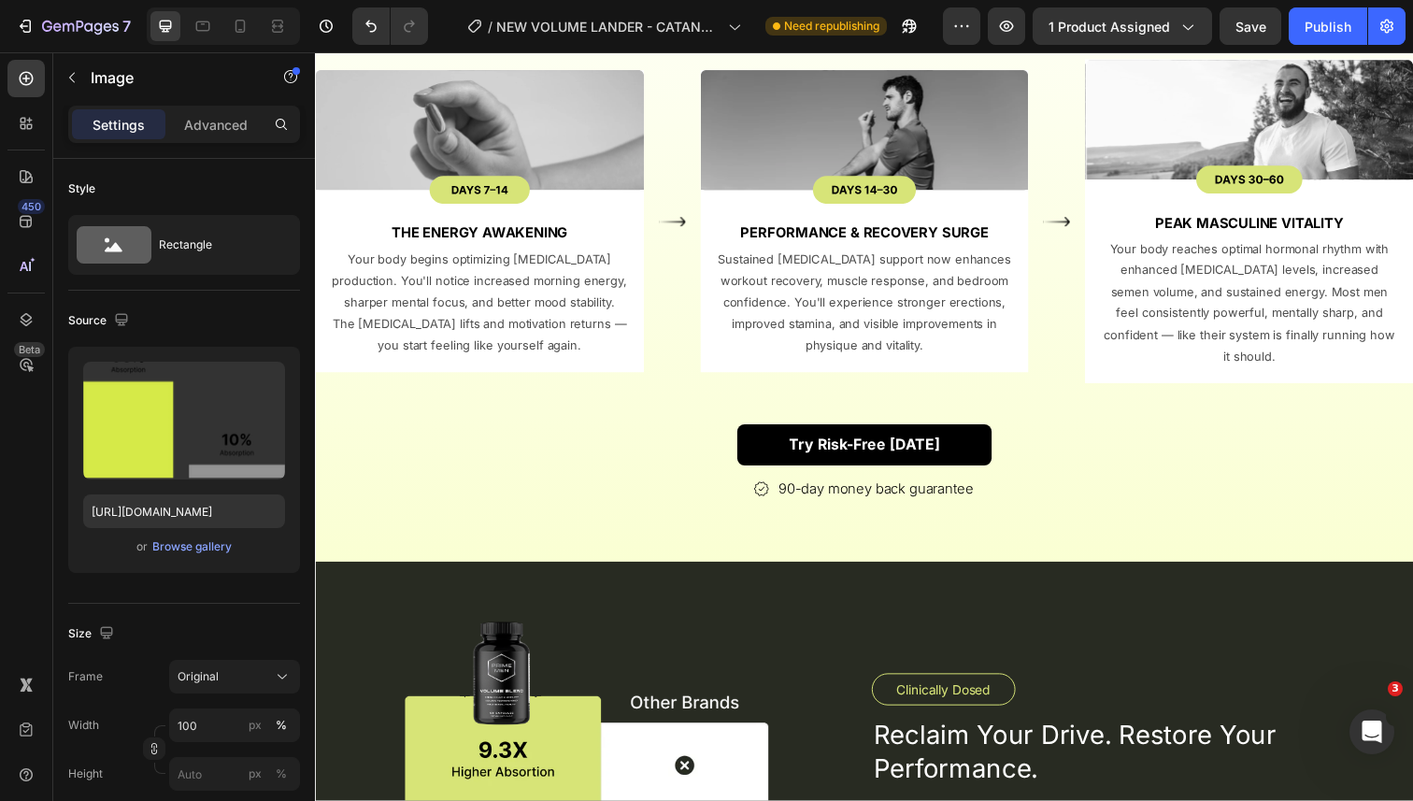
scroll to position [4255, 0]
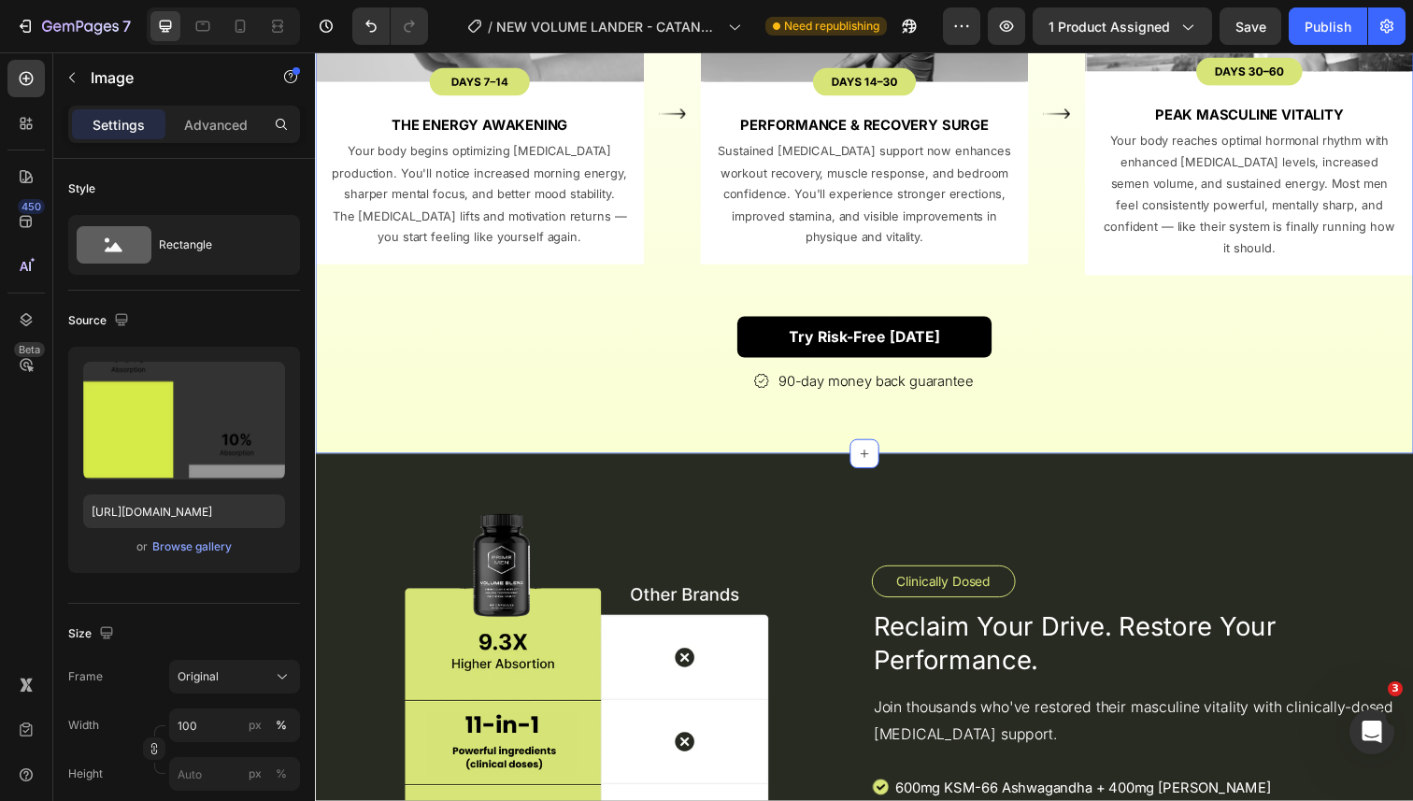
click at [462, 403] on div "Your [MEDICAL_DATA] Journey Text Block Row What to Expect from Prime Men Week-b…" at bounding box center [876, 87] width 1122 height 752
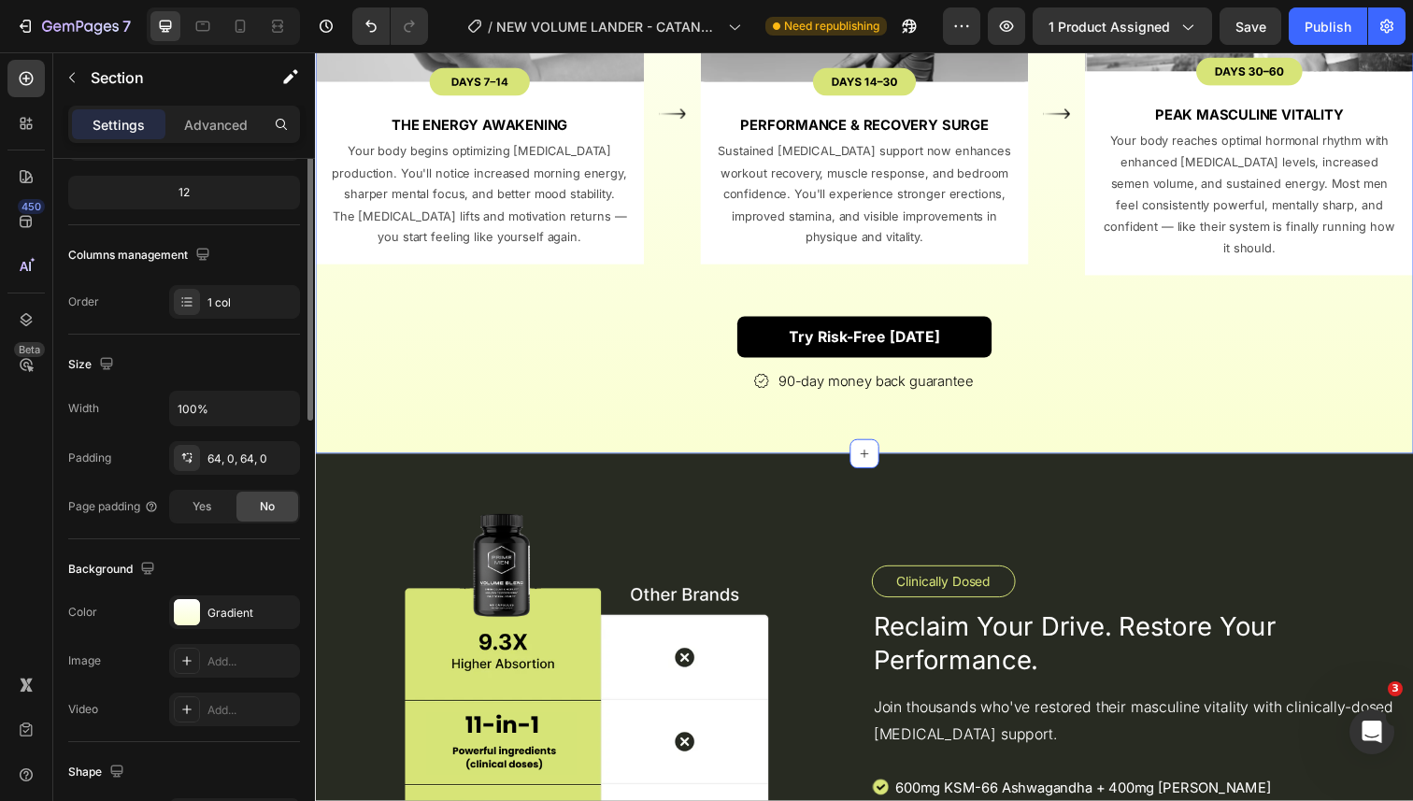
scroll to position [344, 0]
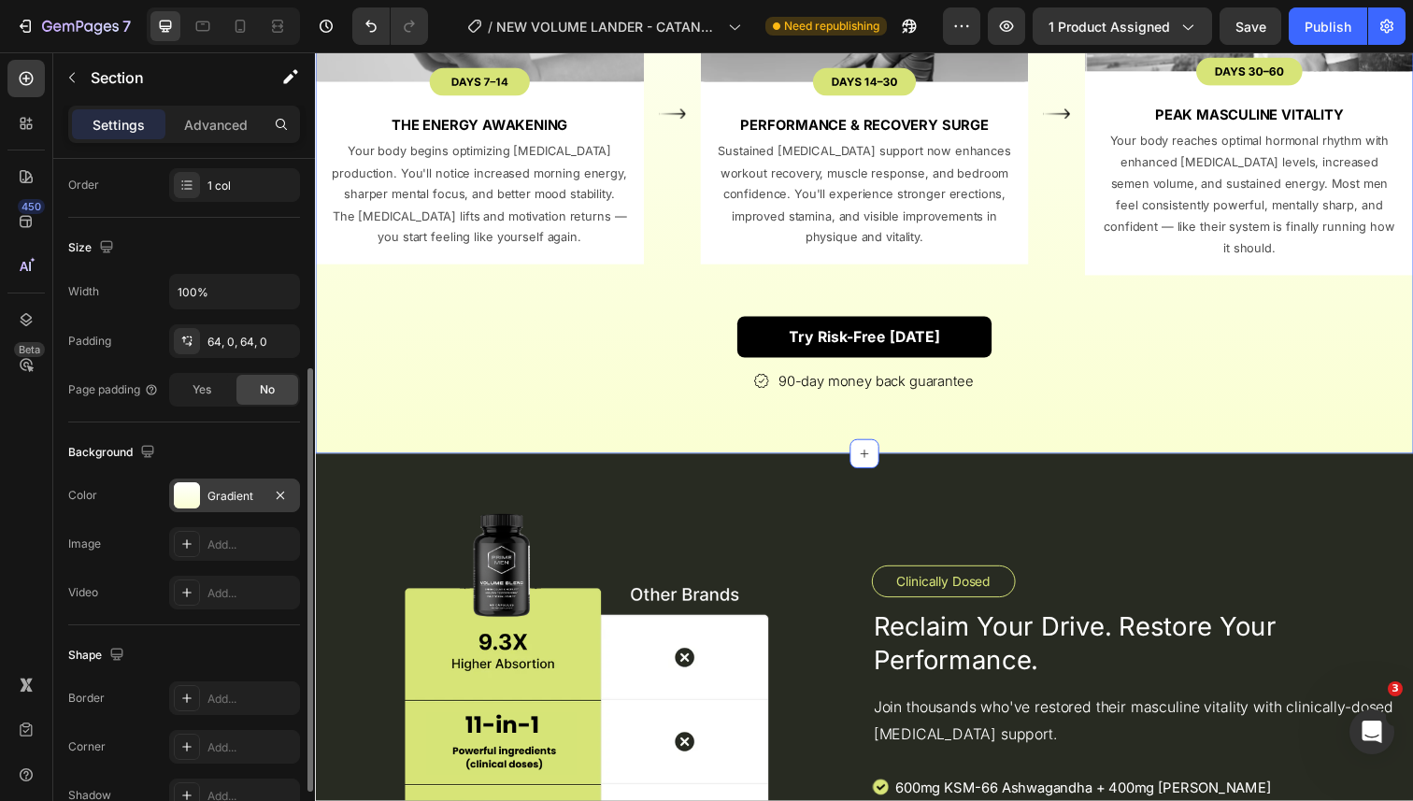
click at [217, 479] on div "Gradient" at bounding box center [234, 496] width 131 height 34
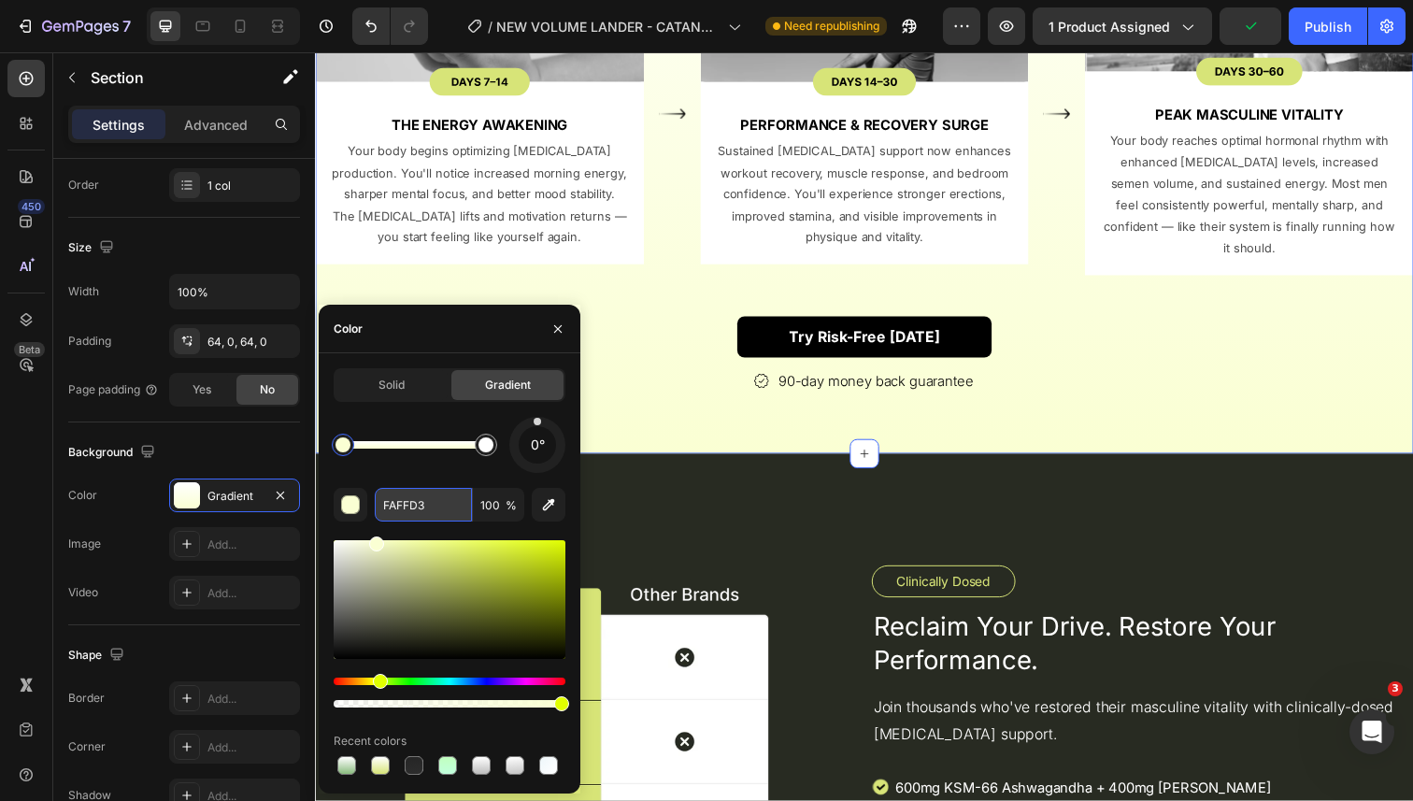
click at [419, 508] on input "FAFFD3" at bounding box center [423, 505] width 97 height 34
paste input "#89BB7E"
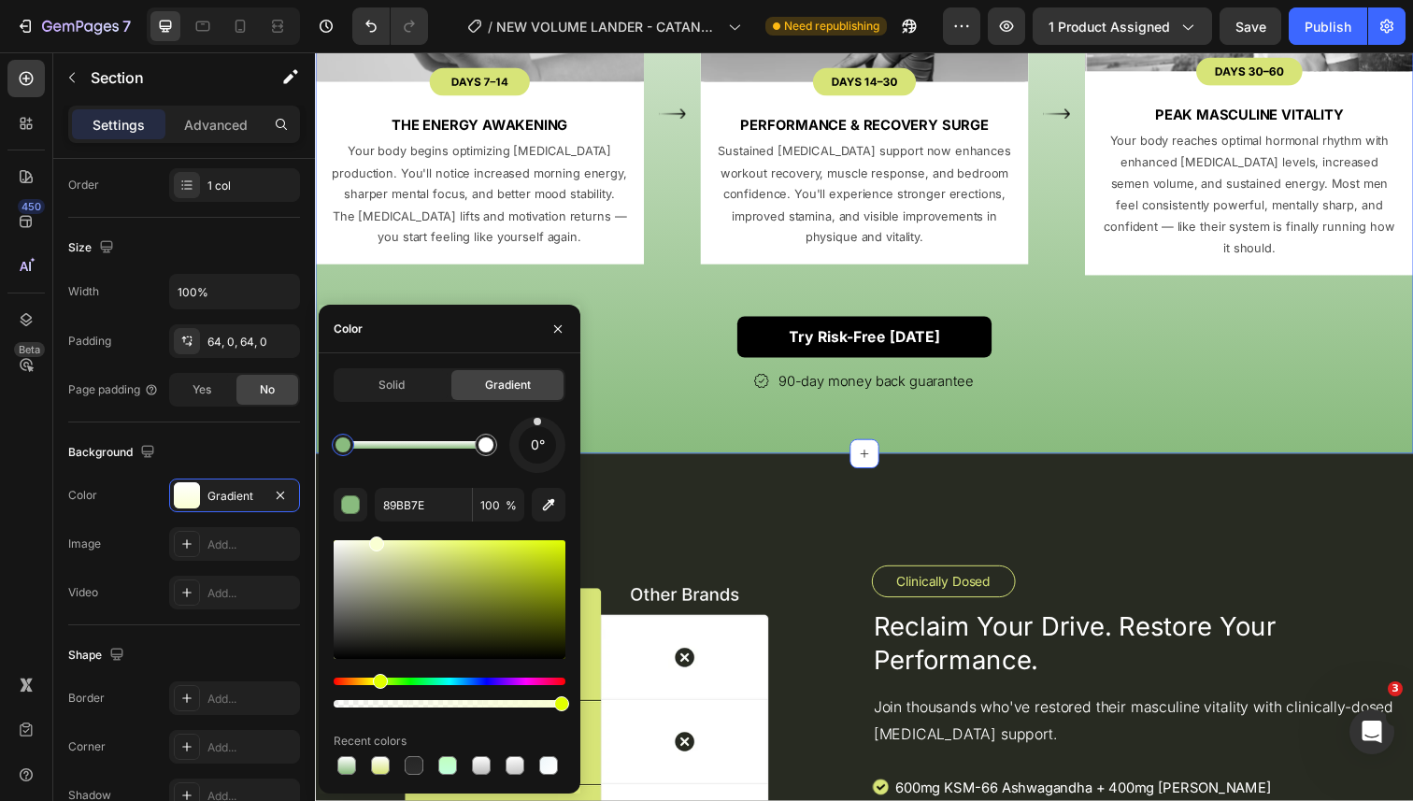
click at [400, 530] on div "0° 89BB7E 100 % Recent colors" at bounding box center [450, 598] width 232 height 362
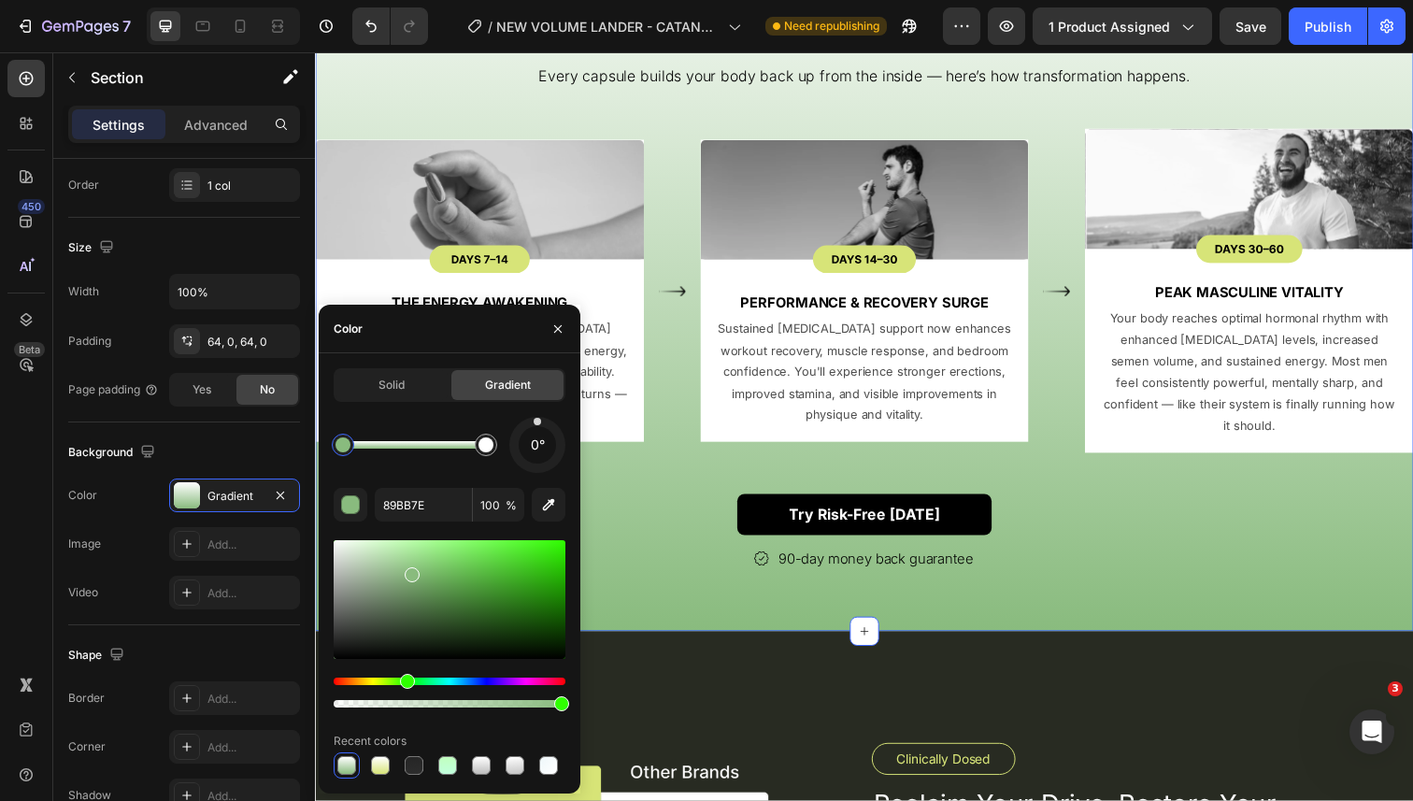
scroll to position [3942, 0]
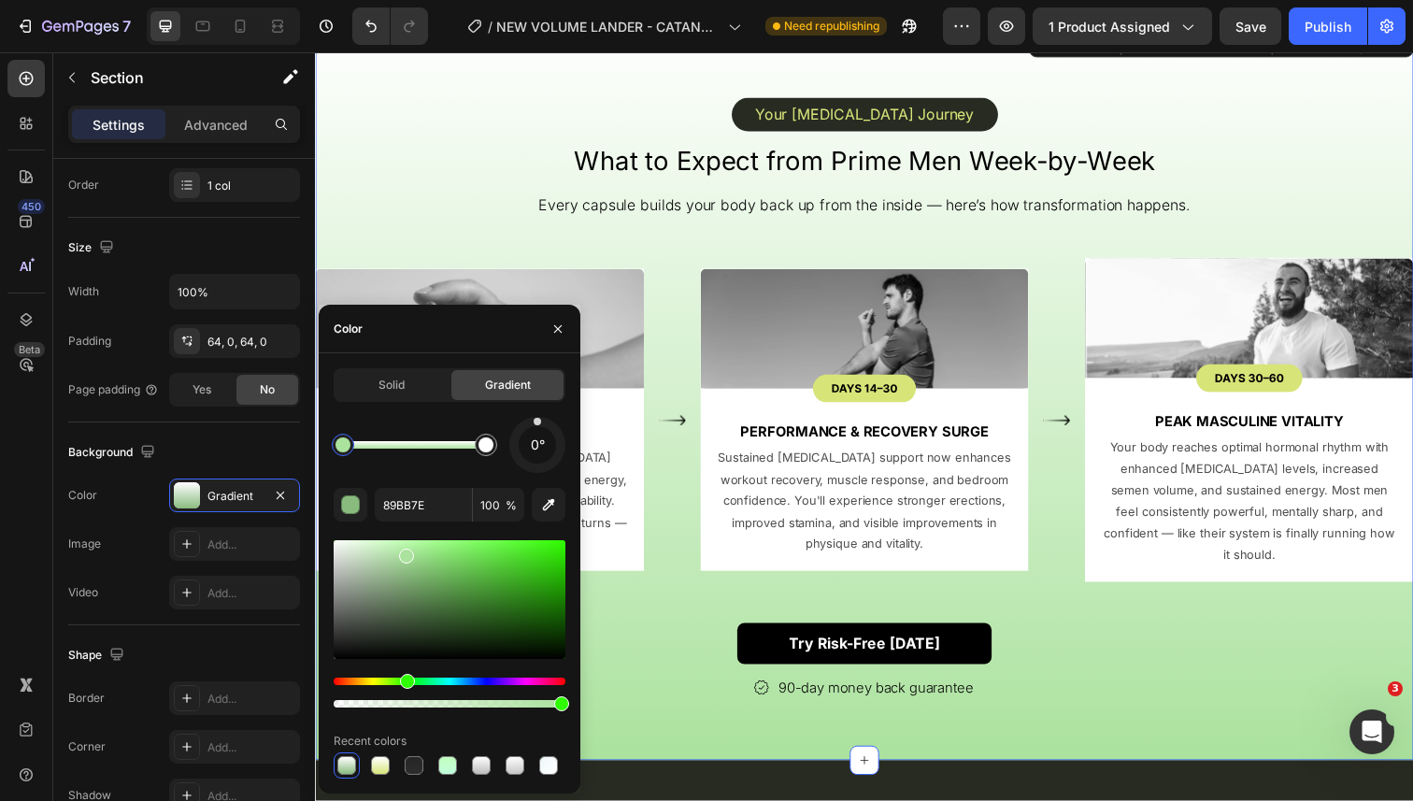
type input "ABE29E"
drag, startPoint x: 418, startPoint y: 574, endPoint x: 401, endPoint y: 549, distance: 30.3
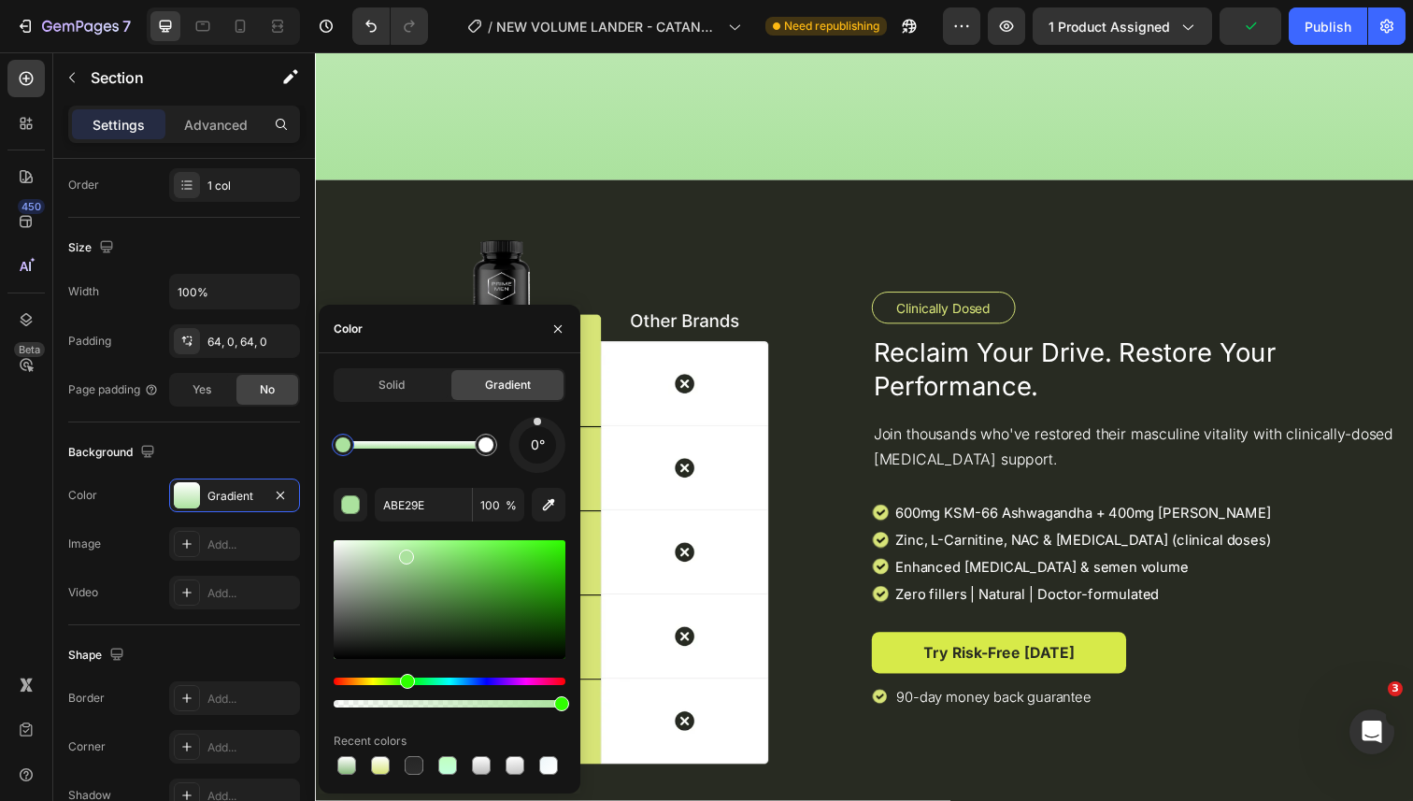
scroll to position [4669, 0]
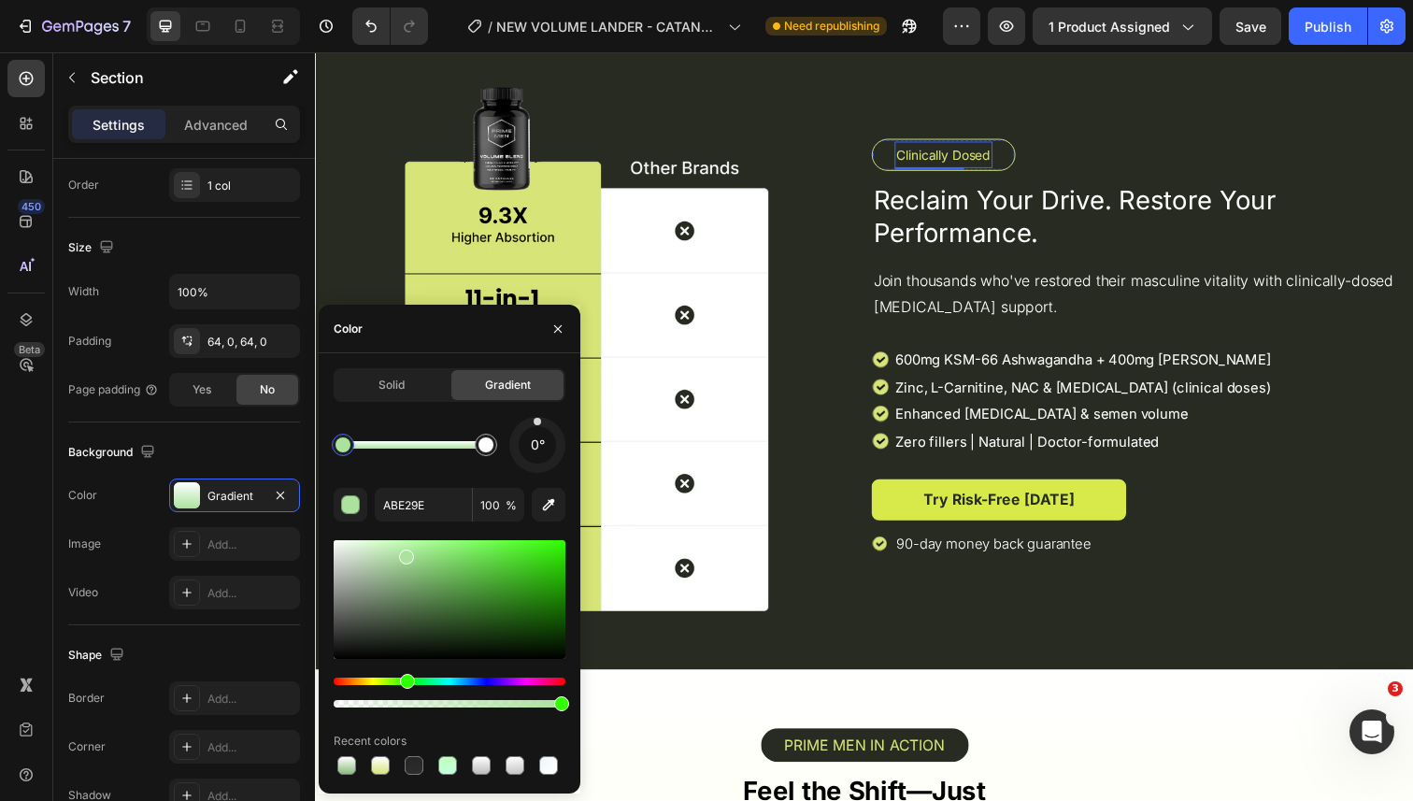
click at [934, 164] on p "Clinically Dosed" at bounding box center [956, 157] width 96 height 23
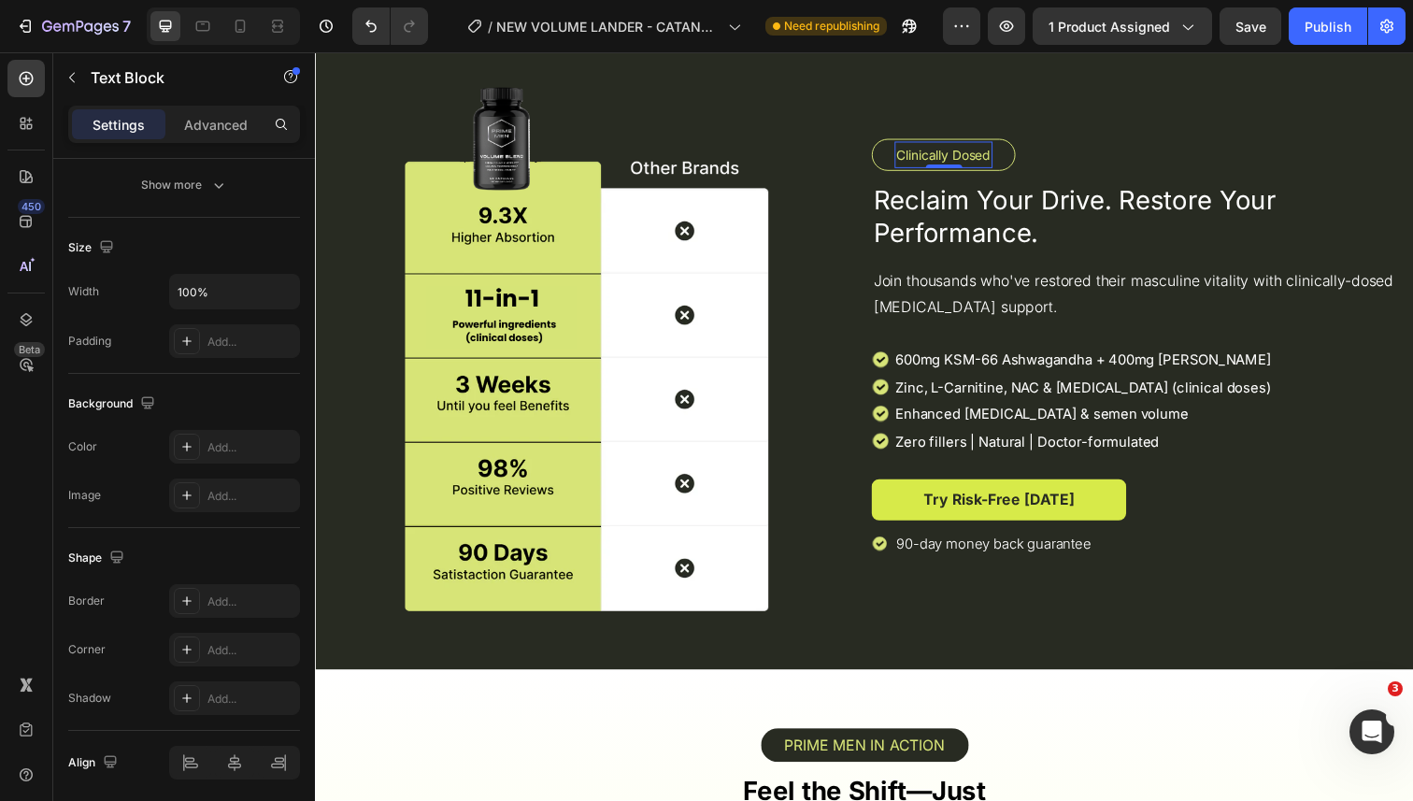
scroll to position [0, 0]
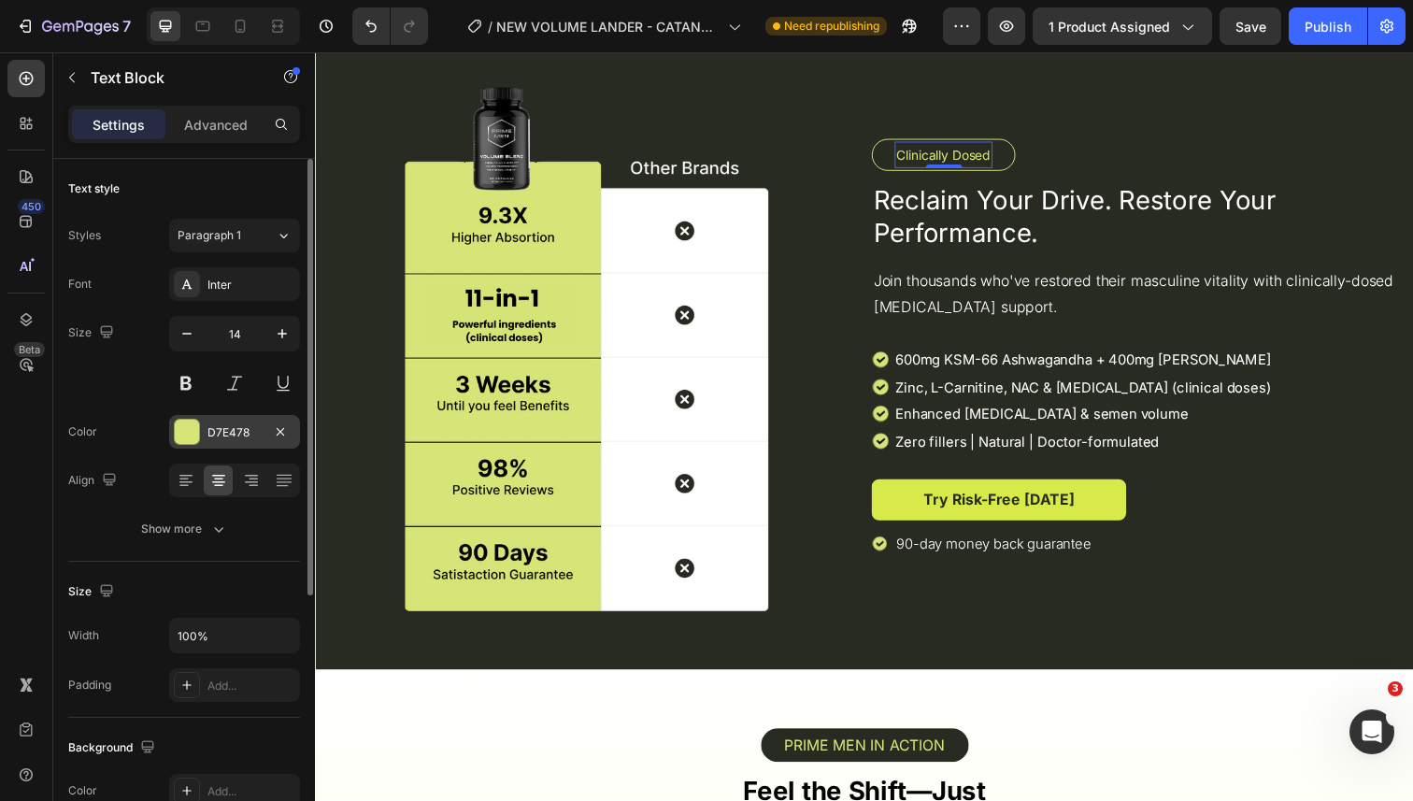
click at [187, 434] on div at bounding box center [187, 432] width 24 height 24
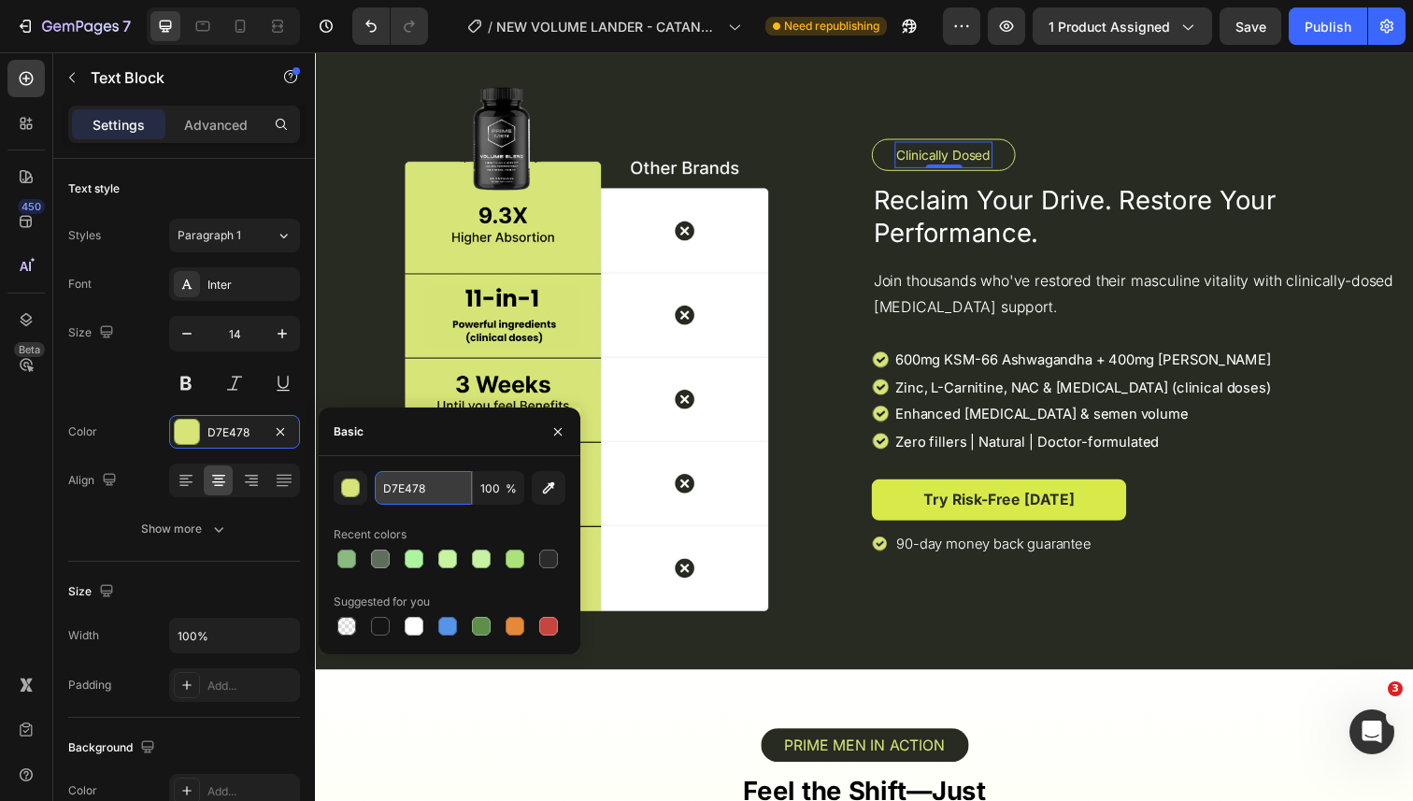
click at [421, 484] on input "D7E478" at bounding box center [423, 488] width 97 height 34
paste input "#89BB7E"
click at [424, 510] on div "#89BB7E 100 % Recent colors Suggested for you" at bounding box center [450, 555] width 232 height 168
type input "89BB7E"
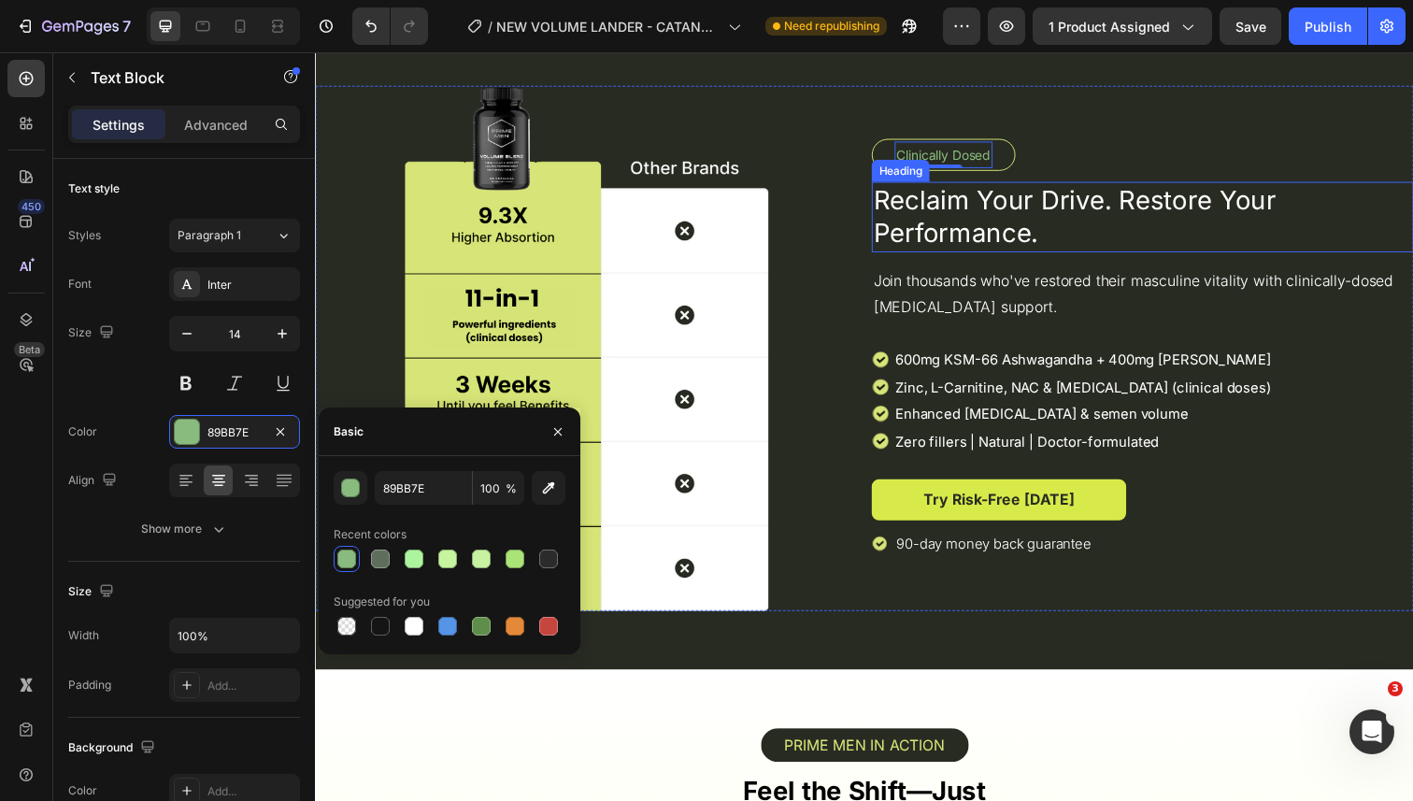
click at [889, 169] on div "Heading" at bounding box center [912, 173] width 51 height 17
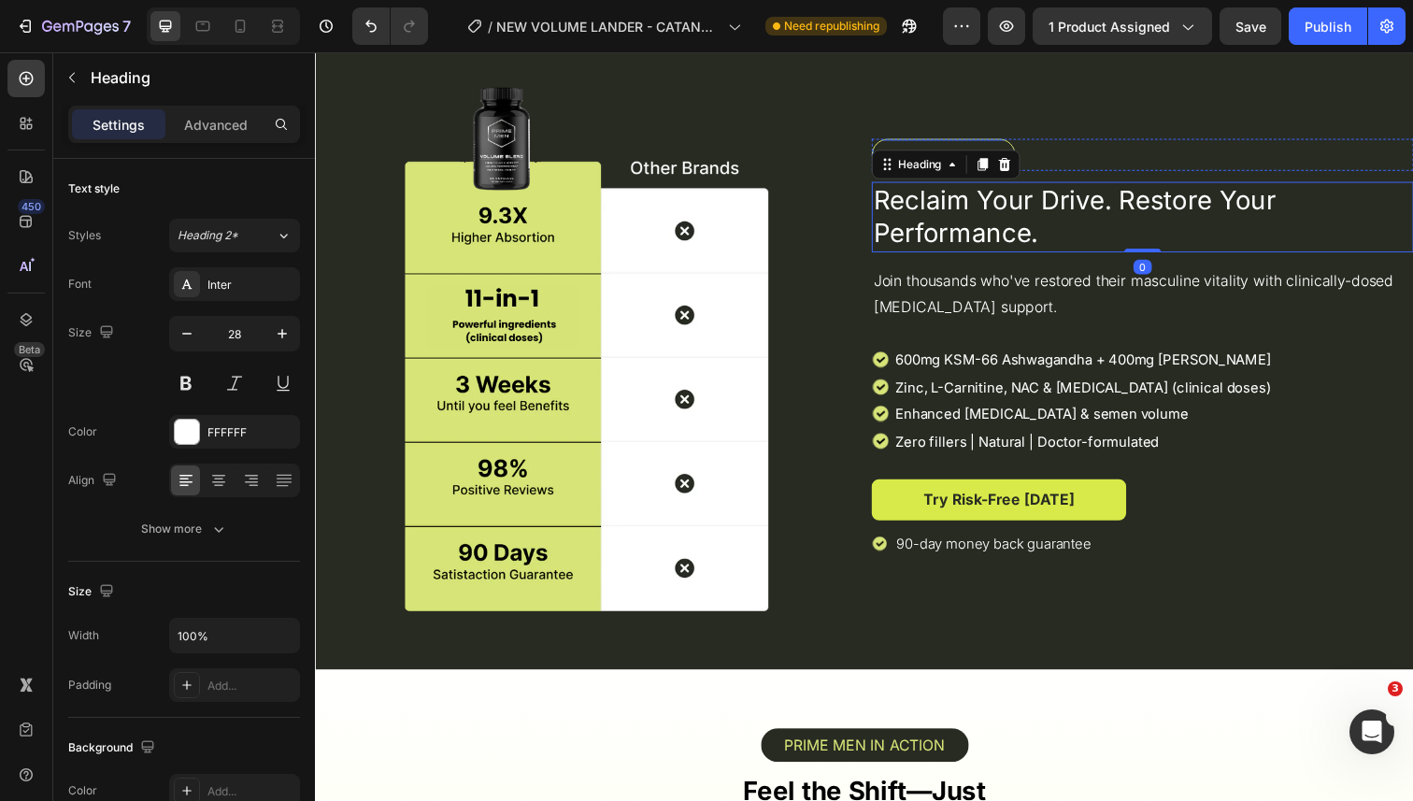
click at [883, 150] on div "Clinically Dosed Text Block Row" at bounding box center [956, 157] width 147 height 33
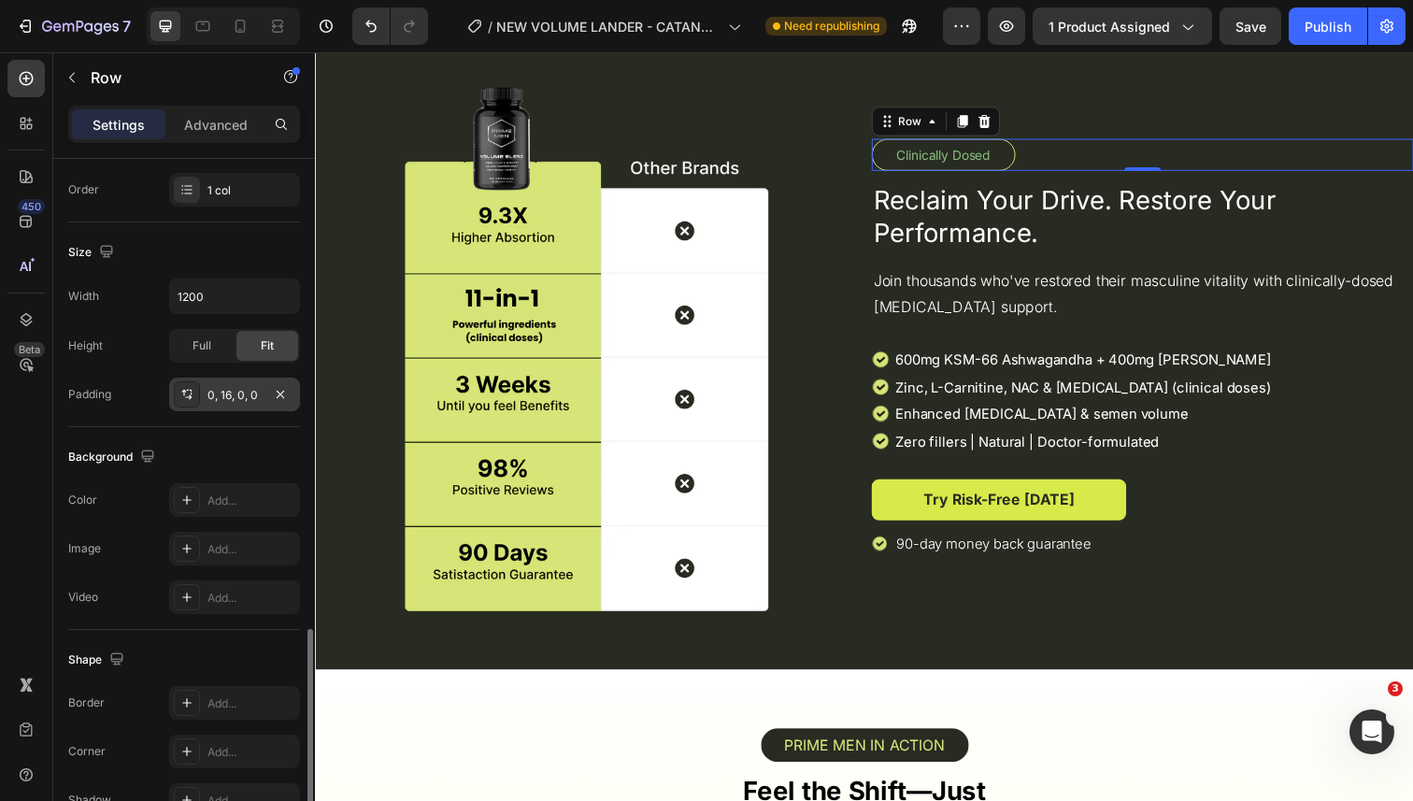
scroll to position [502, 0]
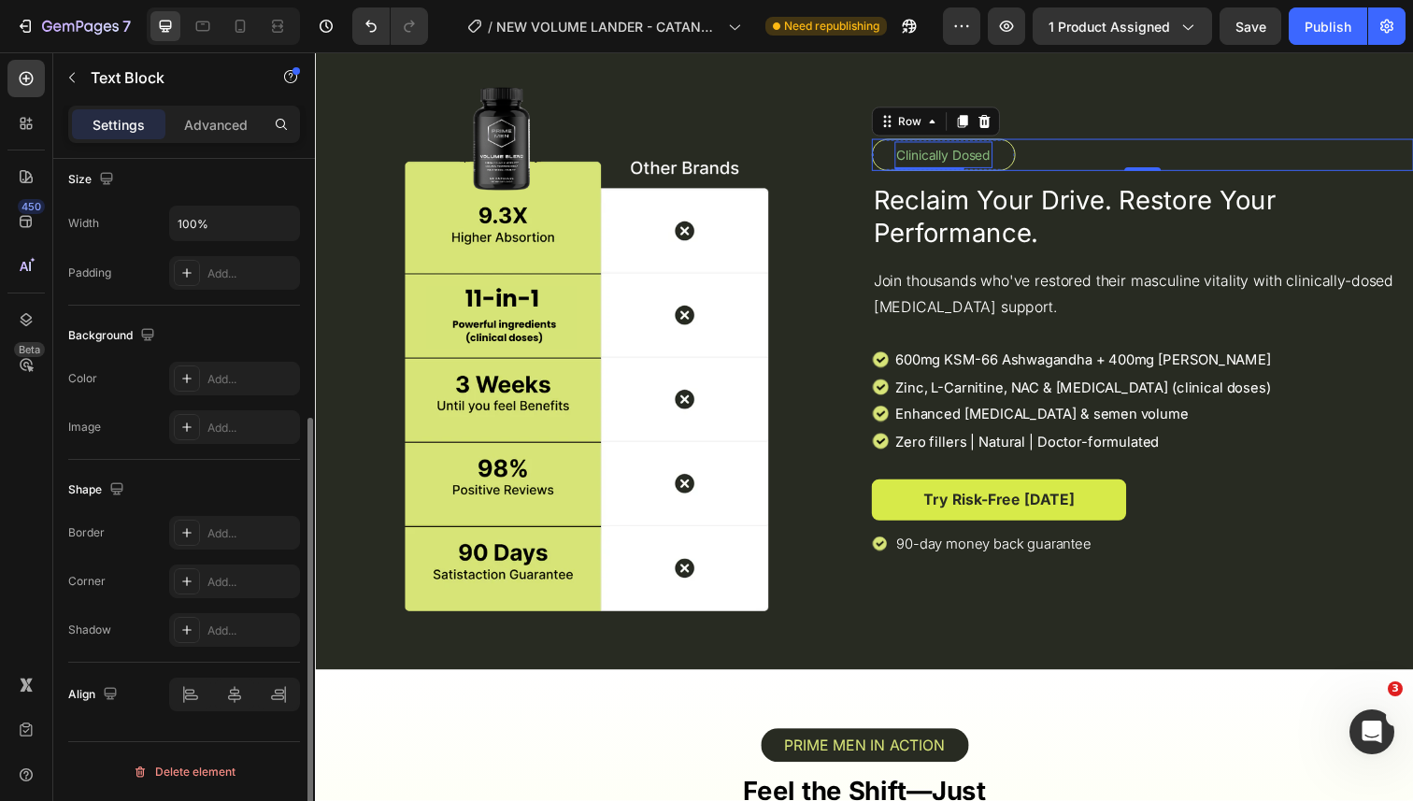
click at [999, 157] on p "Clinically Dosed" at bounding box center [956, 157] width 96 height 23
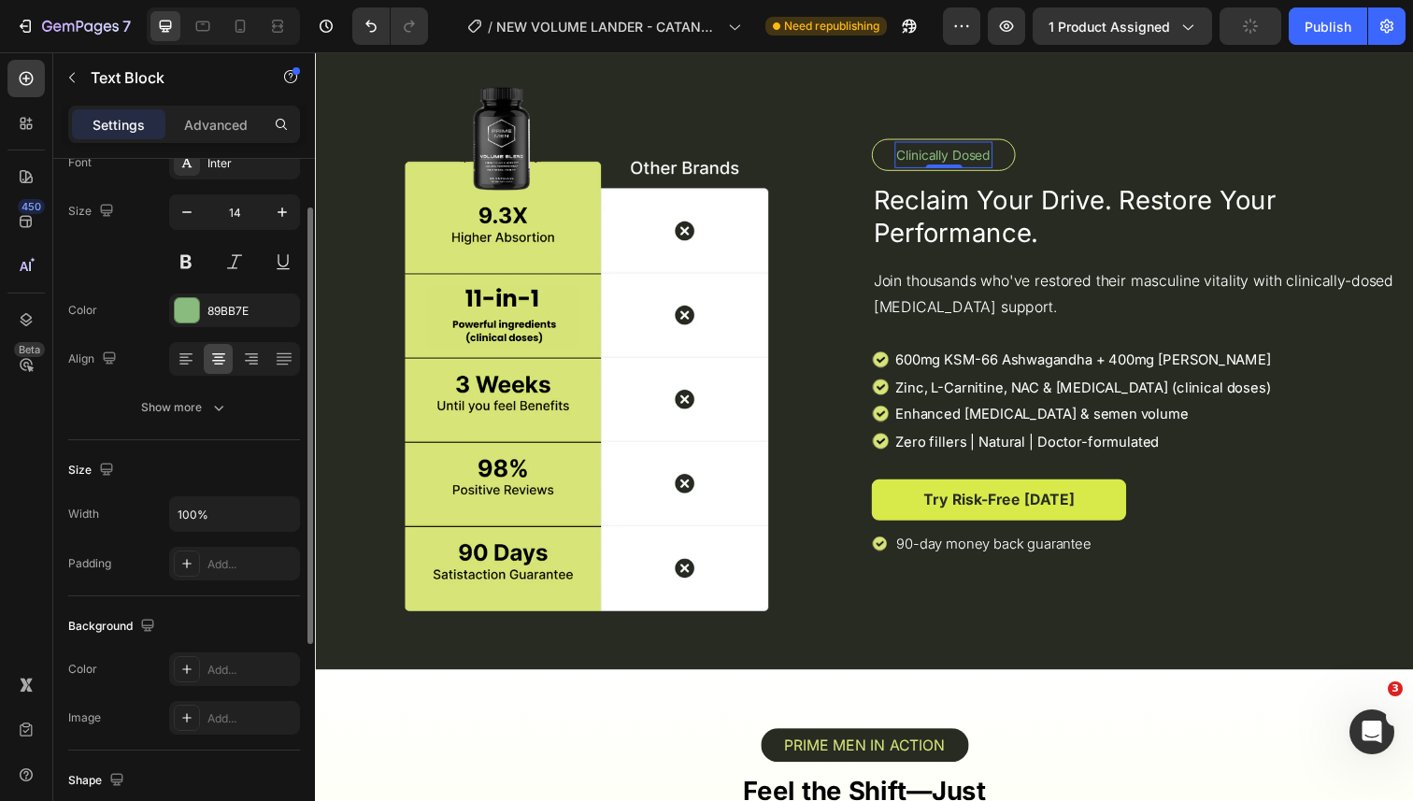
scroll to position [0, 0]
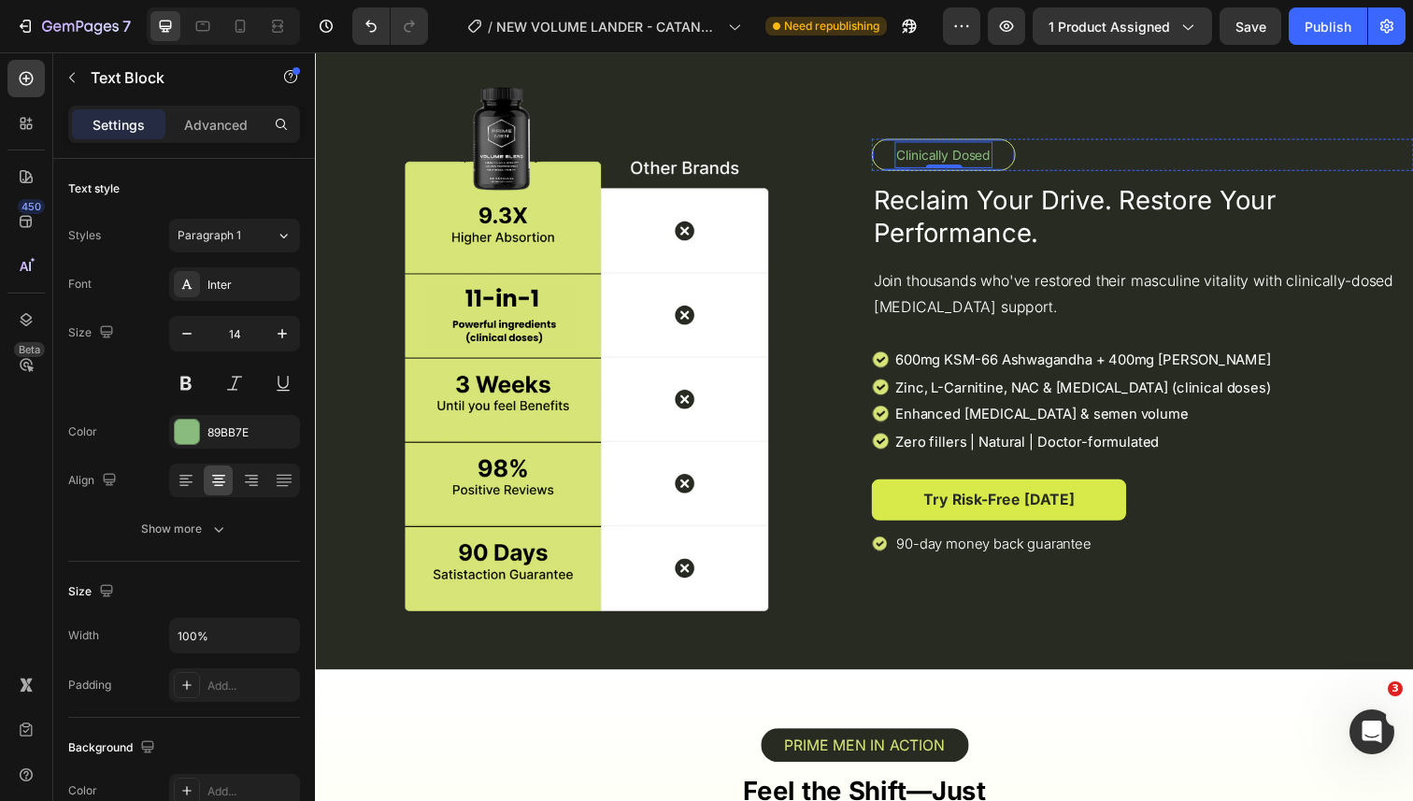
click at [888, 155] on div "Clinically Dosed Text Block 0 Row" at bounding box center [956, 157] width 147 height 33
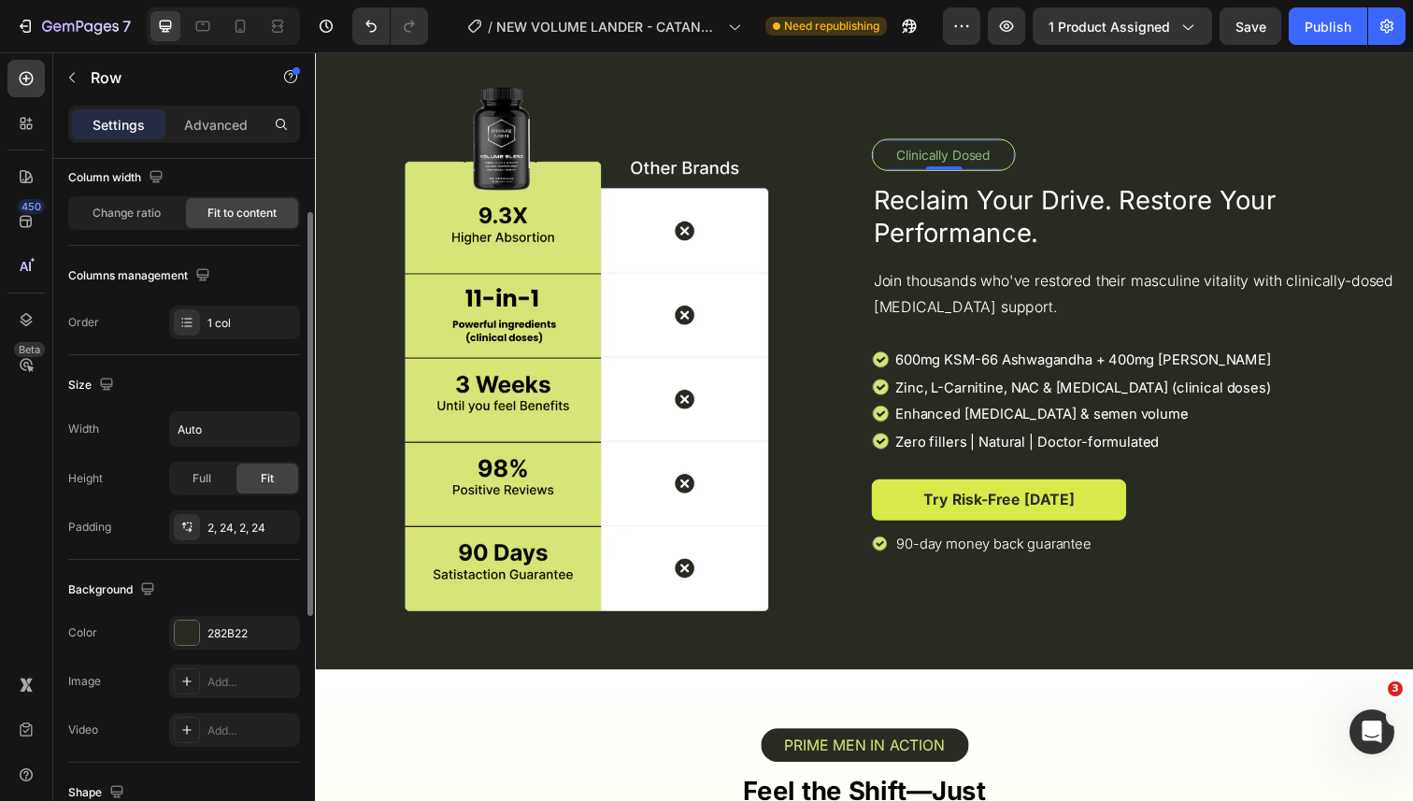
scroll to position [209, 0]
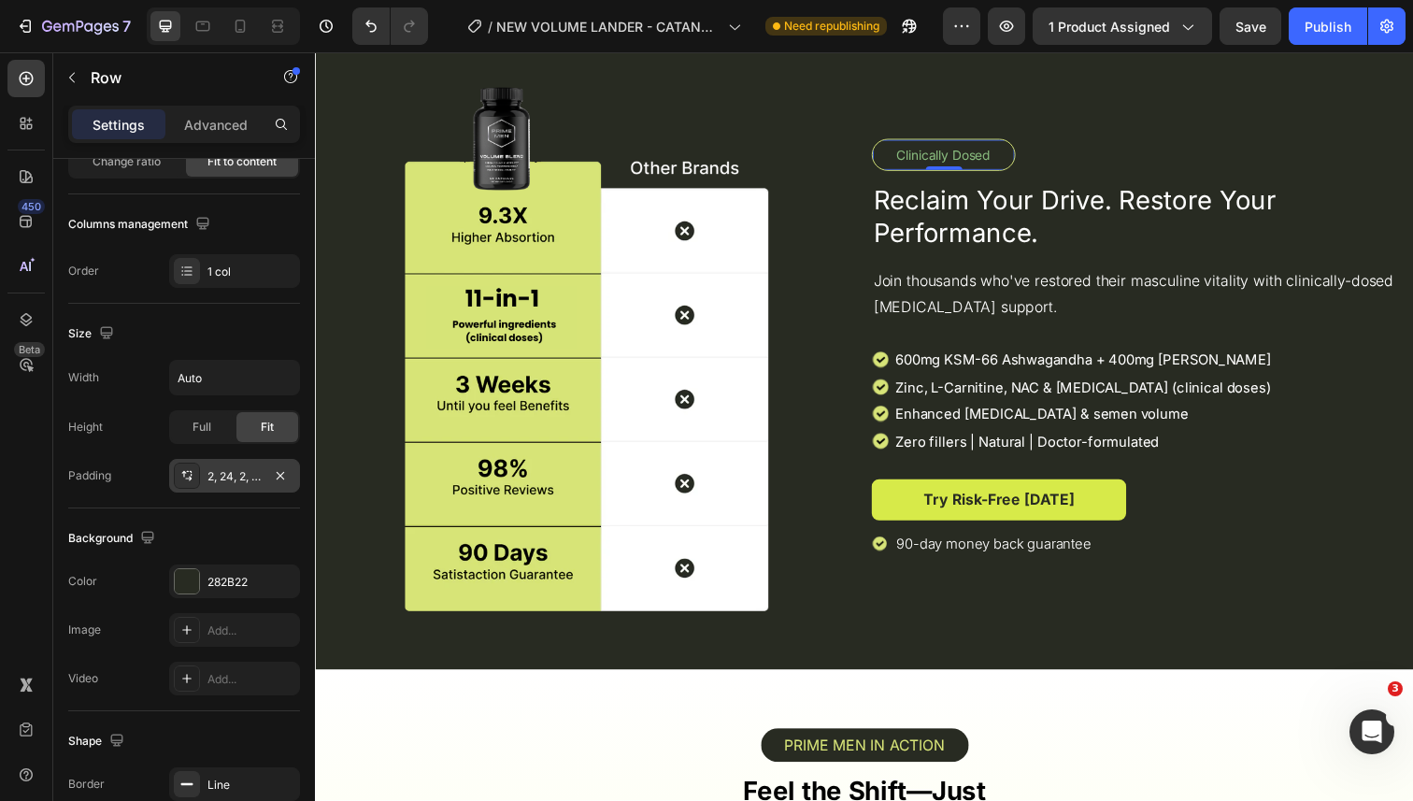
click at [221, 482] on div "2, 24, 2, 24" at bounding box center [234, 476] width 54 height 17
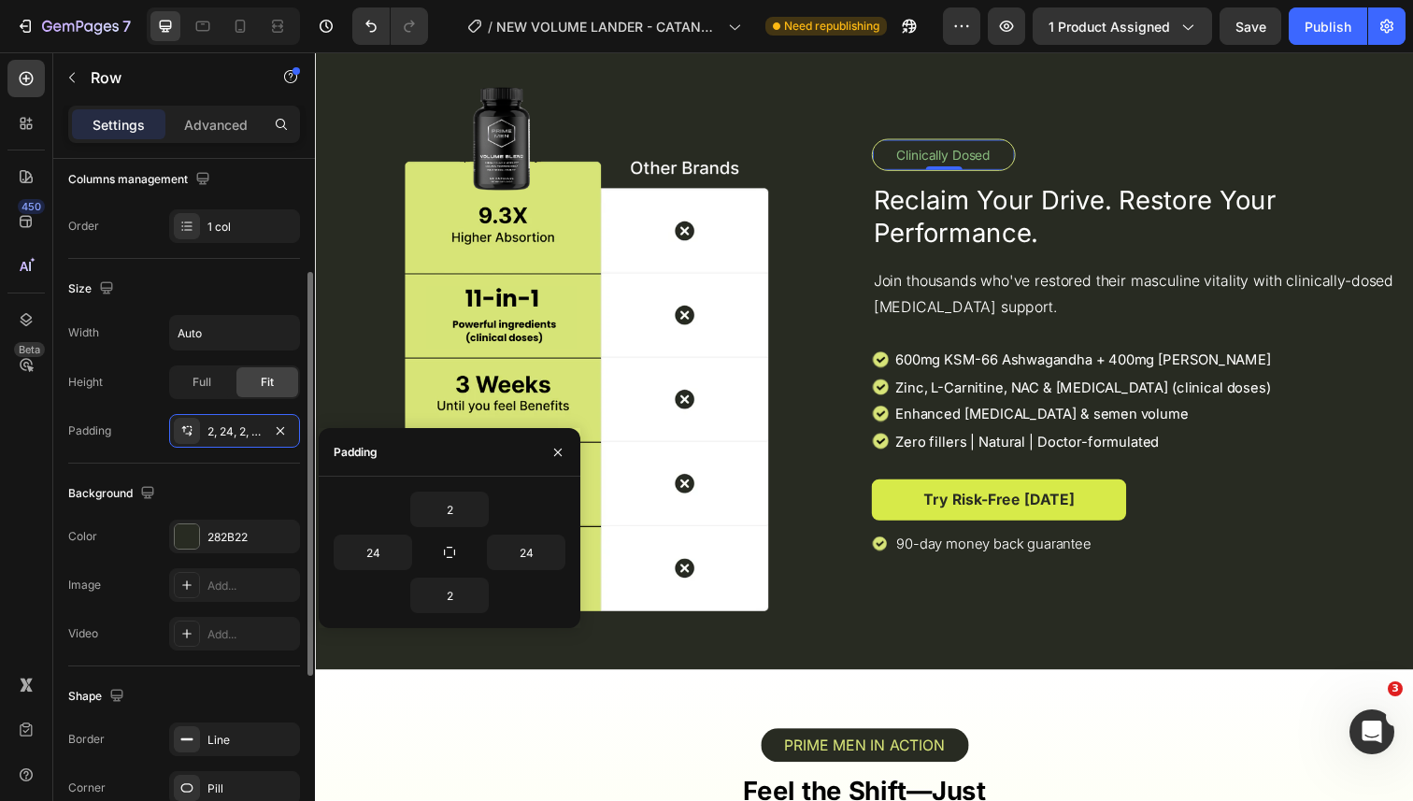
scroll to position [293, 0]
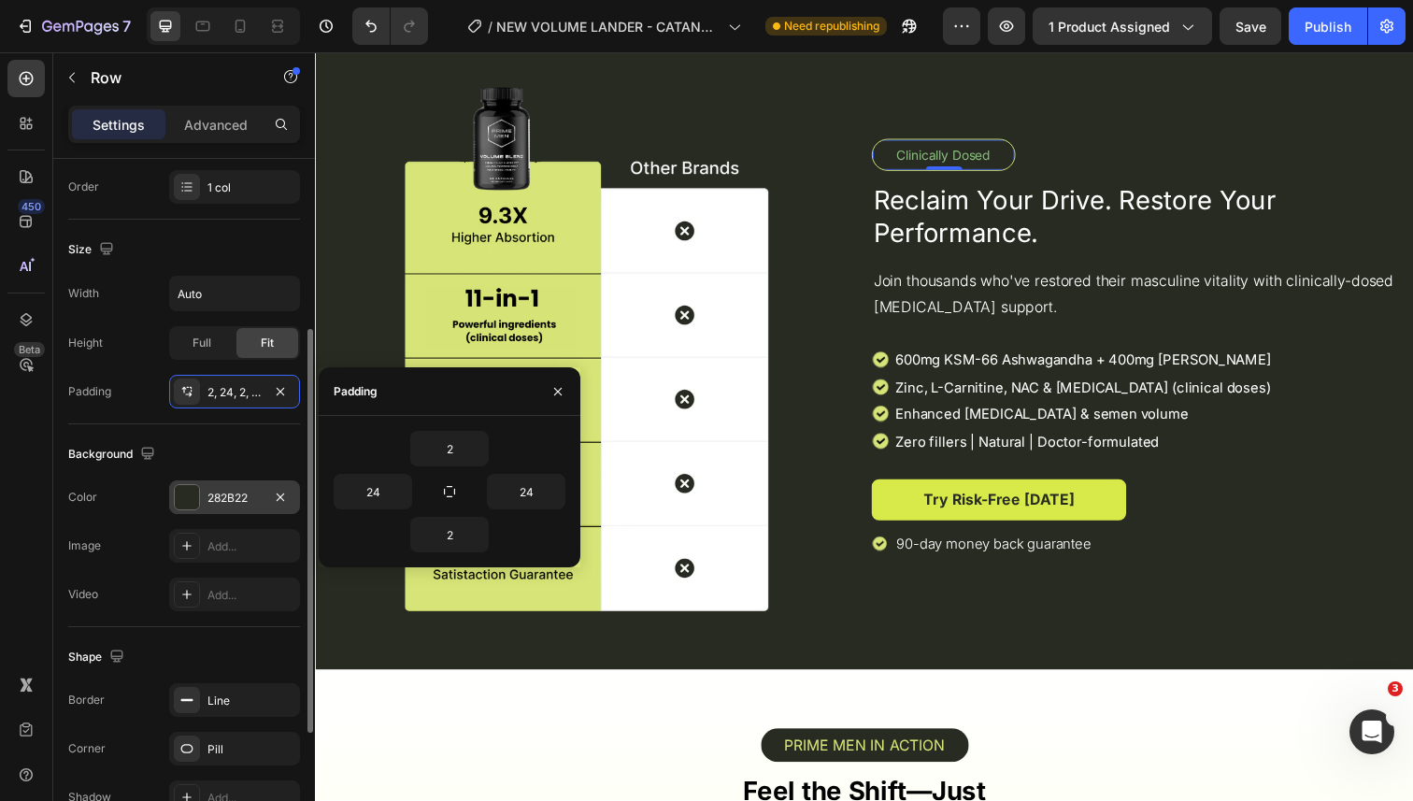
click at [213, 505] on div "282B22" at bounding box center [234, 498] width 54 height 17
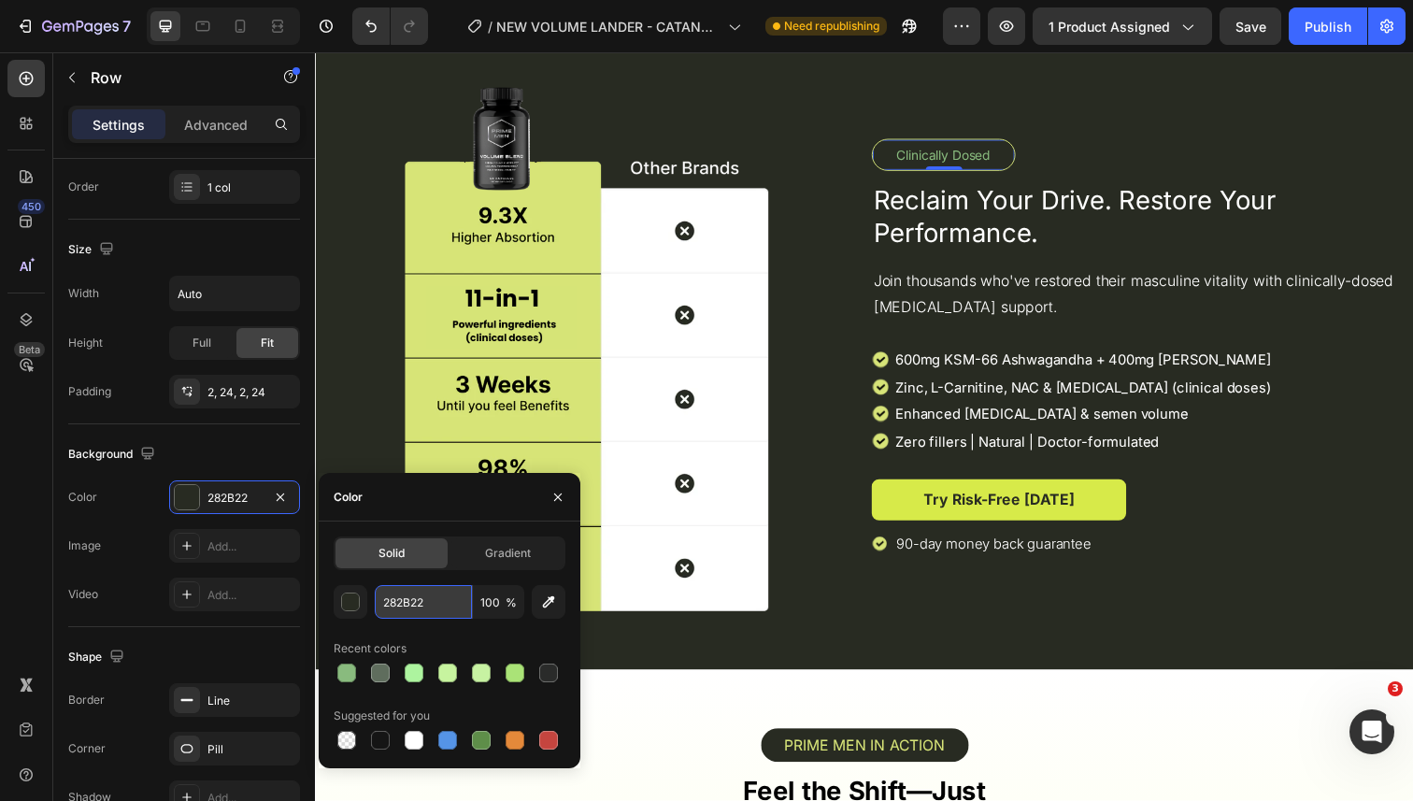
click at [410, 601] on input "282B22" at bounding box center [423, 602] width 97 height 34
paste input "#89BB7E"
type input "#89BB7E#89BB7E"
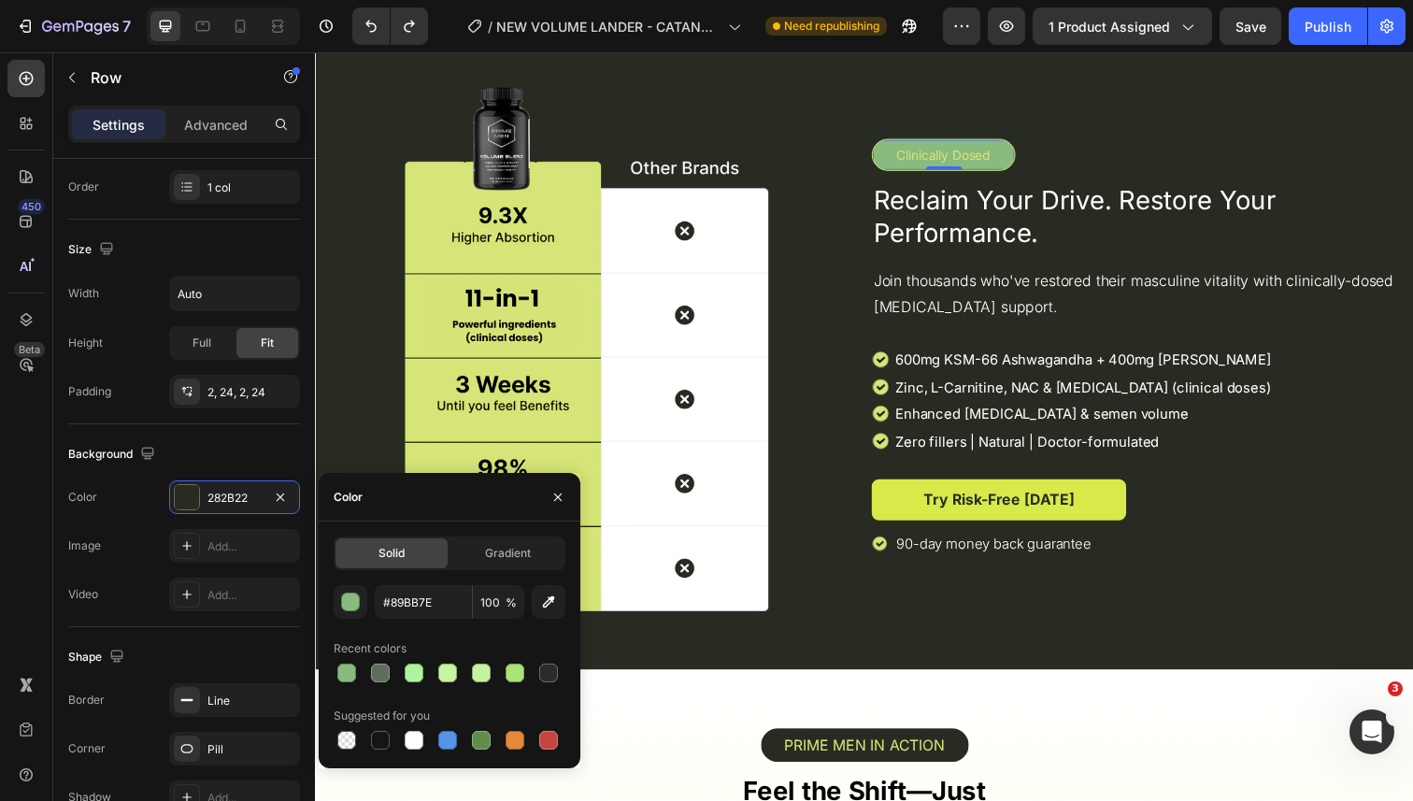
click at [425, 627] on div "#89BB7E 100 % Recent colors Suggested for you" at bounding box center [450, 669] width 232 height 168
type input "282B22"
click at [502, 564] on div "Gradient" at bounding box center [507, 553] width 112 height 30
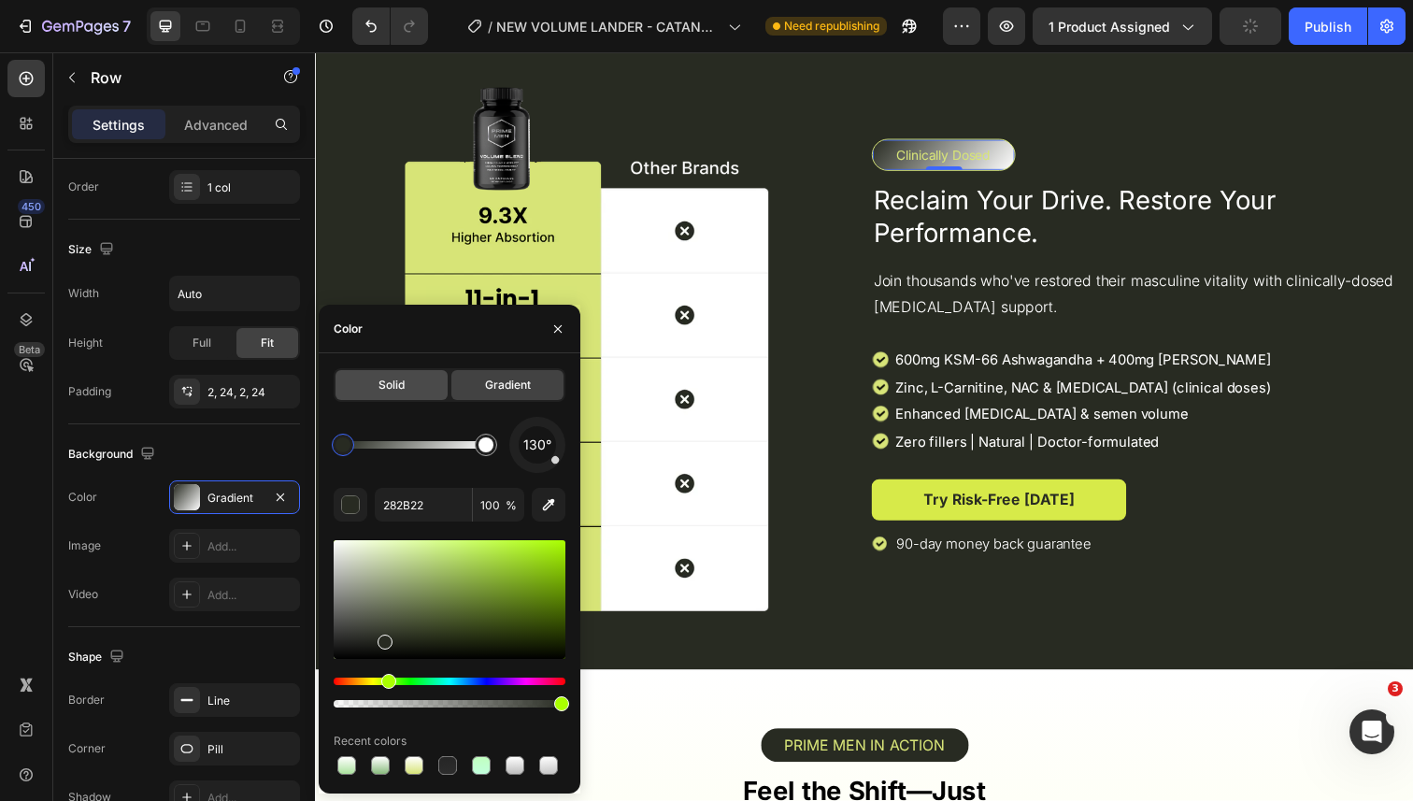
click at [393, 391] on span "Solid" at bounding box center [392, 385] width 26 height 17
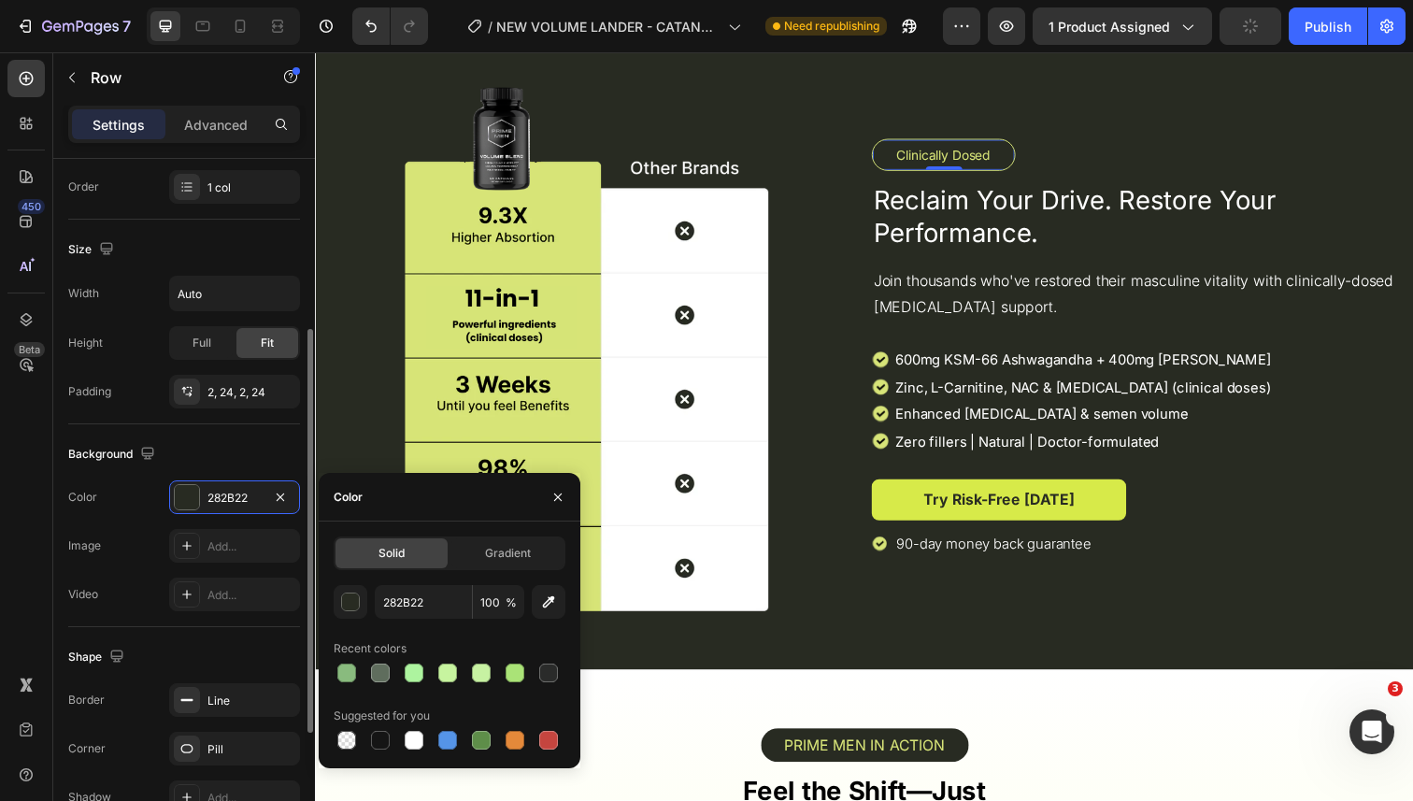
click at [243, 447] on div "Background" at bounding box center [184, 454] width 232 height 30
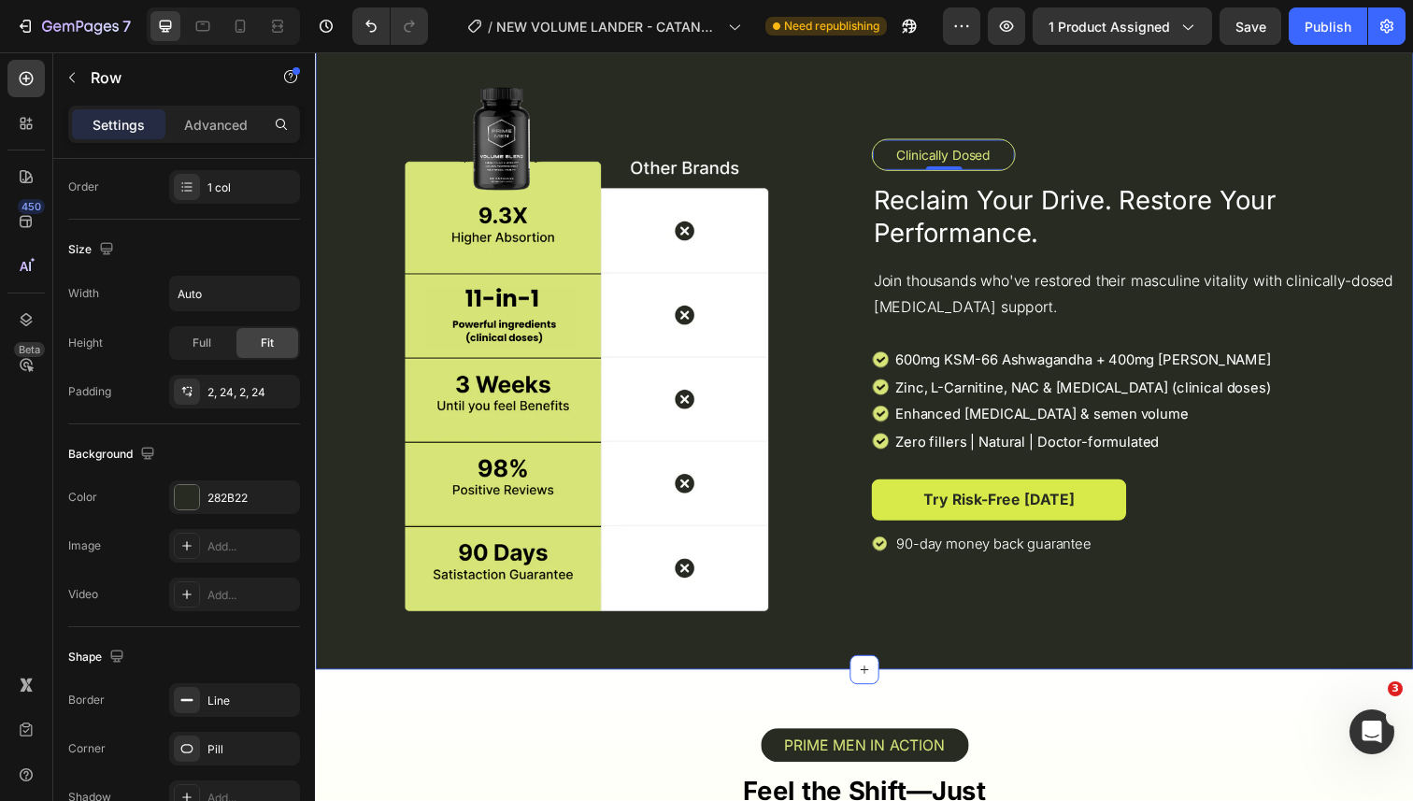
click at [828, 101] on div at bounding box center [591, 355] width 553 height 536
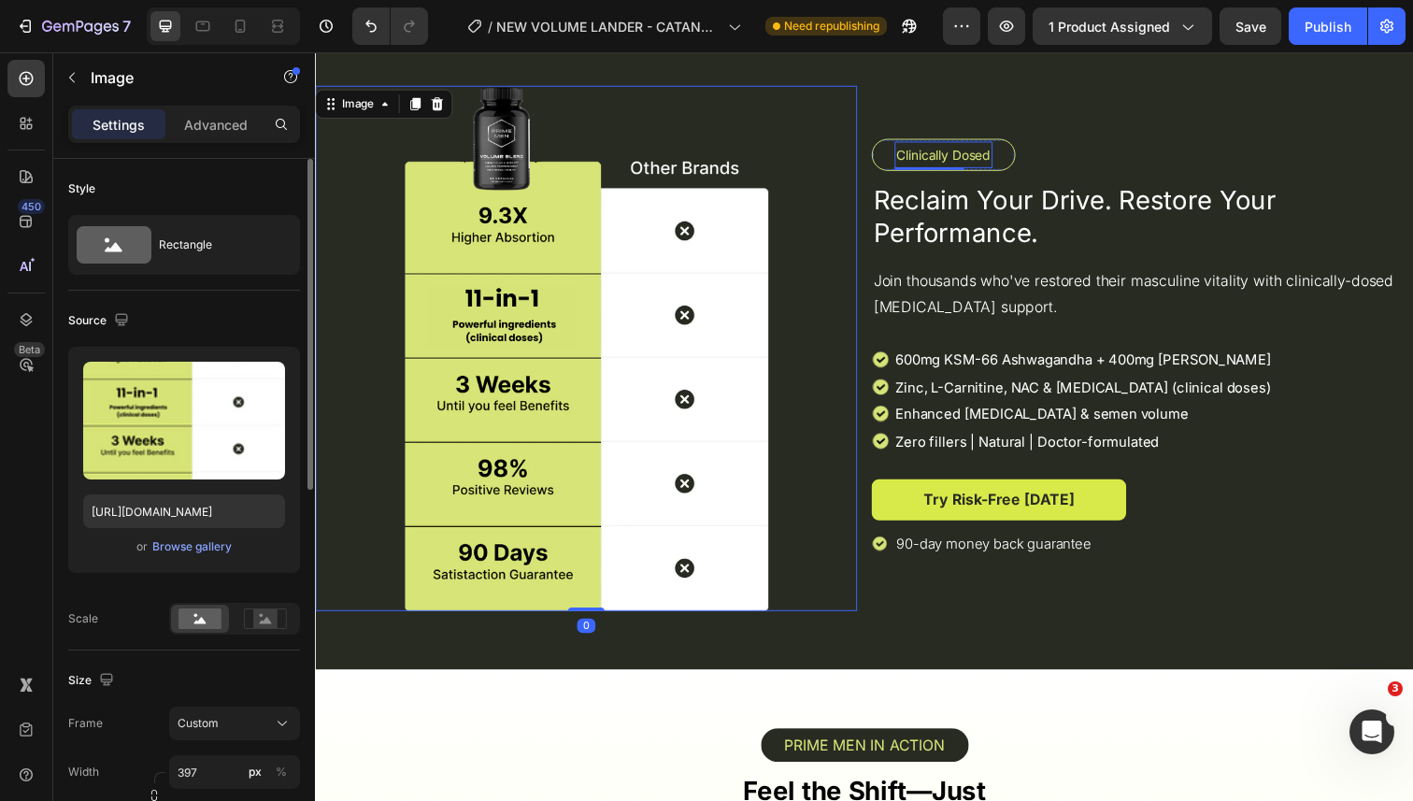
click at [927, 146] on p "Clinically Dosed" at bounding box center [956, 157] width 96 height 23
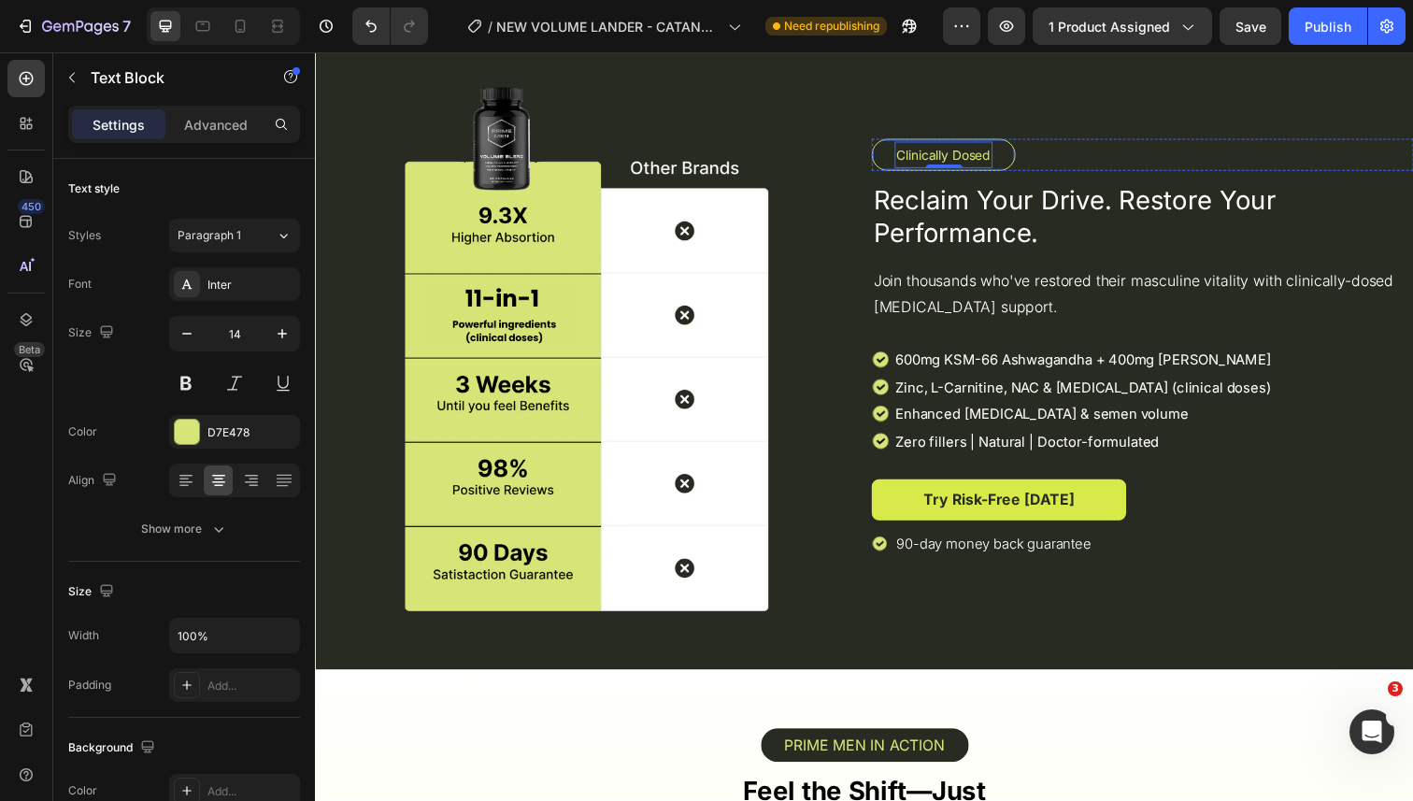
click at [899, 151] on div "Clinically Dosed Text Block 0 Row" at bounding box center [956, 157] width 147 height 33
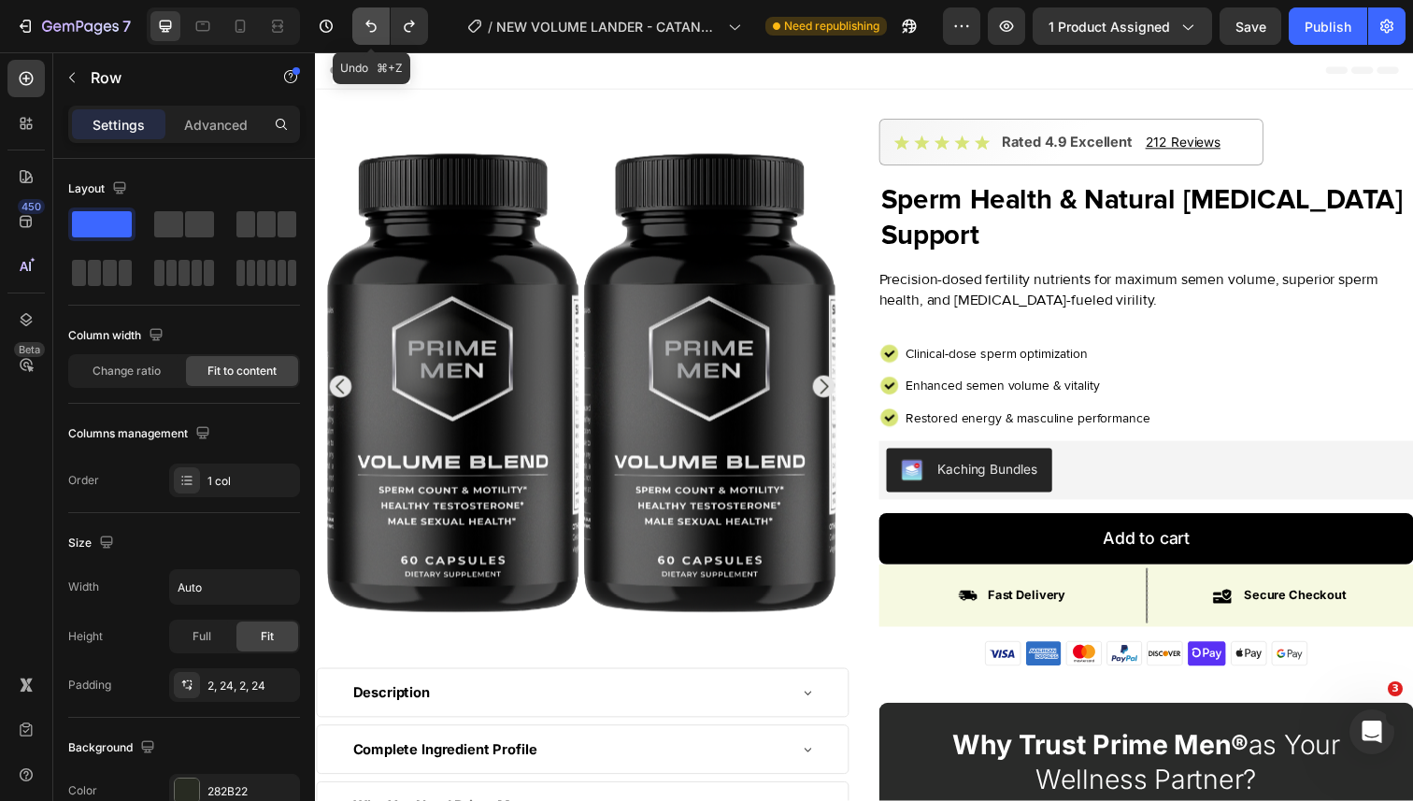
click at [372, 15] on button "Undo/Redo" at bounding box center [370, 25] width 37 height 37
click at [1307, 32] on div "Publish" at bounding box center [1328, 27] width 47 height 20
